Goal: Task Accomplishment & Management: Manage account settings

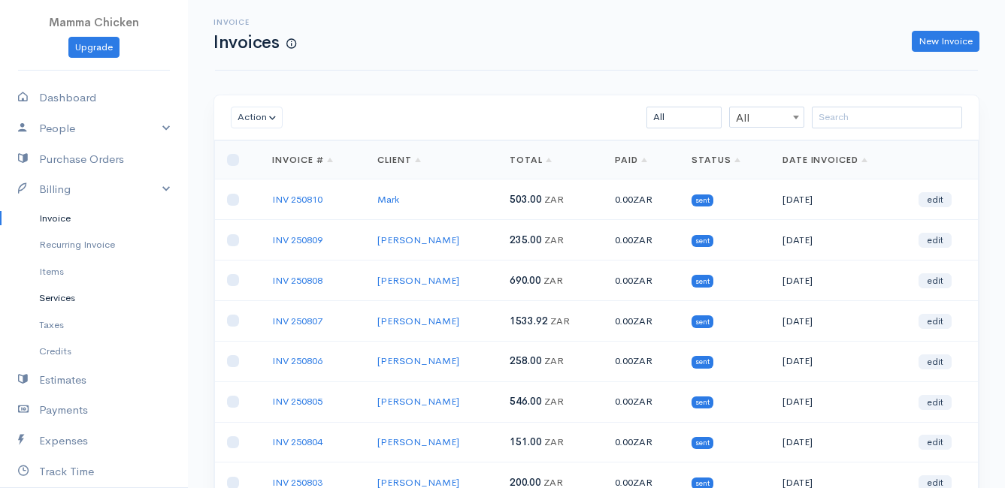
scroll to position [150, 0]
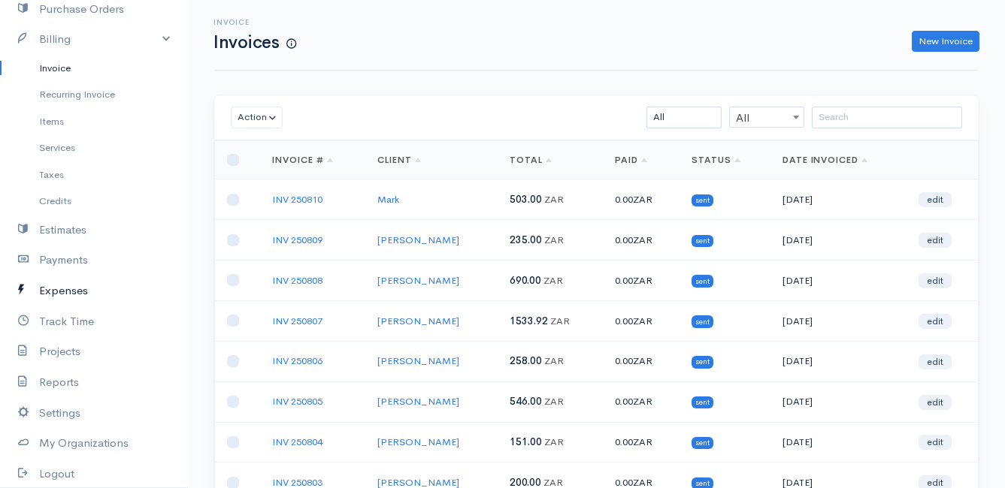
click at [74, 288] on link "Expenses" at bounding box center [94, 291] width 188 height 31
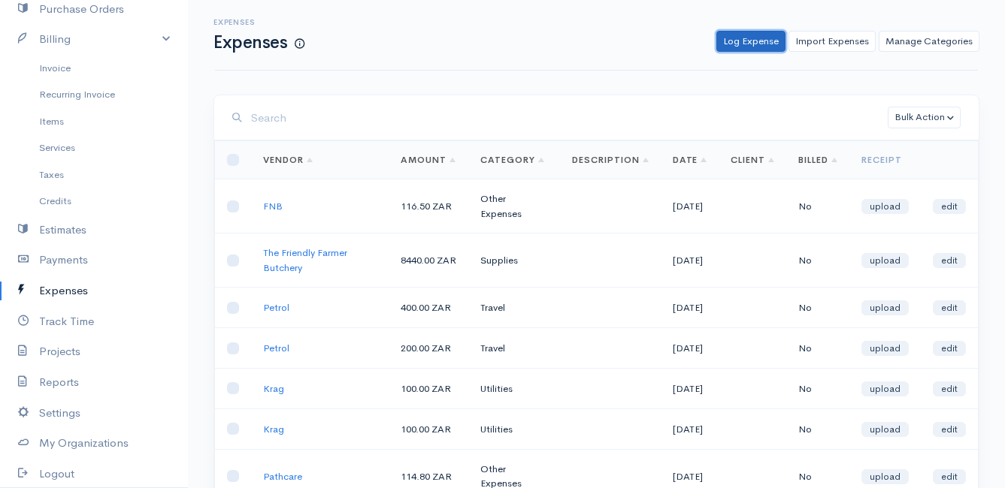
click at [749, 39] on link "Log Expense" at bounding box center [750, 42] width 69 height 22
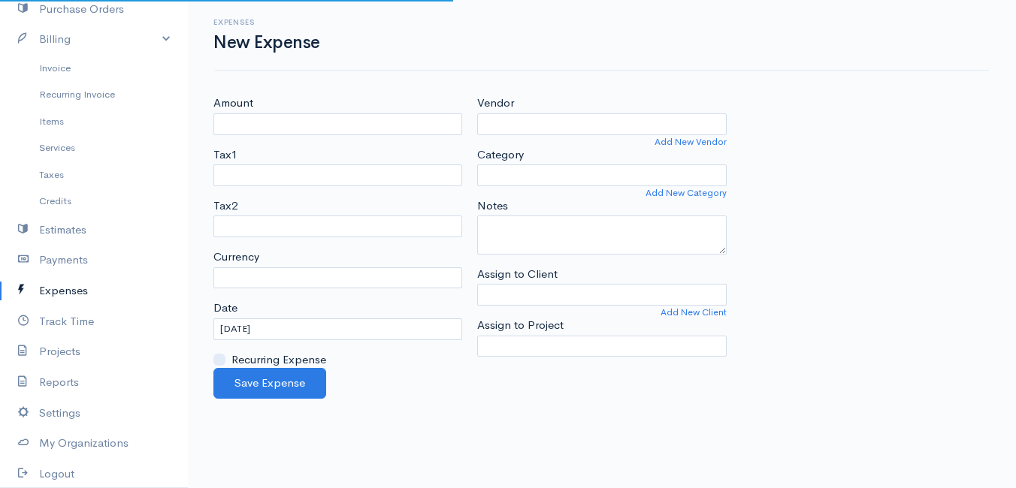
select select "ZAR"
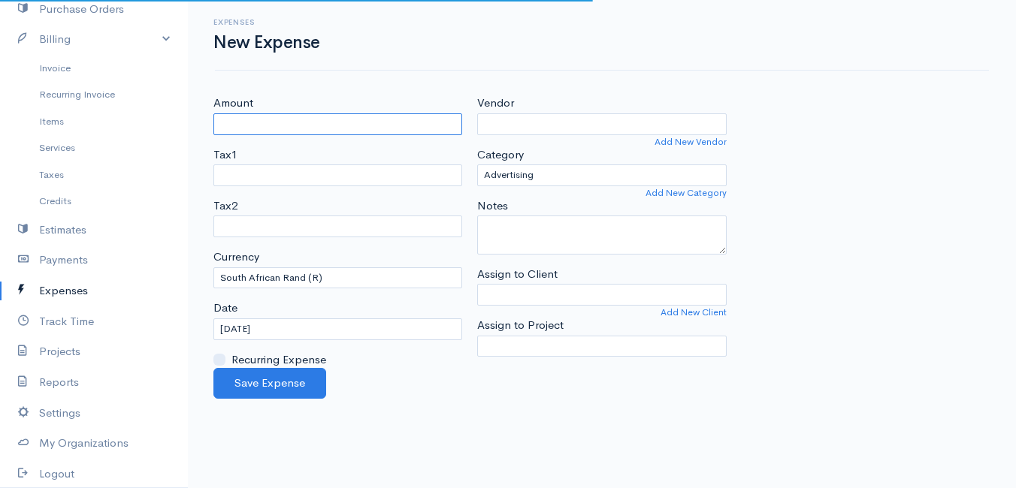
click at [259, 130] on input "Amount" at bounding box center [337, 124] width 249 height 22
type input "100"
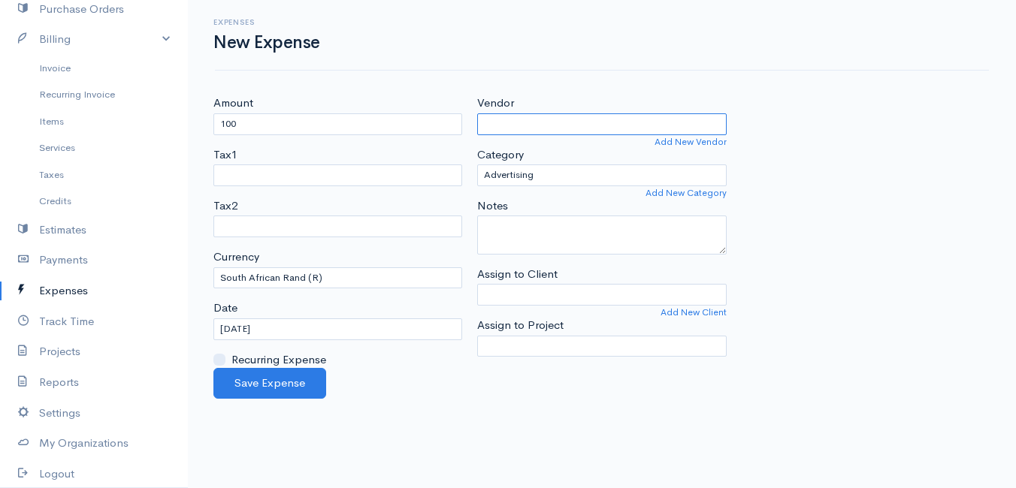
click at [518, 117] on input "Vendor" at bounding box center [601, 124] width 249 height 22
type input "Krag"
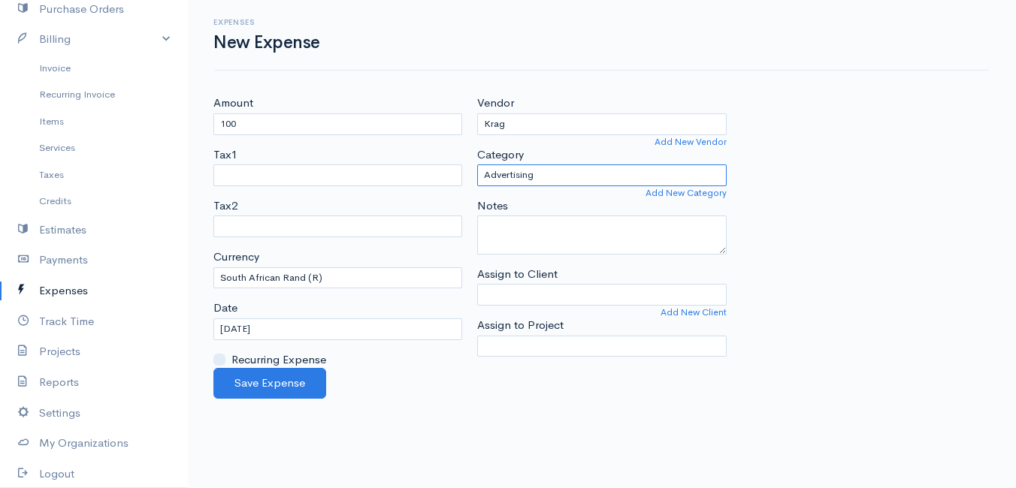
click at [548, 174] on select "Advertising Car & Truck Expenses Contractors Education Education and Training E…" at bounding box center [601, 176] width 249 height 22
select select "Utilities"
click at [477, 165] on select "Advertising Car & Truck Expenses Contractors Education Education and Training E…" at bounding box center [601, 176] width 249 height 22
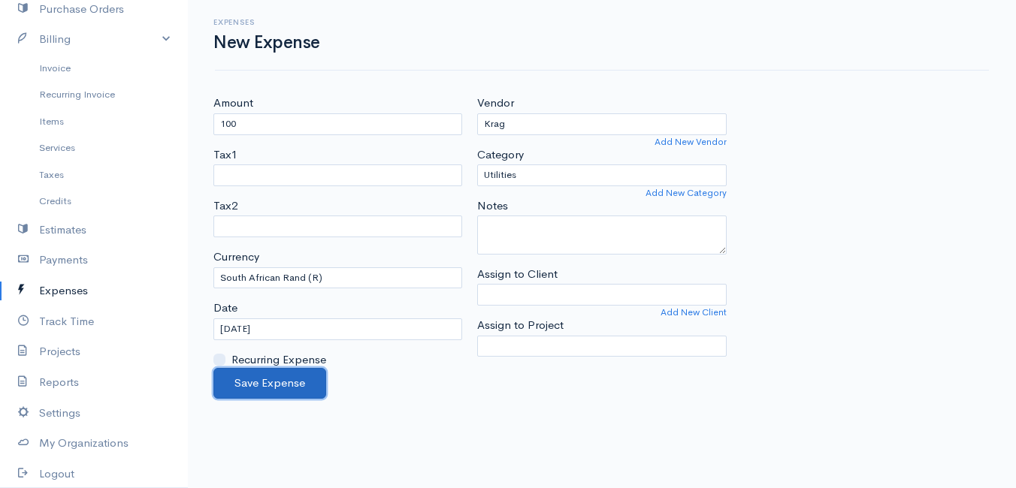
click at [265, 379] on button "Save Expense" at bounding box center [269, 383] width 113 height 31
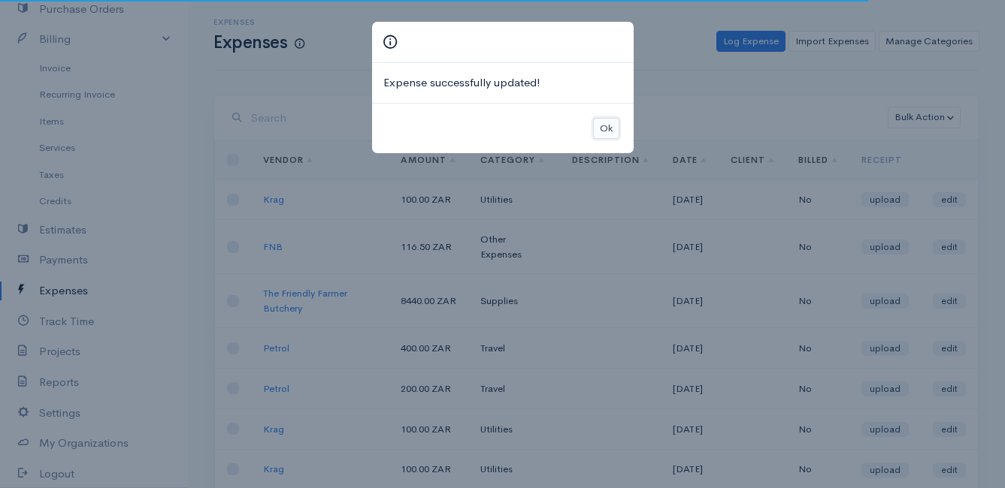
click at [607, 128] on button "Ok" at bounding box center [606, 129] width 26 height 22
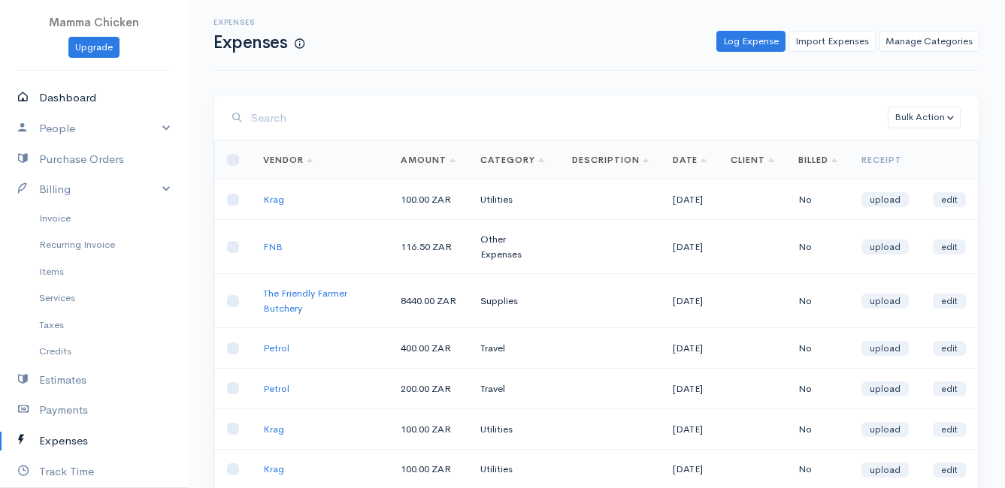
click at [80, 99] on link "Dashboard" at bounding box center [94, 98] width 188 height 31
select select "thistoyear"
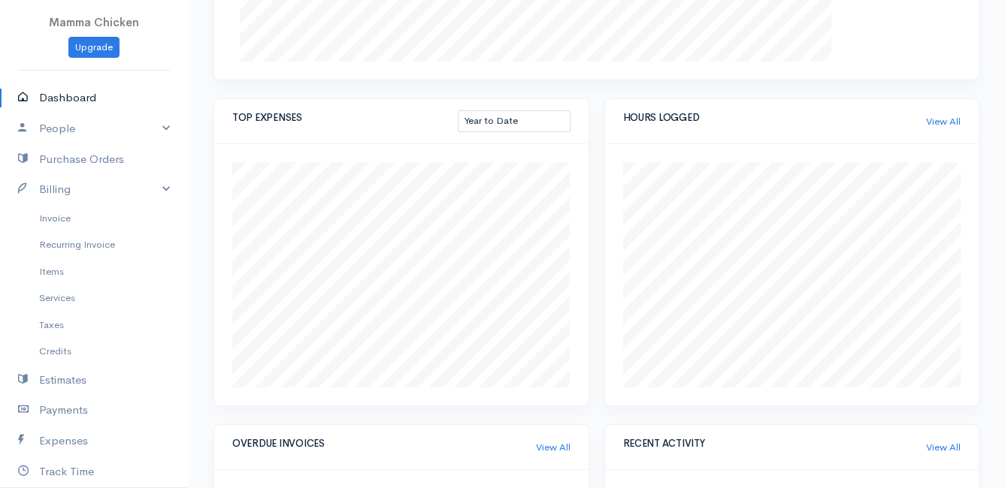
scroll to position [301, 0]
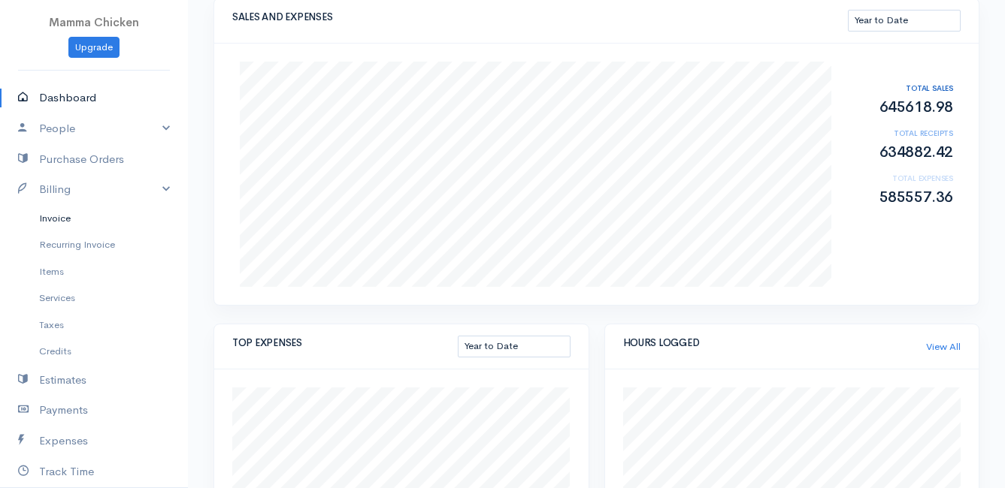
click at [66, 217] on link "Invoice" at bounding box center [94, 218] width 188 height 27
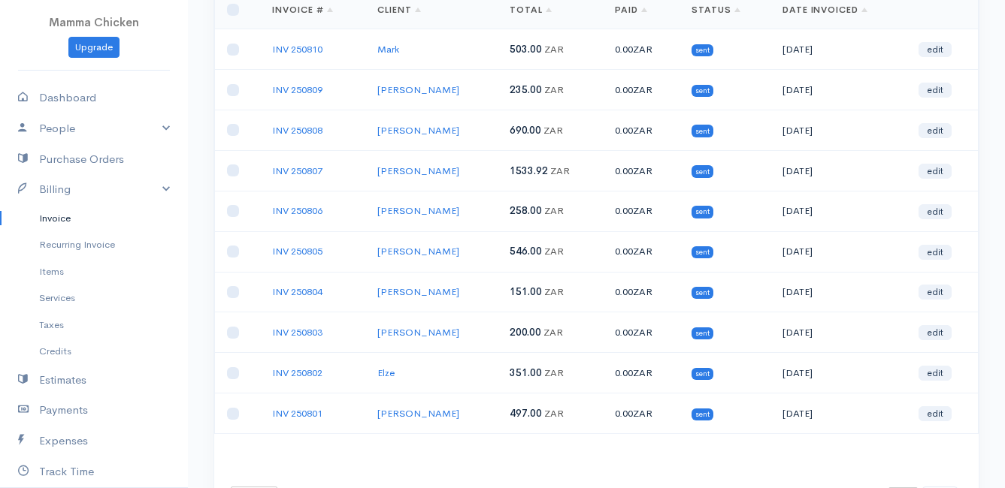
scroll to position [234, 0]
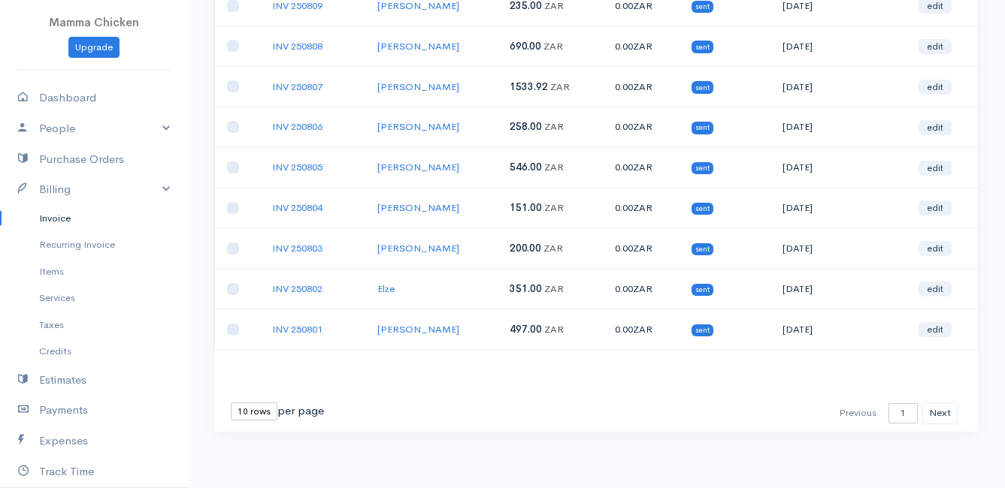
click at [243, 412] on select "10 rows 25 rows 50 rows" at bounding box center [254, 412] width 47 height 18
select select "25"
click at [231, 403] on select "10 rows 25 rows 50 rows" at bounding box center [254, 412] width 47 height 18
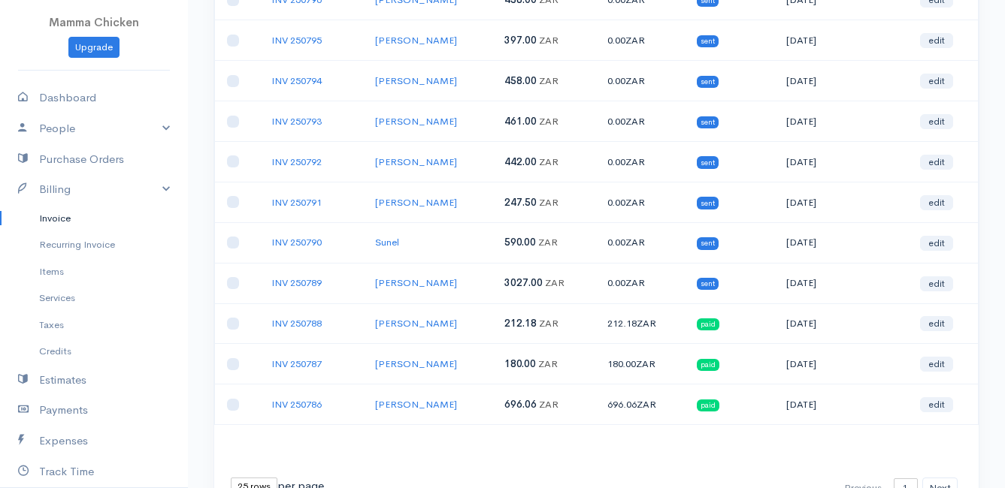
scroll to position [691, 0]
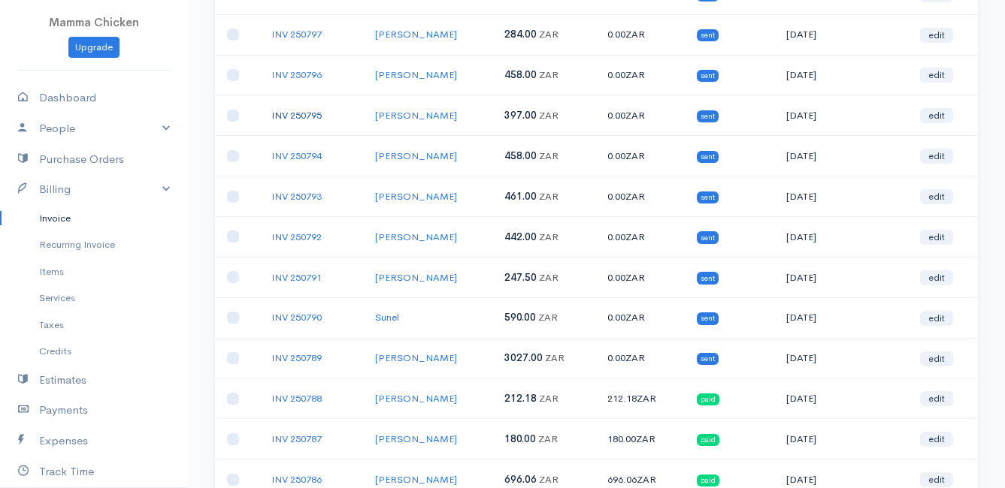
click at [308, 119] on link "INV 250795" at bounding box center [296, 115] width 50 height 13
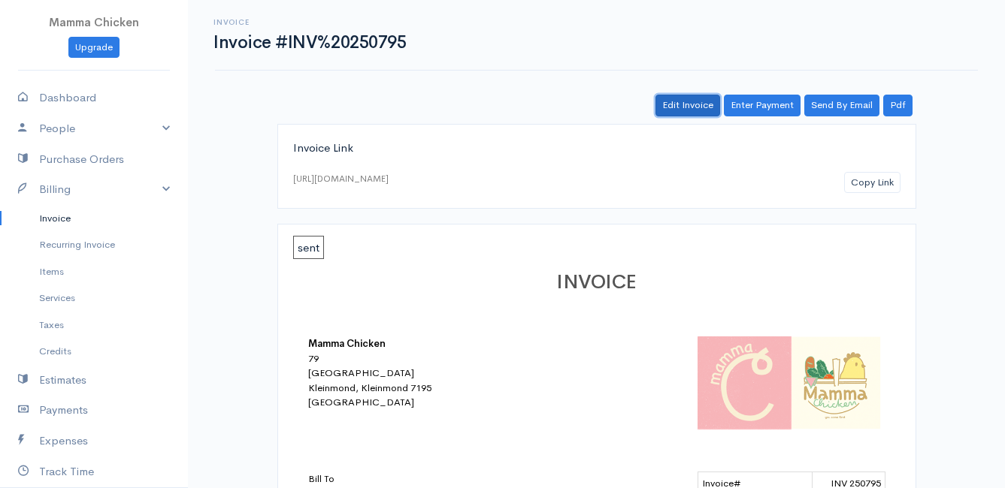
click at [694, 105] on link "Edit Invoice" at bounding box center [687, 106] width 65 height 22
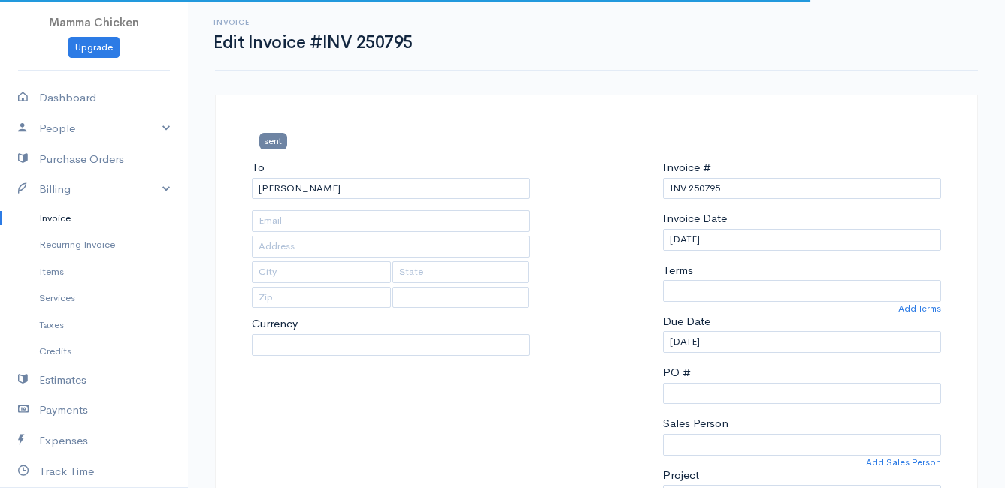
type input "[STREET_ADDRESS][PERSON_NAME]"
type input "[PERSON_NAME] Bay"
type input "7195"
select select
select select "[GEOGRAPHIC_DATA]"
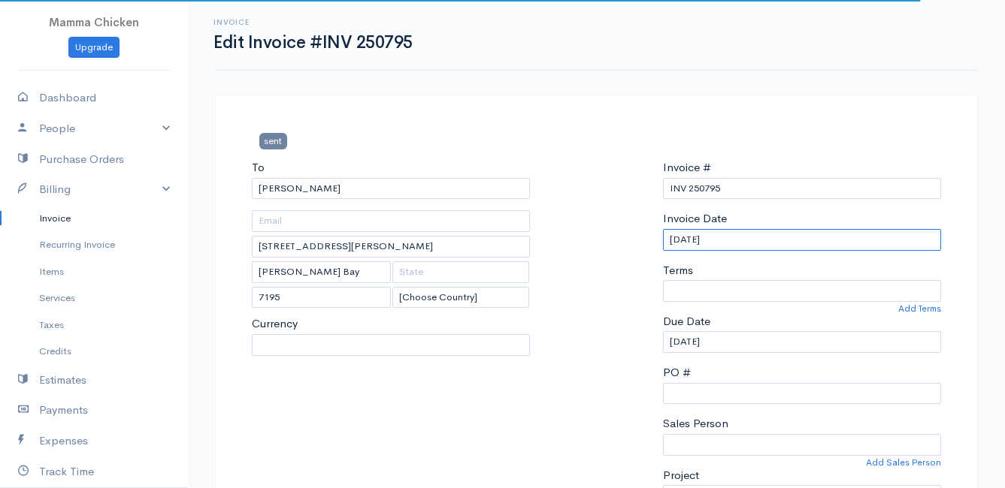
select select "0"
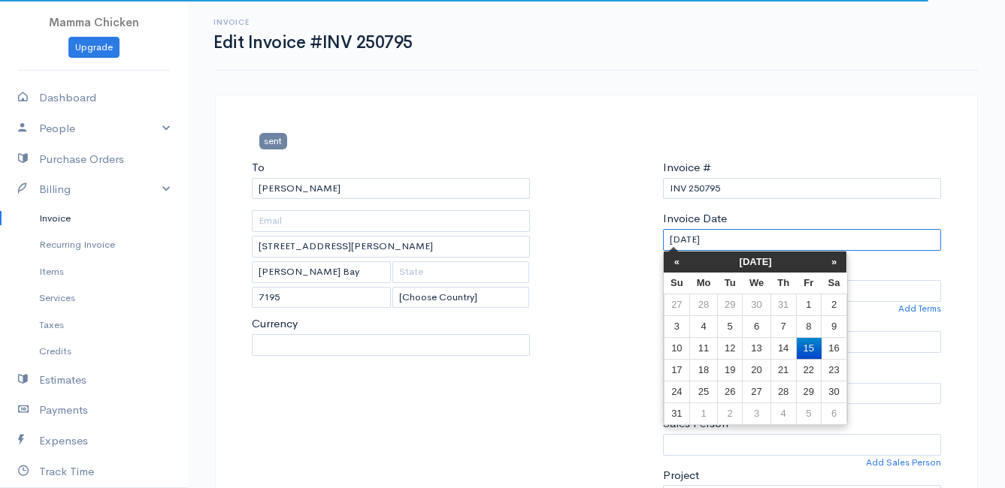
click at [754, 237] on input "[DATE]" at bounding box center [802, 240] width 278 height 22
select select "ZAR"
click at [730, 345] on td "12" at bounding box center [729, 348] width 25 height 22
type input "[DATE]"
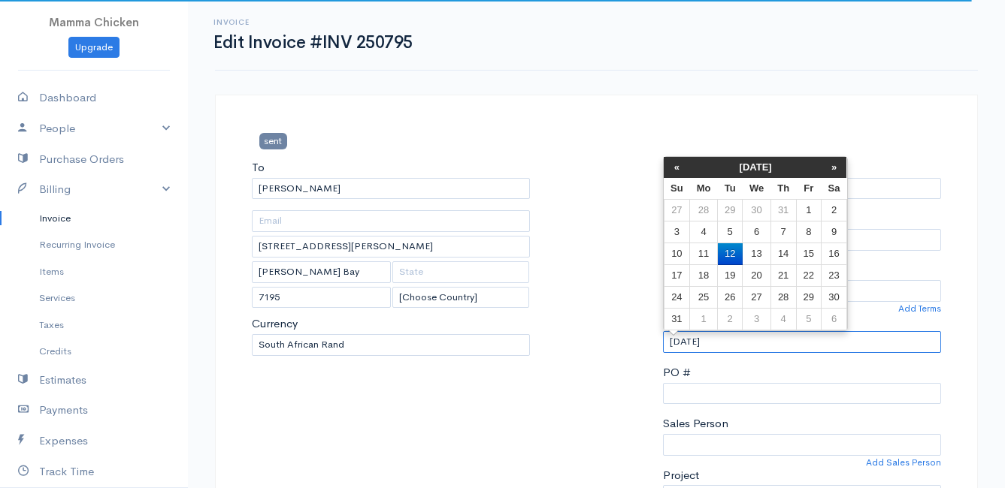
click at [730, 346] on input "[DATE]" at bounding box center [802, 342] width 278 height 22
click at [759, 252] on td "13" at bounding box center [756, 254] width 28 height 22
type input "[DATE]"
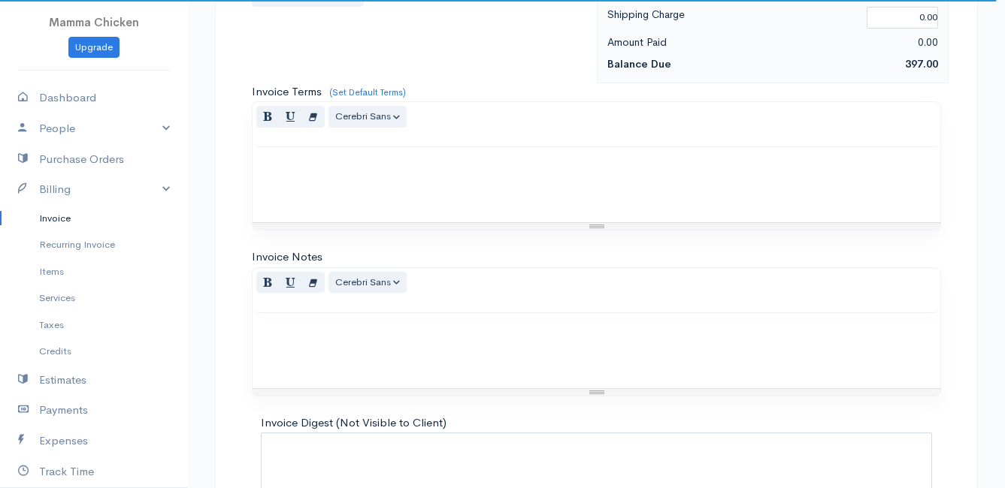
scroll to position [1316, 0]
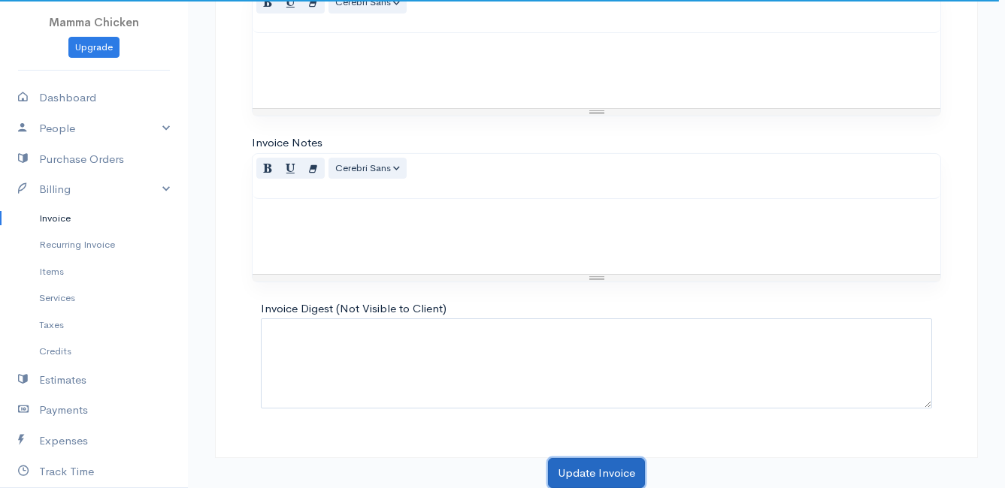
click at [600, 467] on button "Update Invoice" at bounding box center [596, 473] width 97 height 31
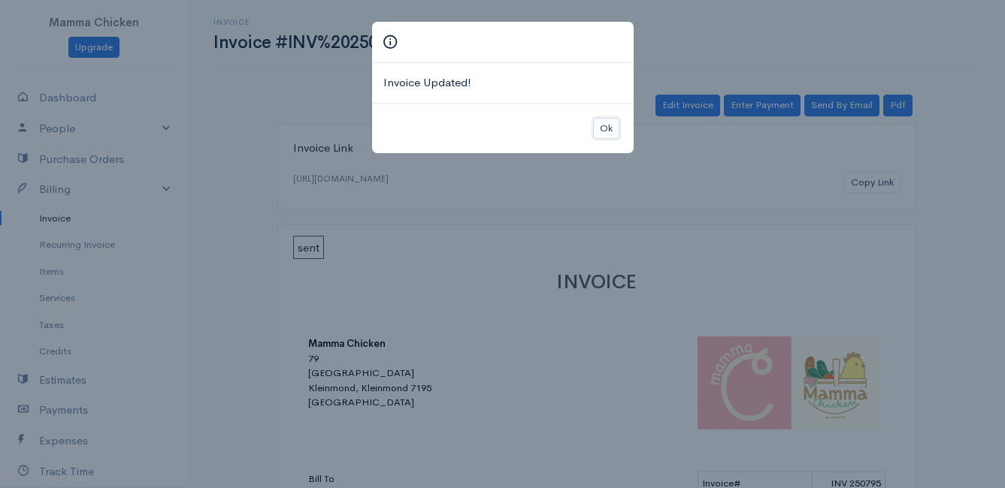
click at [608, 133] on button "Ok" at bounding box center [606, 129] width 26 height 22
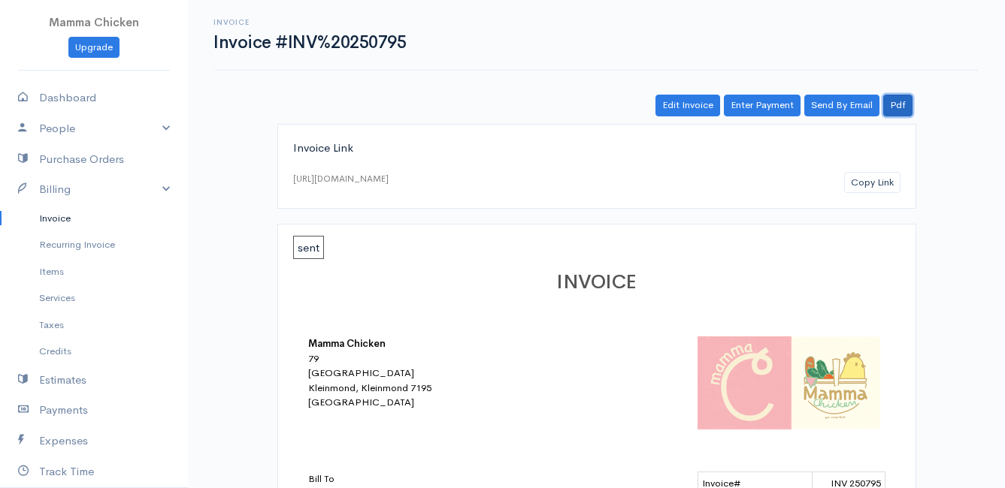
click at [902, 104] on link "Pdf" at bounding box center [897, 106] width 29 height 22
click at [899, 102] on link "Pdf" at bounding box center [897, 106] width 29 height 22
click at [49, 216] on link "Invoice" at bounding box center [94, 218] width 188 height 27
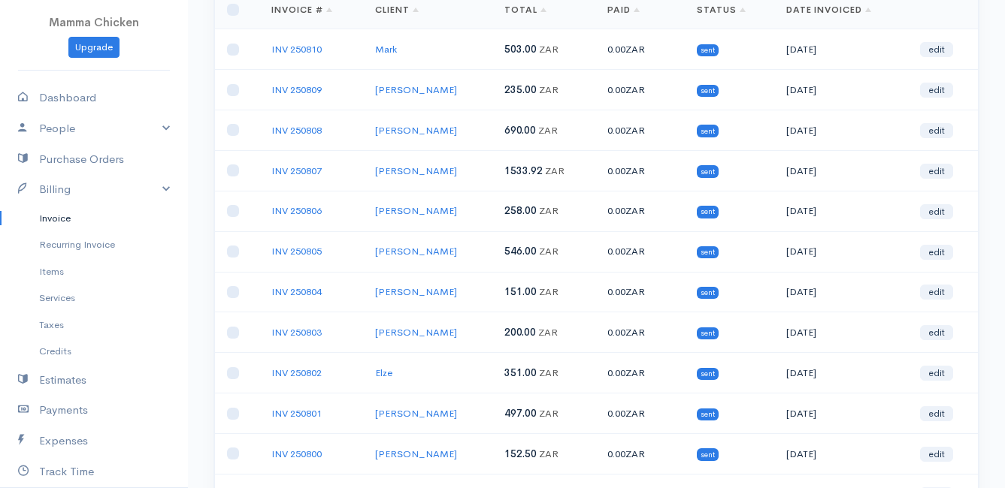
scroll to position [225, 0]
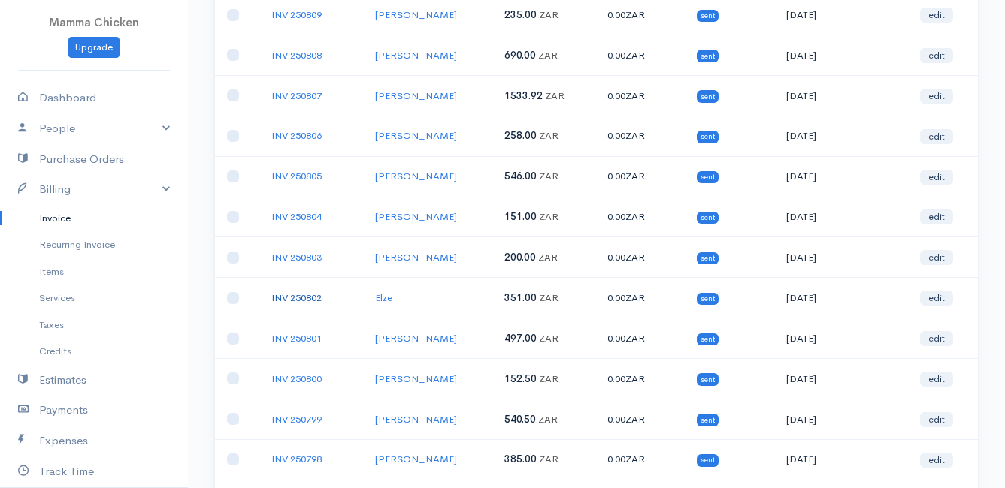
click at [289, 293] on link "INV 250802" at bounding box center [296, 298] width 50 height 13
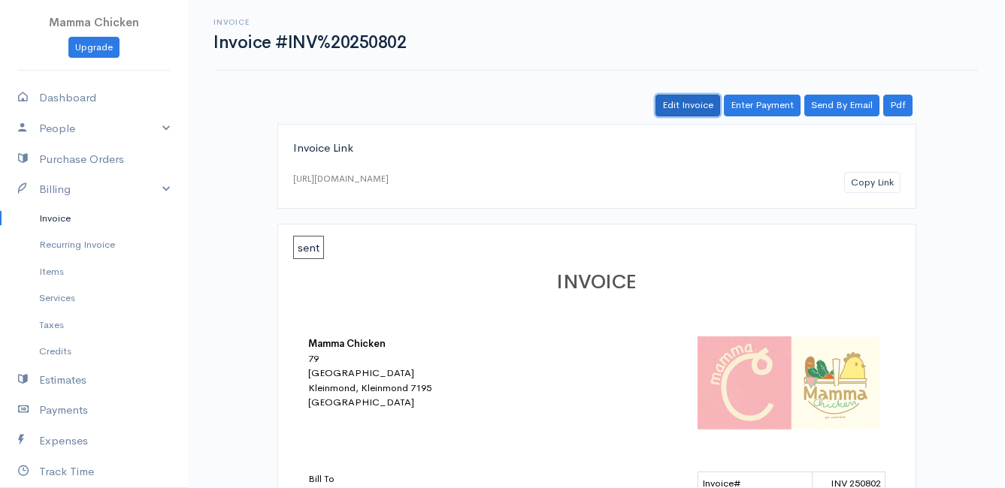
click at [694, 101] on link "Edit Invoice" at bounding box center [687, 106] width 65 height 22
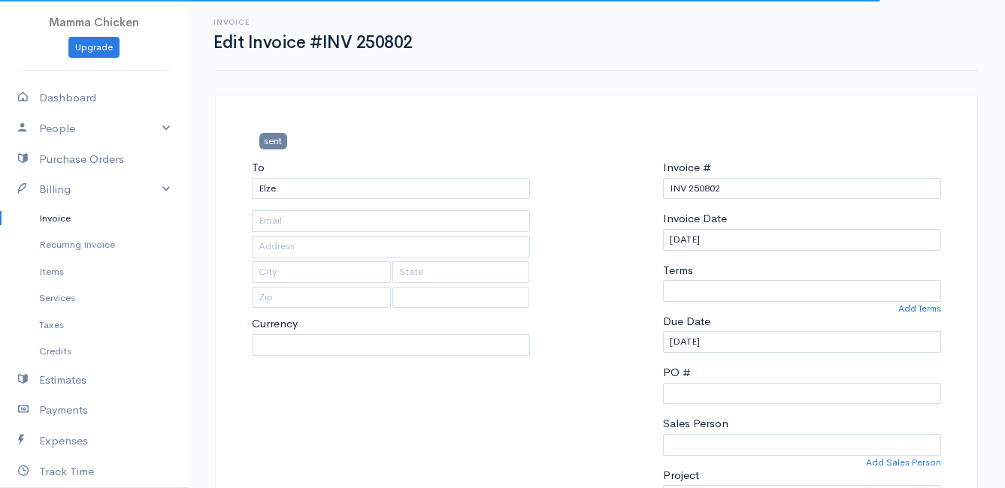
type input "[STREET_ADDRESS]"
type input "Bettys Bay"
type input "7195"
select select "0"
select select
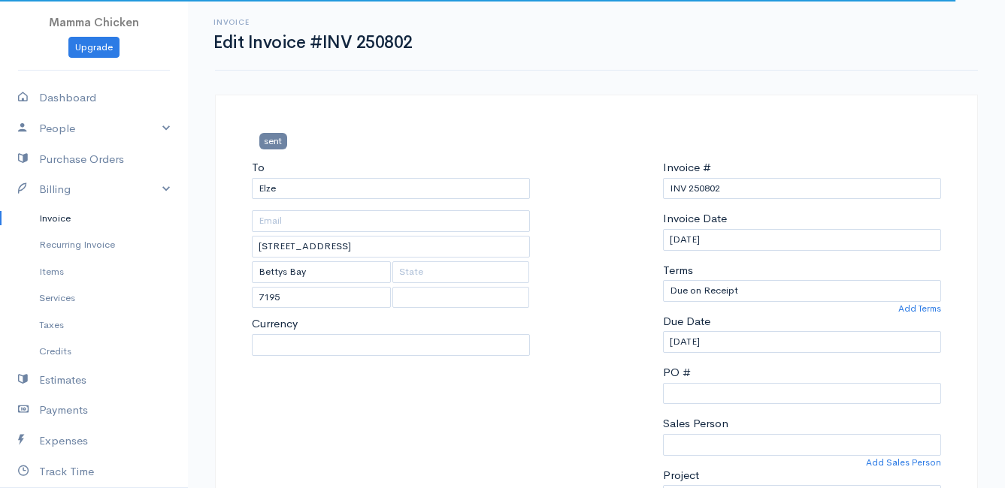
select select "[GEOGRAPHIC_DATA]"
select select "ZAR"
click at [752, 237] on input "[DATE]" at bounding box center [802, 240] width 278 height 22
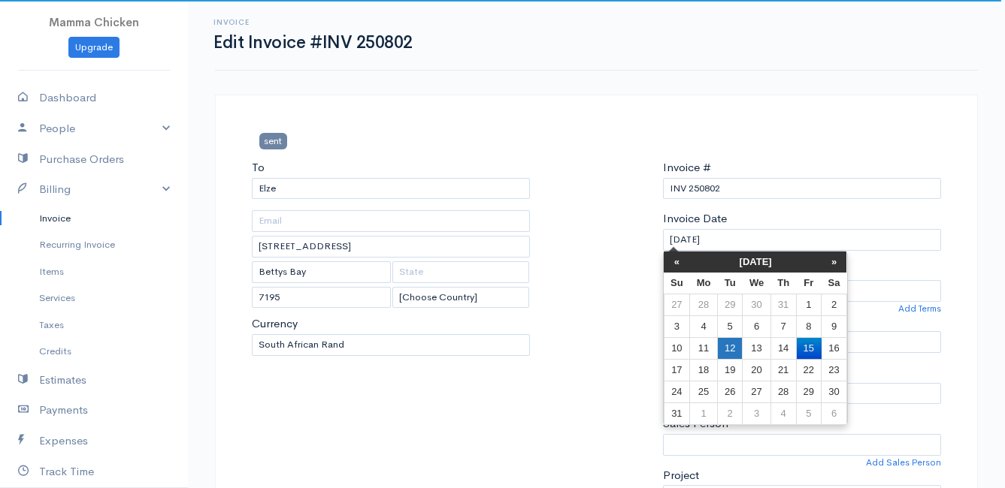
click at [733, 348] on td "12" at bounding box center [729, 348] width 25 height 22
type input "[DATE]"
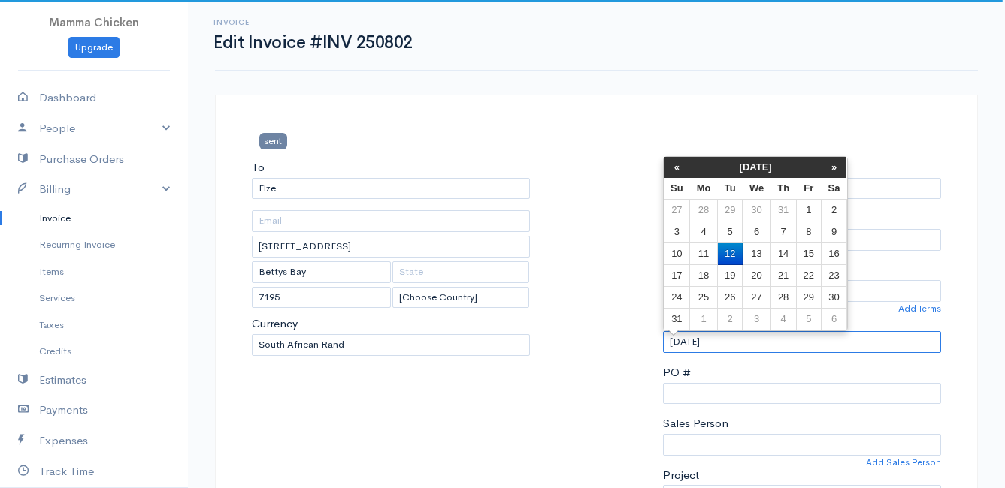
click at [733, 348] on input "[DATE]" at bounding box center [802, 342] width 278 height 22
click at [769, 249] on td "13" at bounding box center [756, 254] width 28 height 22
type input "[DATE]"
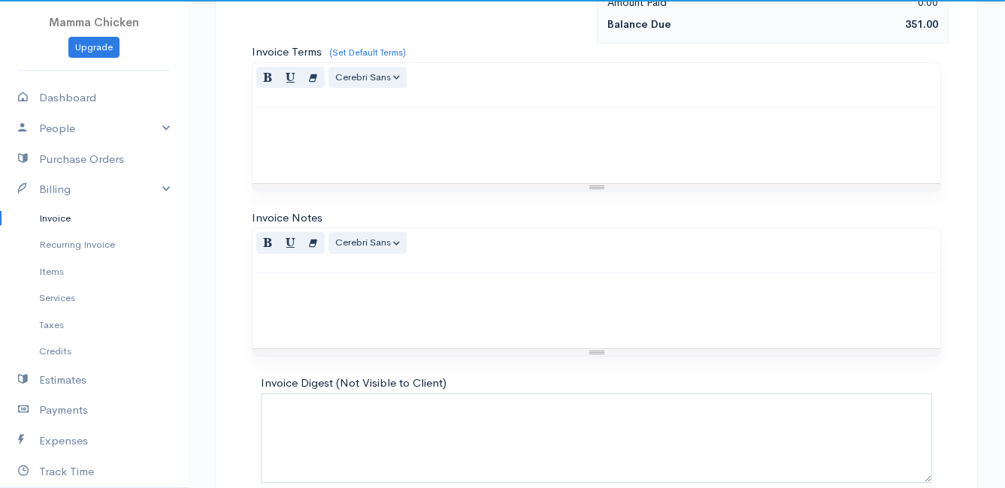
scroll to position [1461, 0]
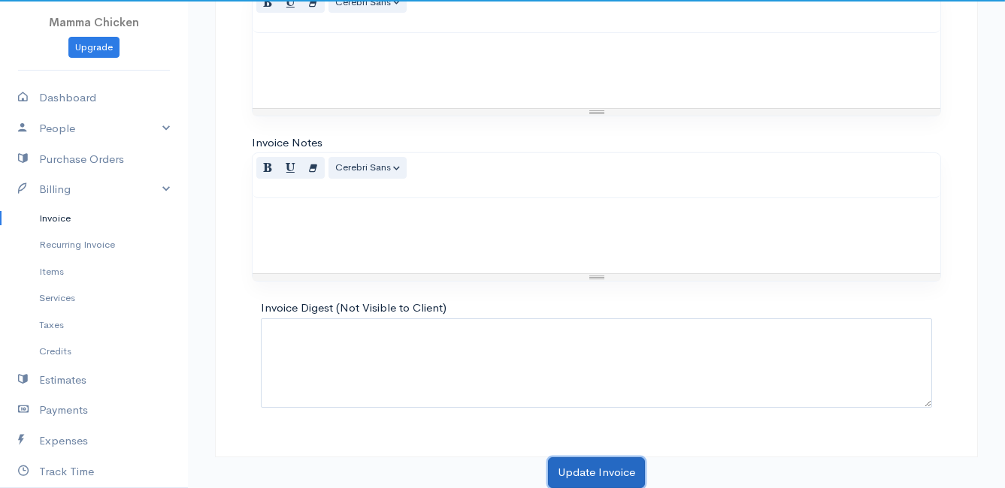
click at [588, 470] on button "Update Invoice" at bounding box center [596, 473] width 97 height 31
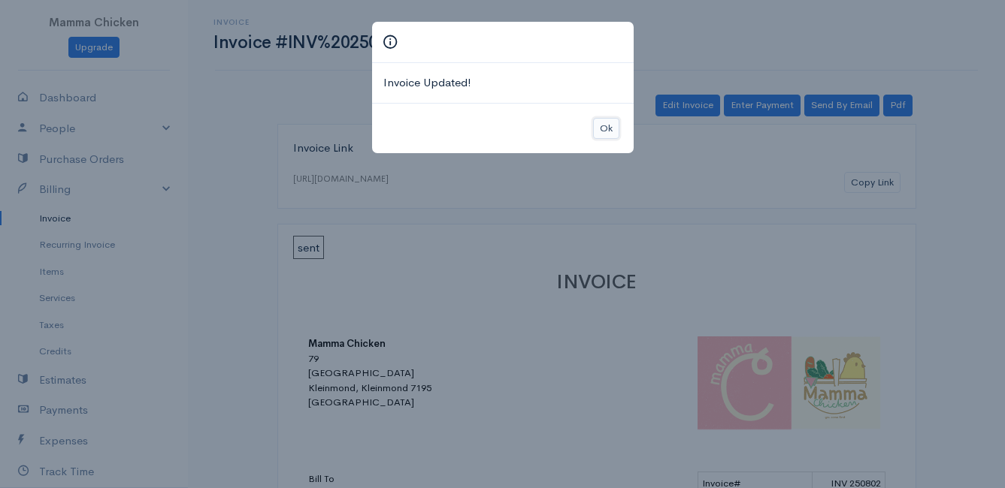
click at [603, 128] on button "Ok" at bounding box center [606, 129] width 26 height 22
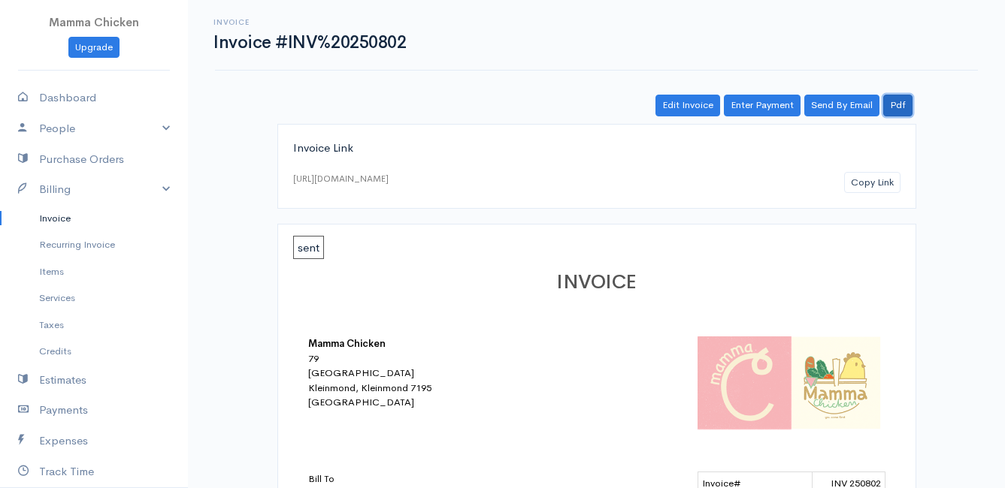
click at [902, 104] on link "Pdf" at bounding box center [897, 106] width 29 height 22
click at [900, 108] on link "Pdf" at bounding box center [897, 106] width 29 height 22
click at [64, 219] on link "Invoice" at bounding box center [94, 218] width 188 height 27
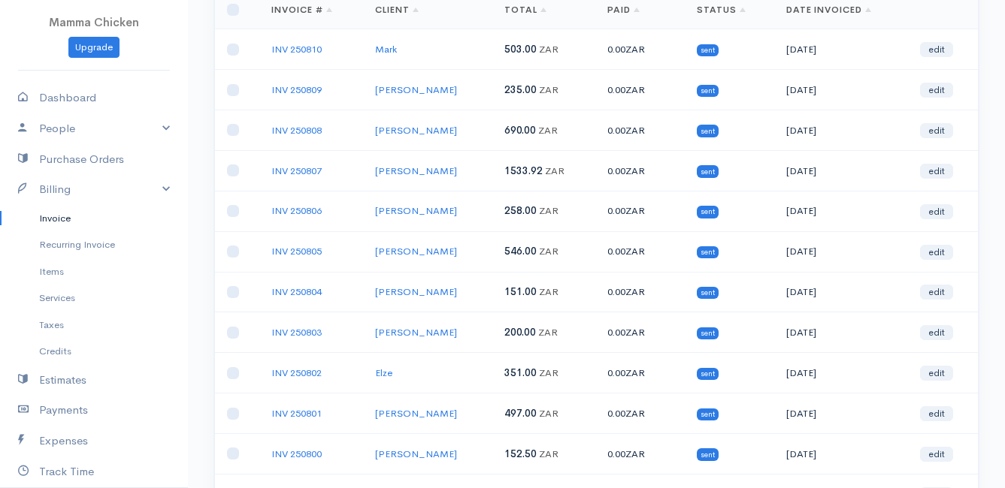
scroll to position [75, 0]
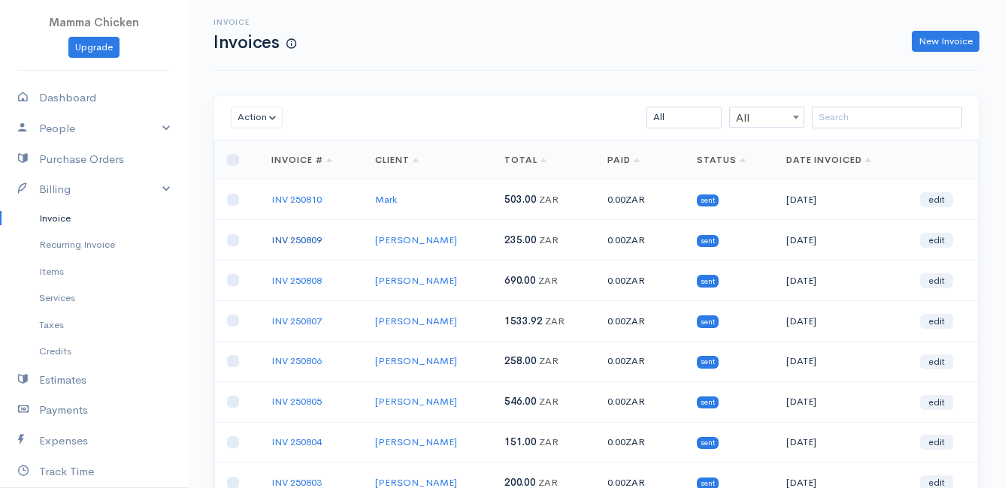
click at [310, 240] on link "INV 250809" at bounding box center [296, 240] width 50 height 13
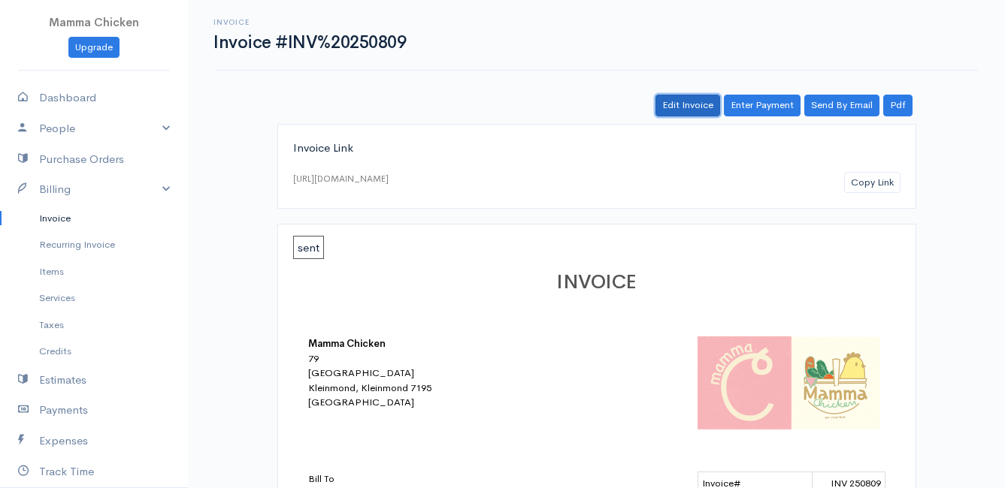
click at [687, 105] on link "Edit Invoice" at bounding box center [687, 106] width 65 height 22
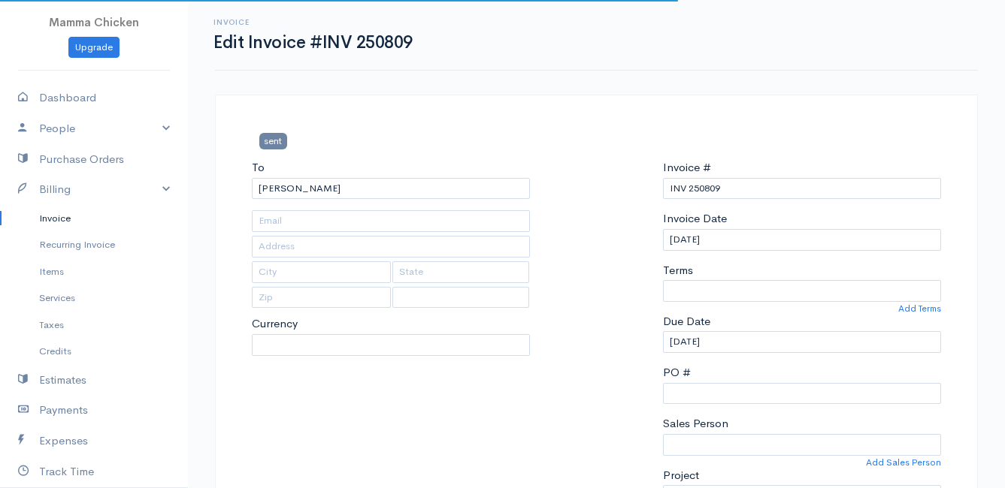
type input "[STREET_ADDRESS]"
type input "[PERSON_NAME]'s Bay"
type input "7195"
select select "0"
select select
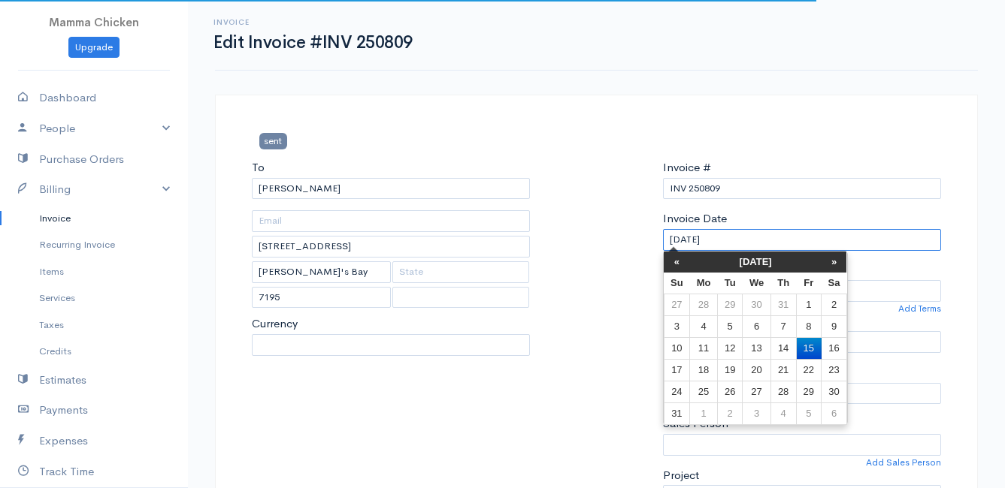
click at [748, 239] on input "[DATE]" at bounding box center [802, 240] width 278 height 22
select select "[GEOGRAPHIC_DATA]"
click at [736, 343] on td "12" at bounding box center [729, 348] width 25 height 22
type input "[DATE]"
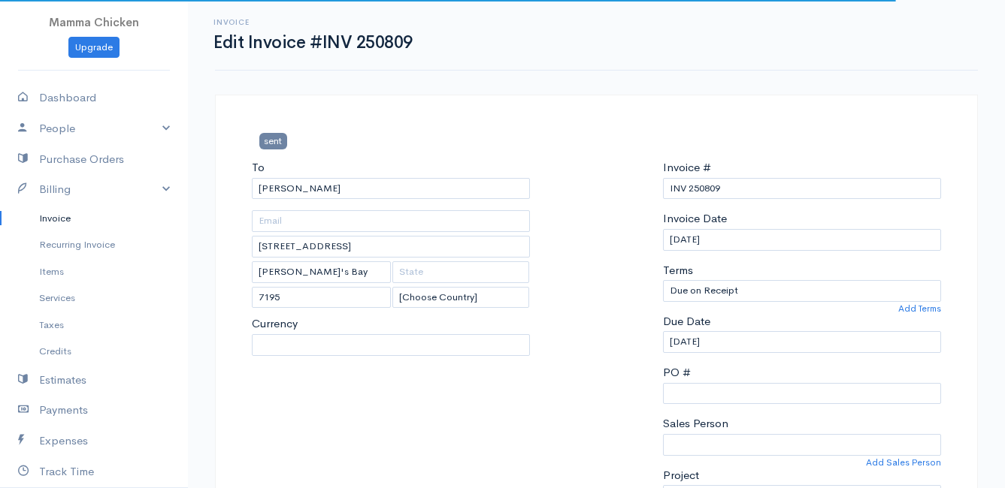
select select "ZAR"
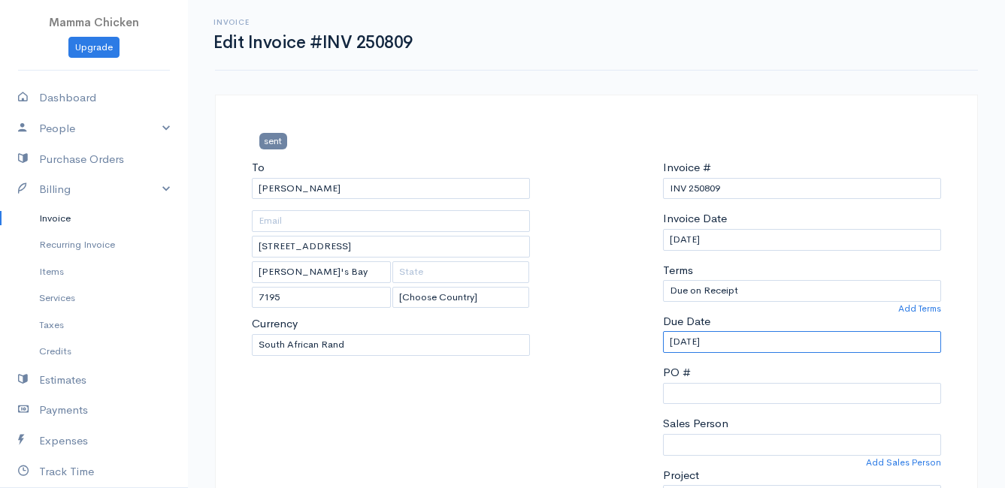
click at [739, 341] on input "[DATE]" at bounding box center [802, 342] width 278 height 22
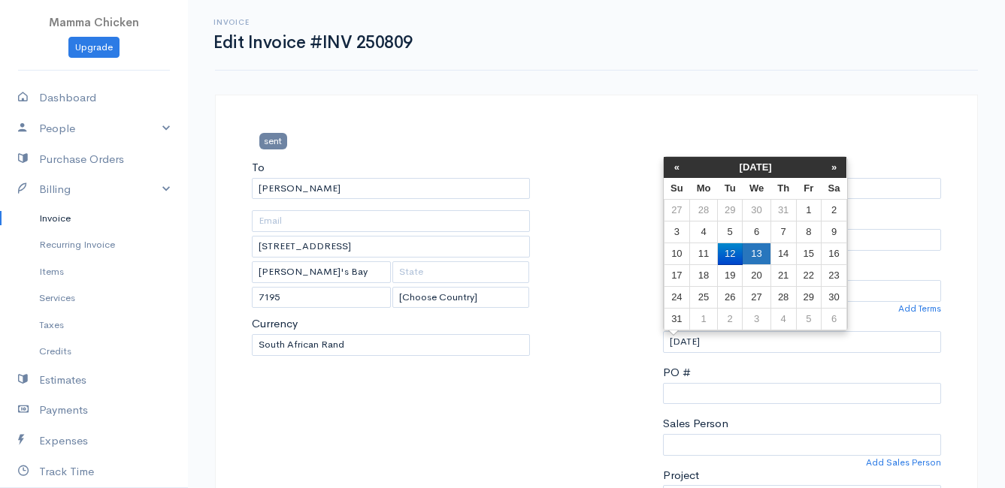
click at [751, 255] on td "13" at bounding box center [756, 254] width 28 height 22
type input "[DATE]"
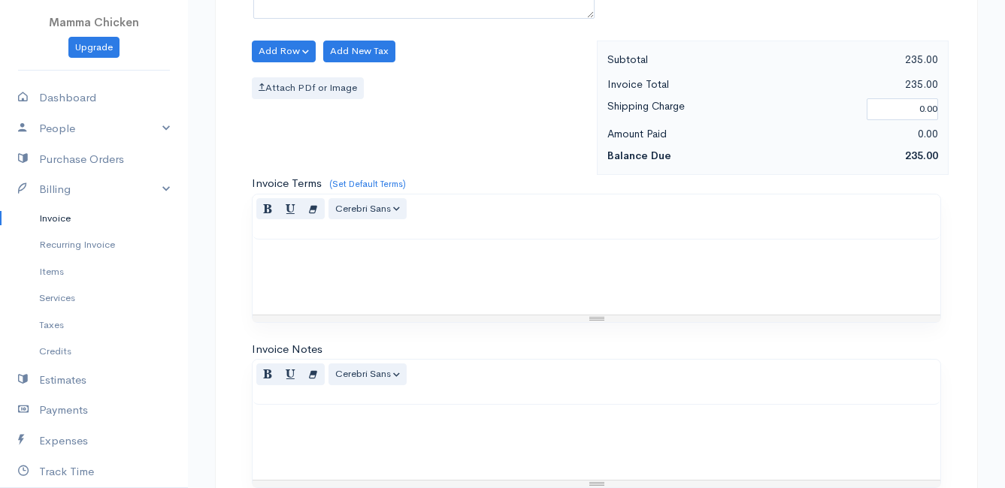
scroll to position [883, 0]
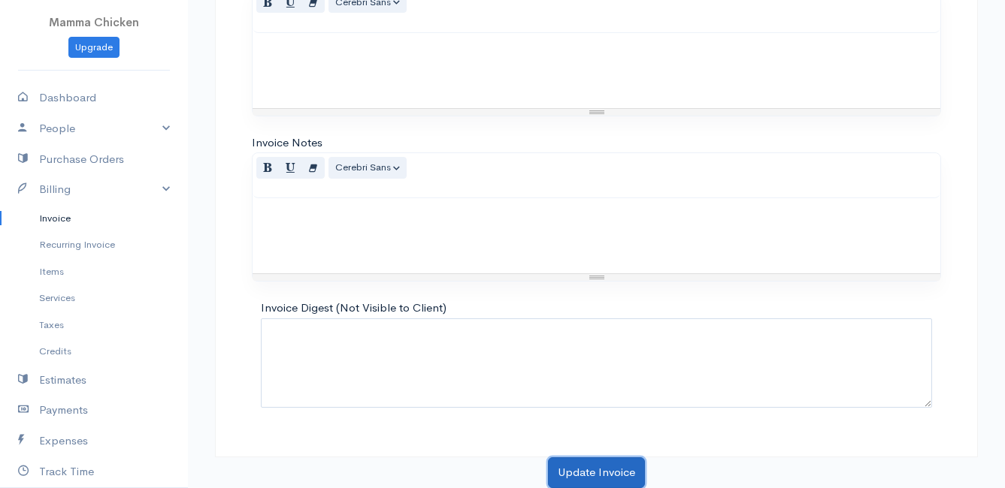
click at [587, 468] on button "Update Invoice" at bounding box center [596, 473] width 97 height 31
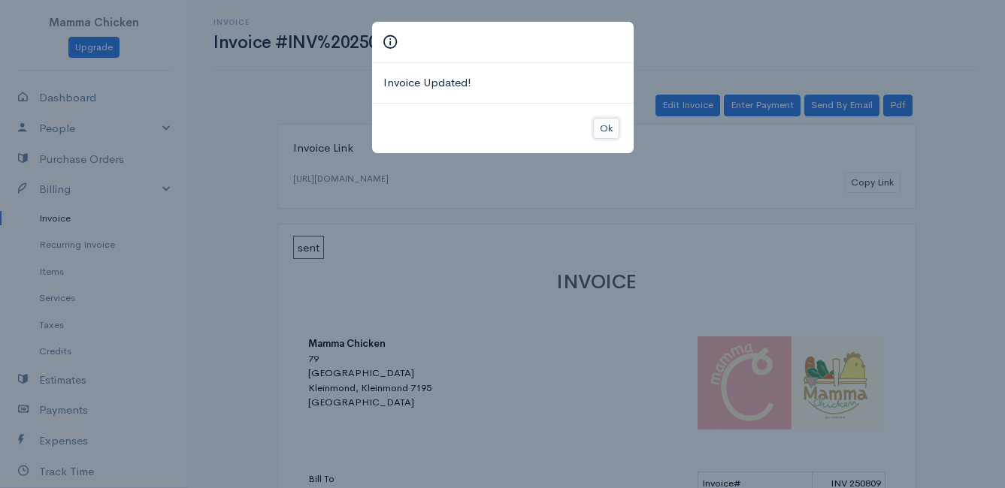
click at [609, 127] on button "Ok" at bounding box center [606, 129] width 26 height 22
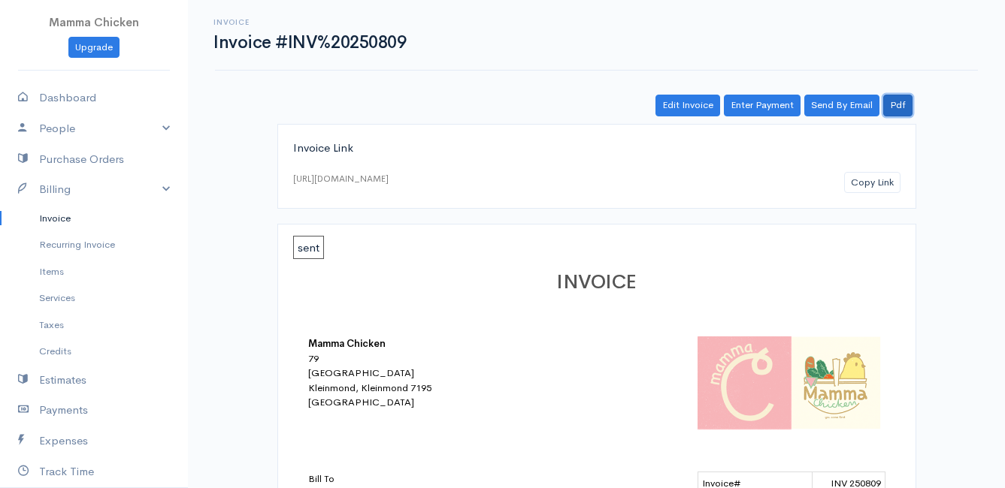
click at [903, 104] on link "Pdf" at bounding box center [897, 106] width 29 height 22
click at [57, 224] on link "Invoice" at bounding box center [94, 218] width 188 height 27
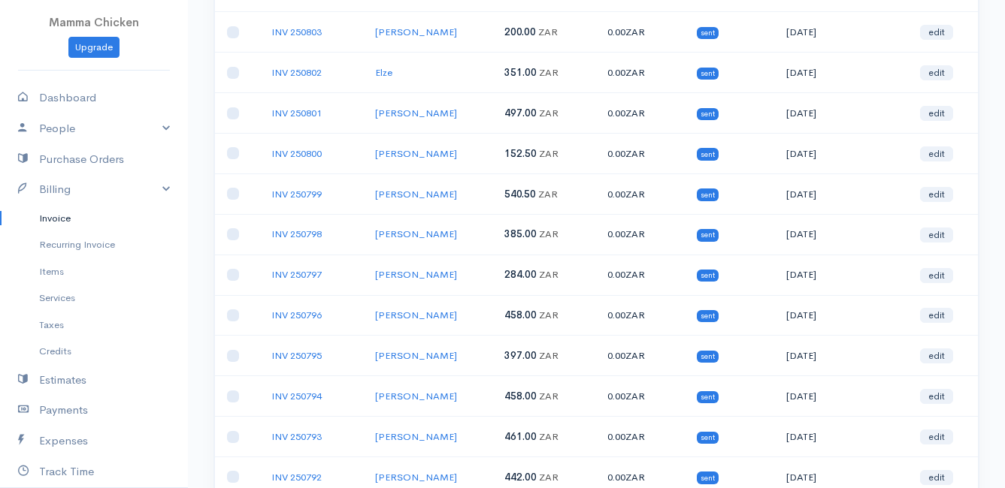
scroll to position [526, 0]
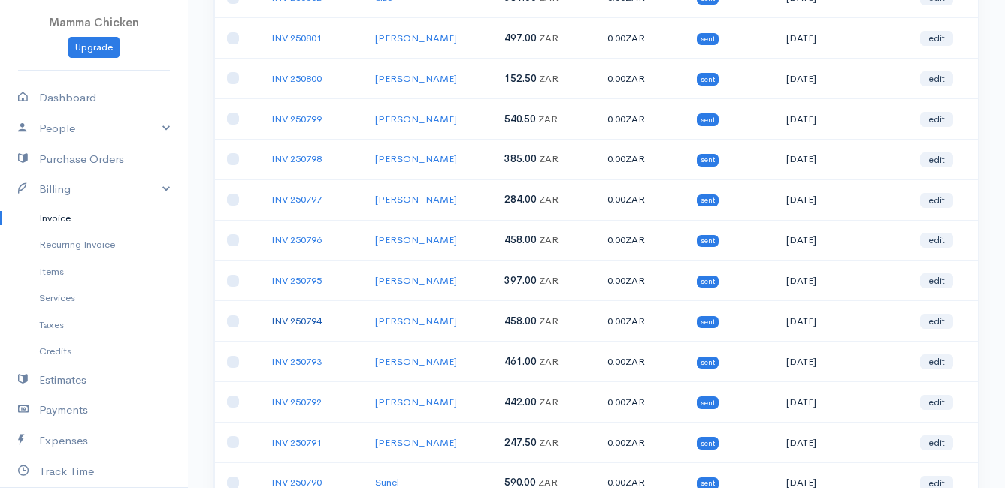
click at [302, 321] on link "INV 250794" at bounding box center [296, 321] width 50 height 13
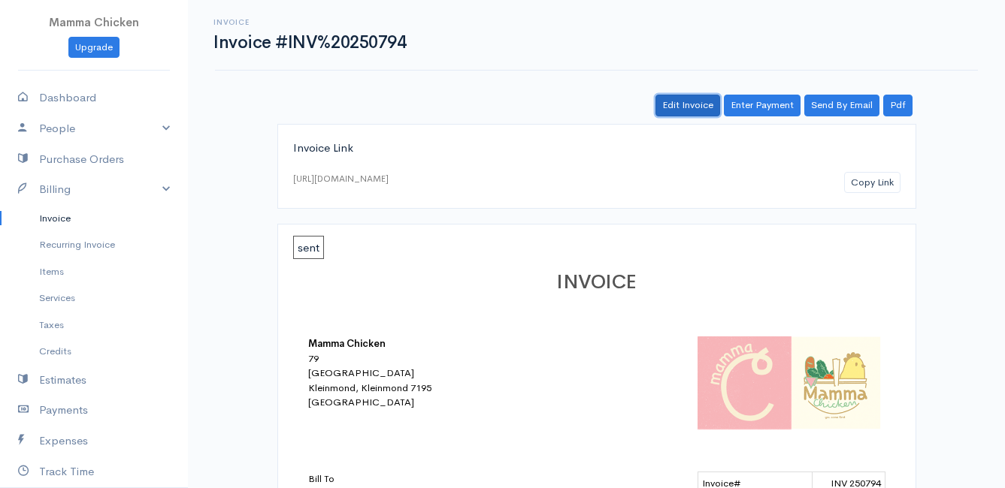
click at [686, 107] on link "Edit Invoice" at bounding box center [687, 106] width 65 height 22
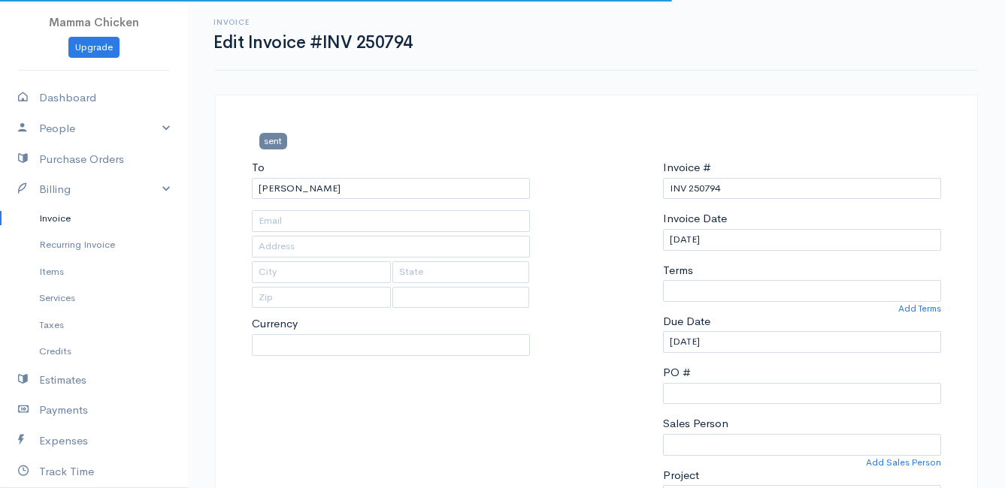
type input "[STREET_ADDRESS]"
type input "Bettys Bay"
type input "7195"
select select
select select "0"
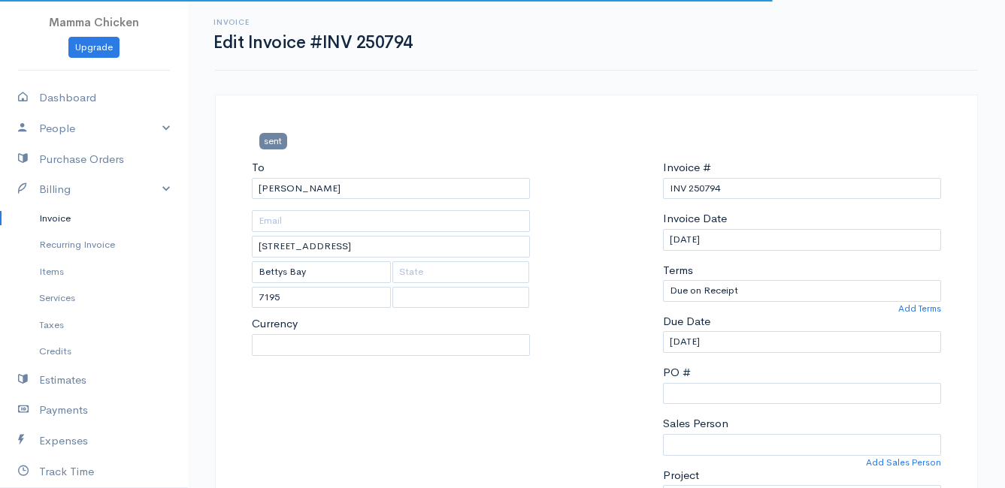
select select "[GEOGRAPHIC_DATA]"
select select "ZAR"
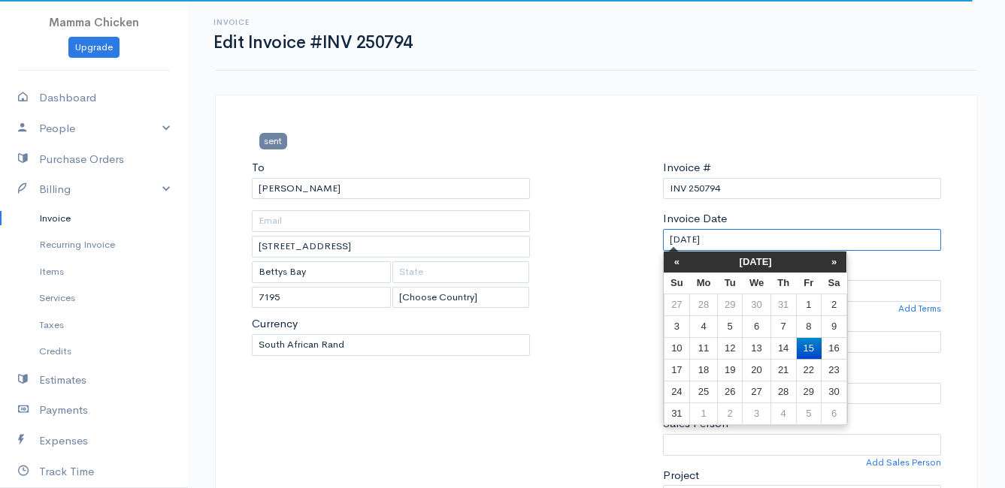
click at [751, 245] on input "[DATE]" at bounding box center [802, 240] width 278 height 22
click at [724, 347] on td "12" at bounding box center [729, 348] width 25 height 22
type input "[DATE]"
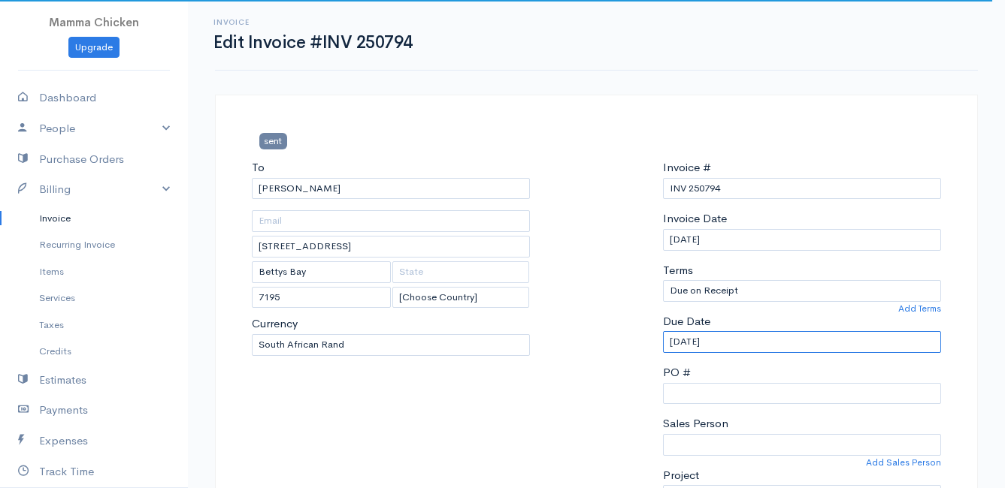
click at [736, 345] on input "[DATE]" at bounding box center [802, 342] width 278 height 22
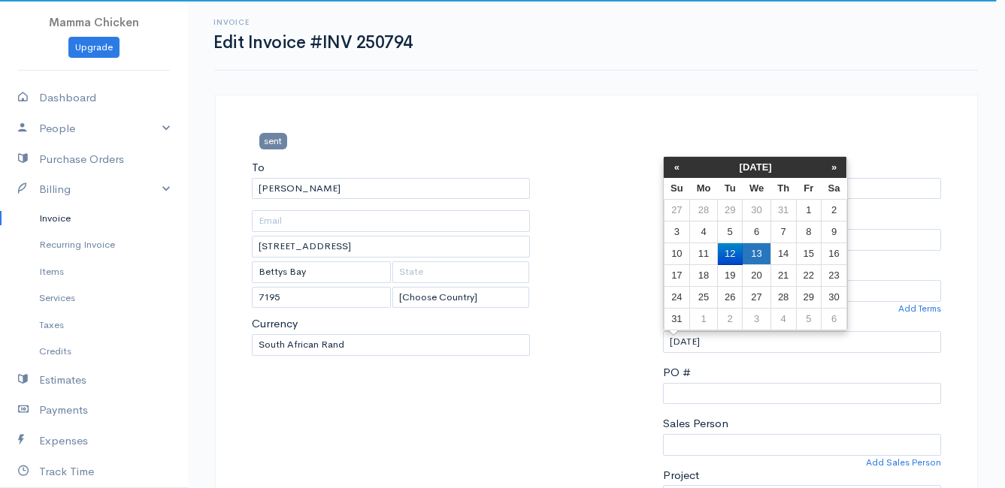
click at [768, 249] on td "13" at bounding box center [756, 254] width 28 height 22
type input "[DATE]"
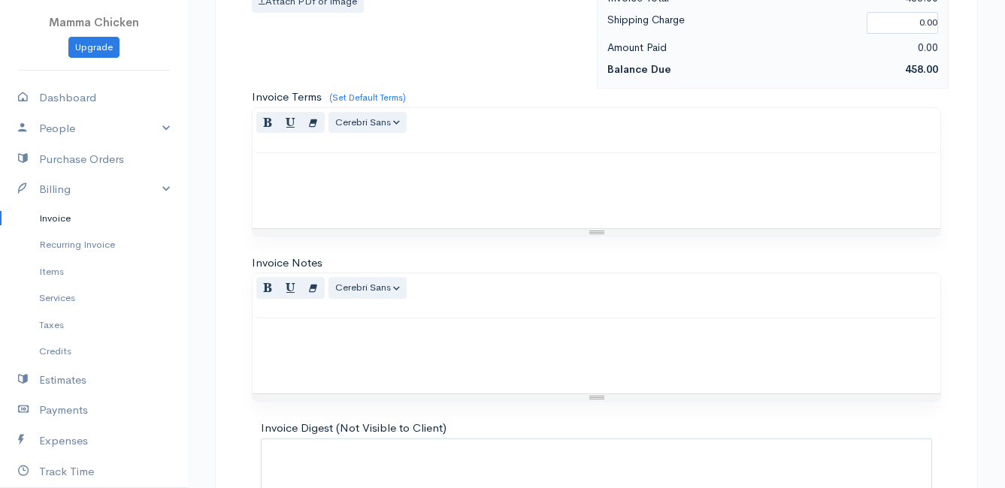
scroll to position [1172, 0]
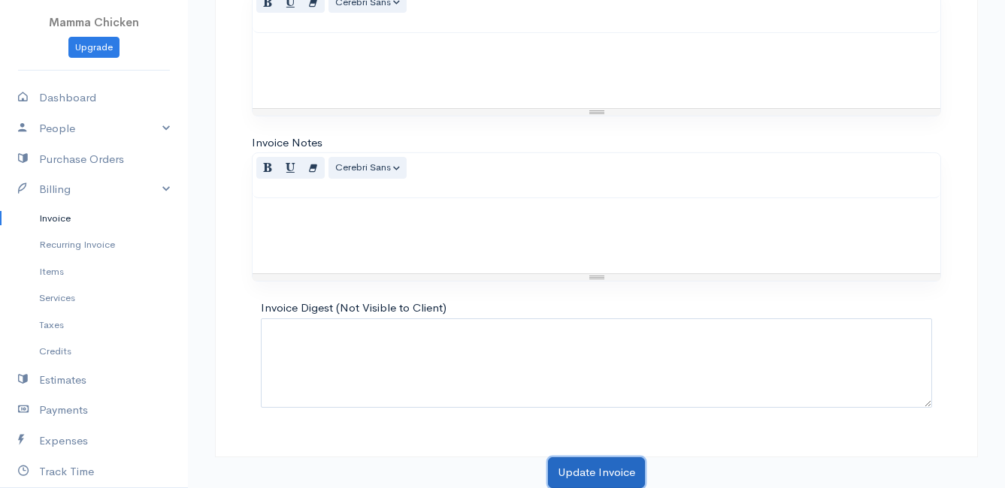
click at [593, 467] on button "Update Invoice" at bounding box center [596, 473] width 97 height 31
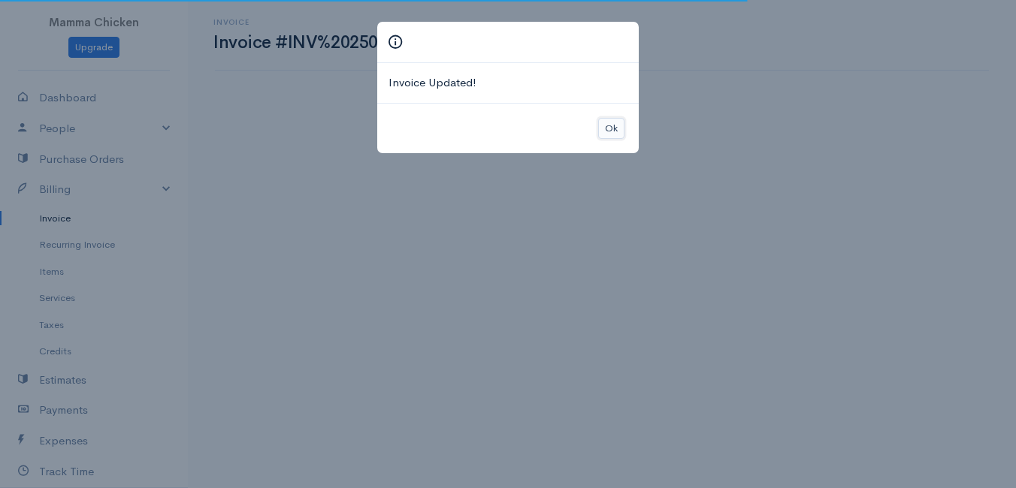
click at [611, 125] on button "Ok" at bounding box center [611, 129] width 26 height 22
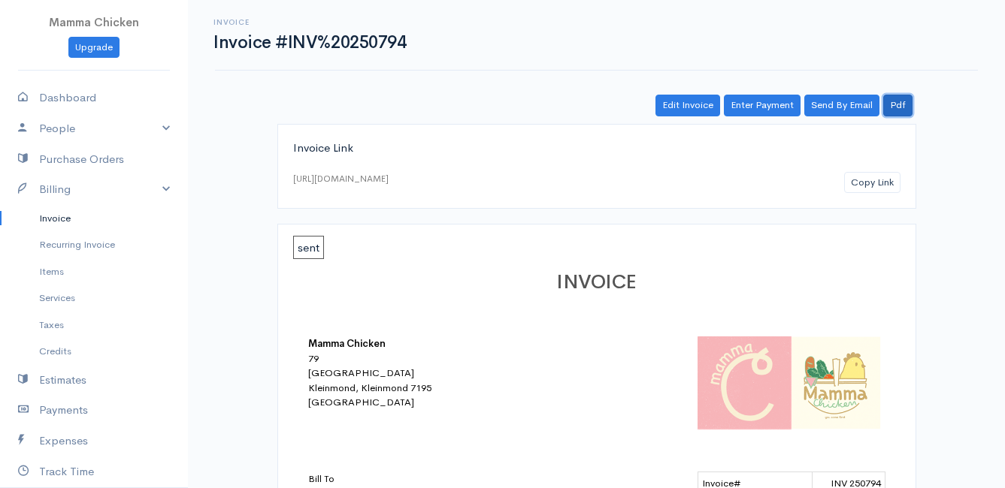
click at [897, 107] on link "Pdf" at bounding box center [897, 106] width 29 height 22
click at [64, 216] on link "Invoice" at bounding box center [94, 218] width 188 height 27
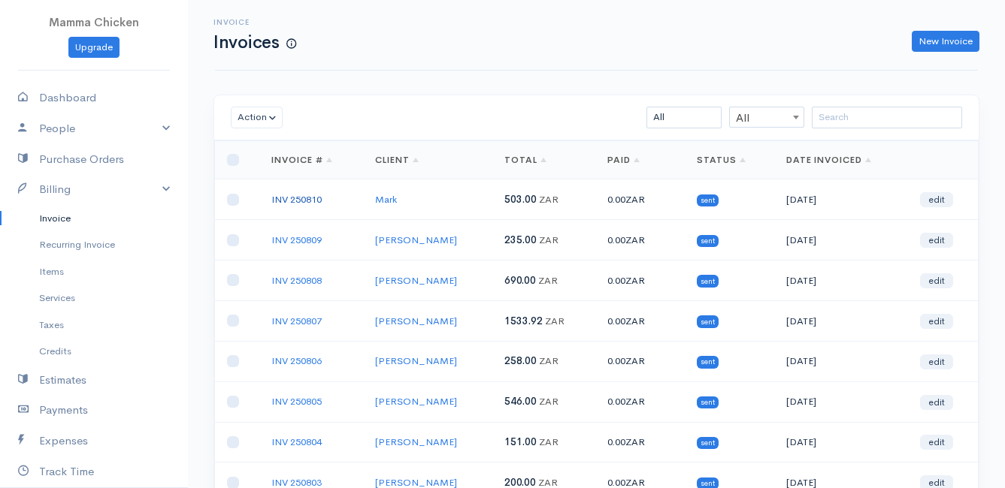
click at [301, 200] on link "INV 250810" at bounding box center [296, 199] width 50 height 13
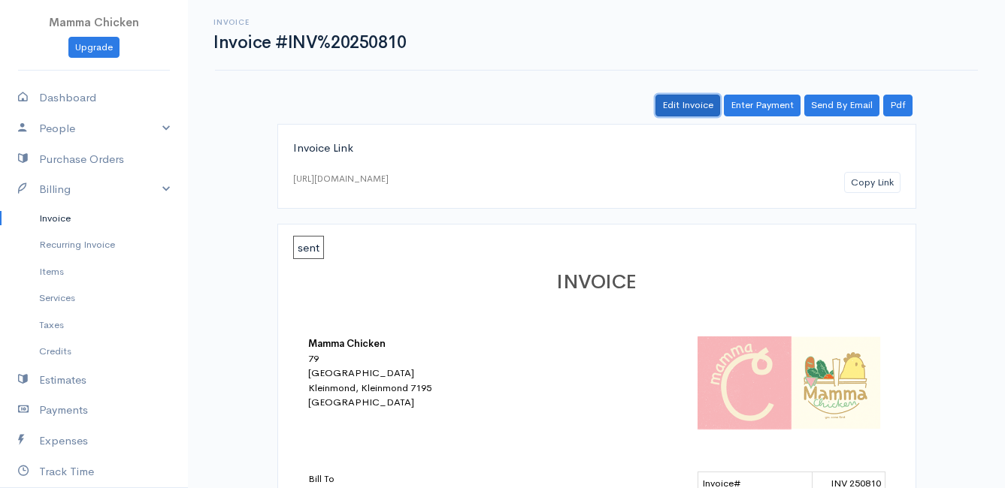
click at [693, 103] on link "Edit Invoice" at bounding box center [687, 106] width 65 height 22
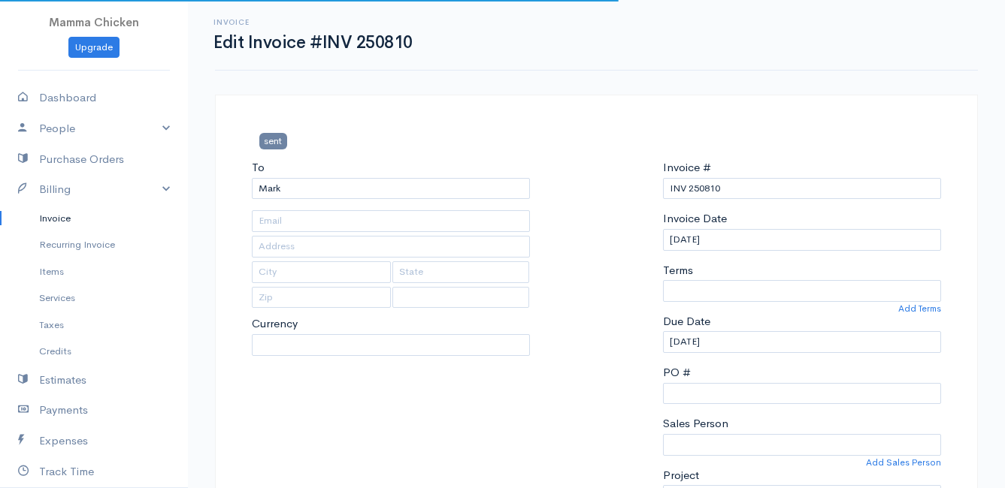
type input "[STREET_ADDRESS][PERSON_NAME]"
type input "Pringlebay"
type input "7195"
select select
select select "[GEOGRAPHIC_DATA]"
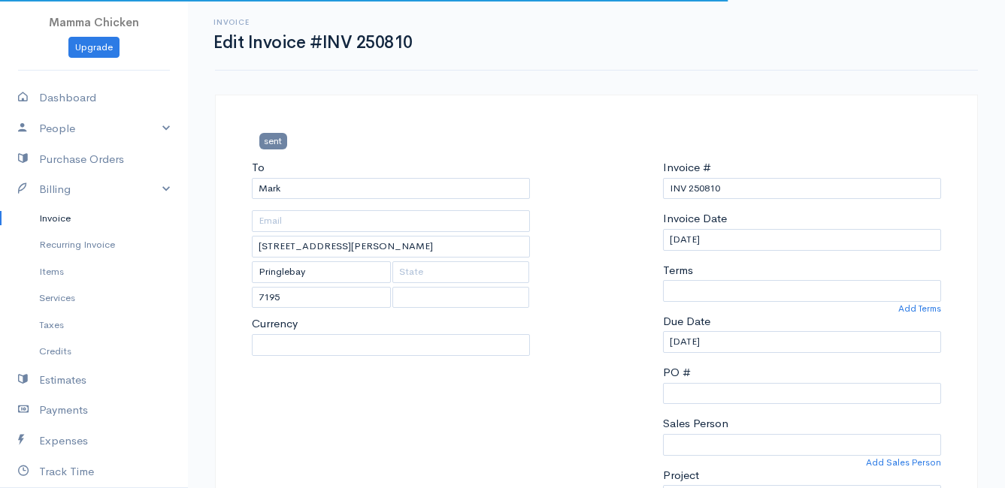
select select "0"
select select "ZAR"
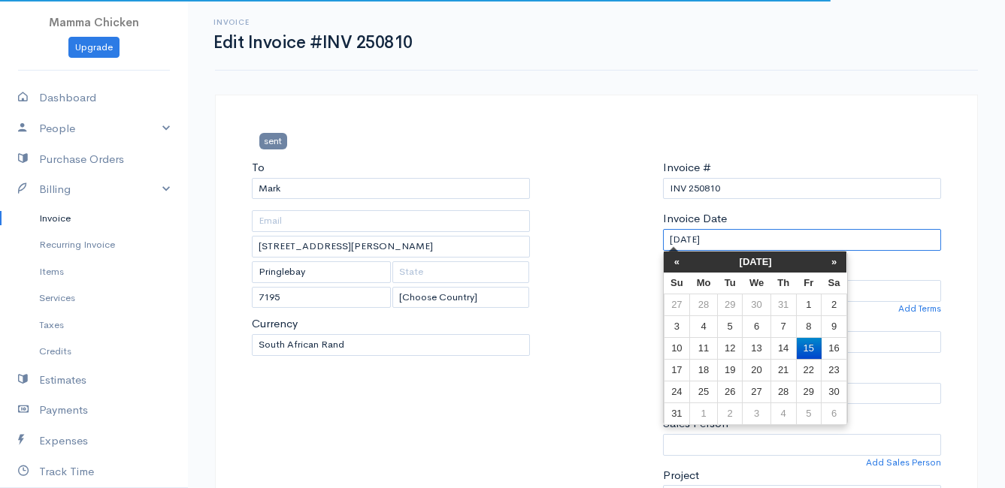
click at [757, 243] on input "[DATE]" at bounding box center [802, 240] width 278 height 22
click at [730, 343] on td "12" at bounding box center [729, 348] width 25 height 22
type input "[DATE]"
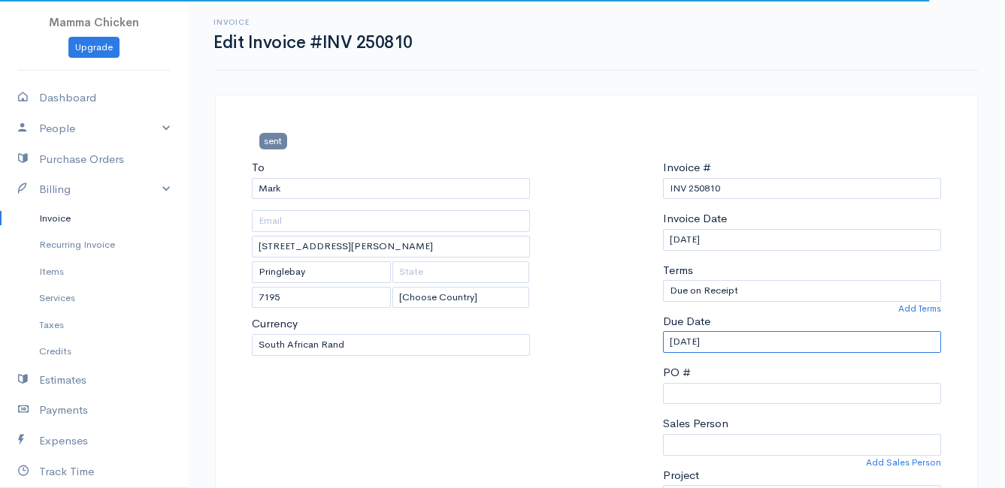
click at [734, 337] on input "[DATE]" at bounding box center [802, 342] width 278 height 22
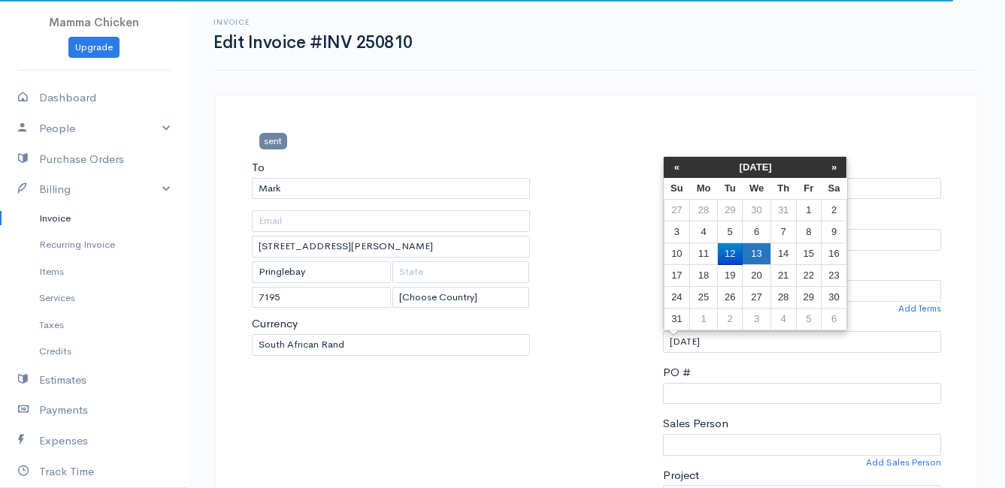
click at [754, 252] on td "13" at bounding box center [756, 254] width 28 height 22
type input "[DATE]"
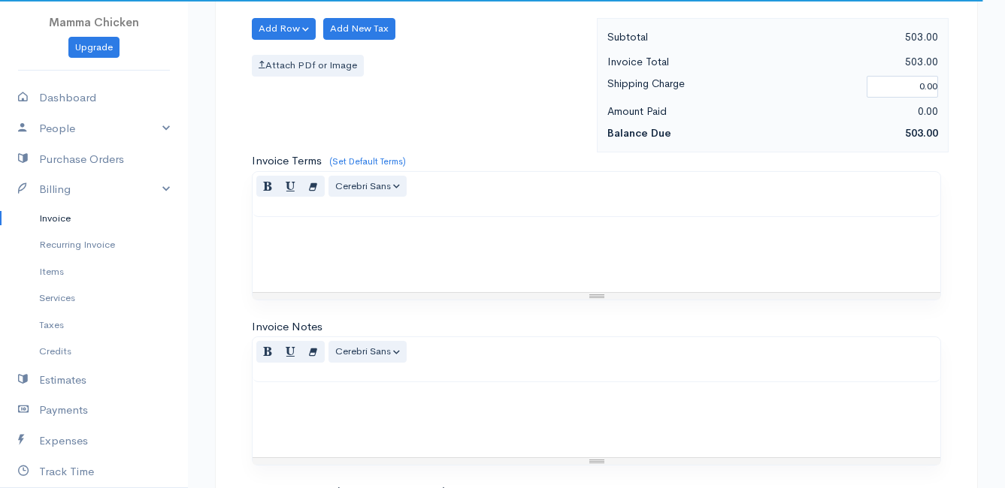
scroll to position [1461, 0]
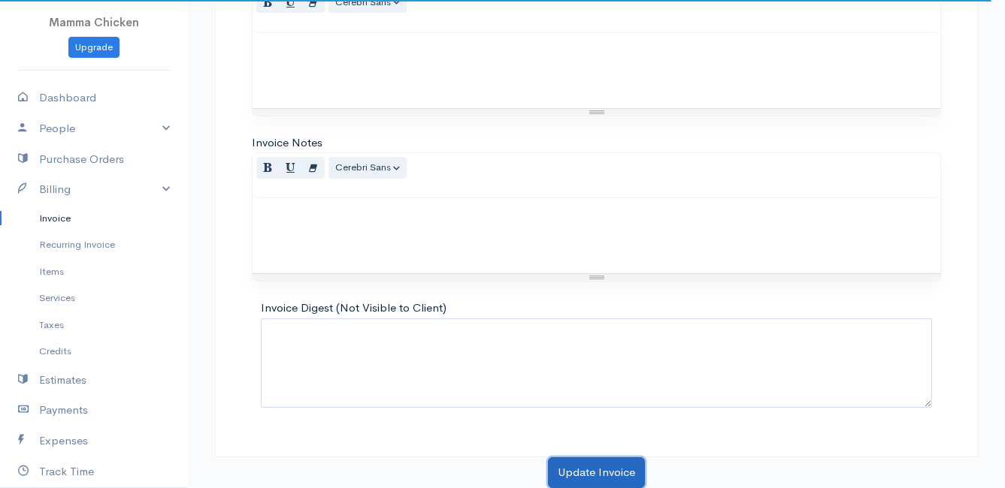
click at [600, 468] on button "Update Invoice" at bounding box center [596, 473] width 97 height 31
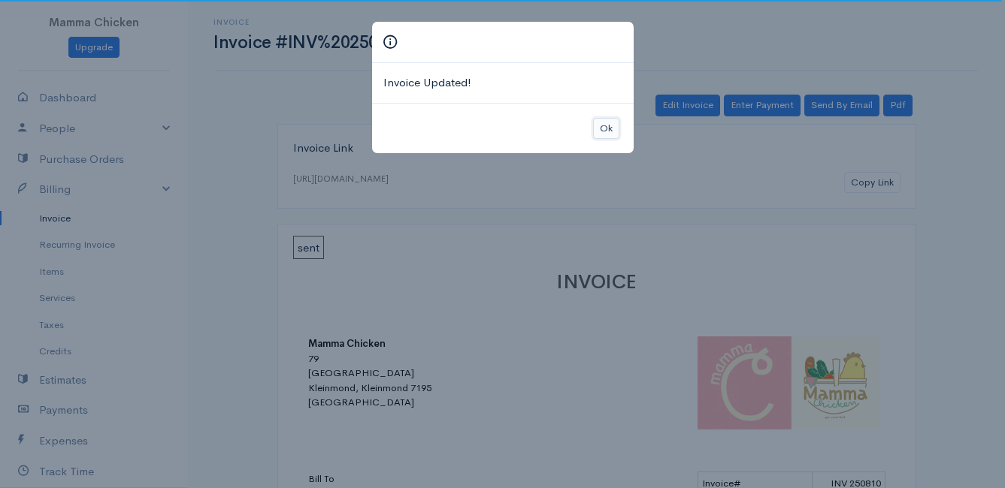
click at [605, 128] on button "Ok" at bounding box center [606, 129] width 26 height 22
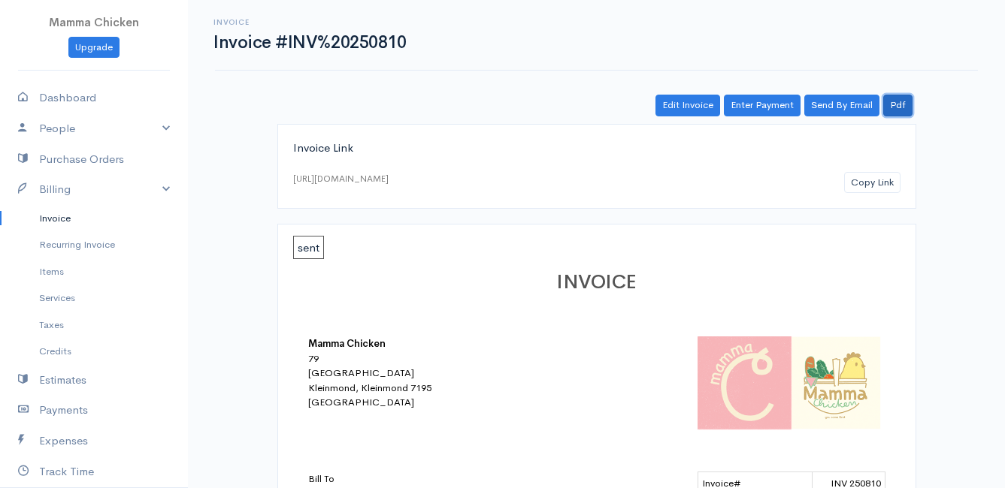
click at [906, 104] on link "Pdf" at bounding box center [897, 106] width 29 height 22
click at [899, 104] on link "Pdf" at bounding box center [897, 106] width 29 height 22
click at [698, 104] on link "Edit Invoice" at bounding box center [687, 106] width 65 height 22
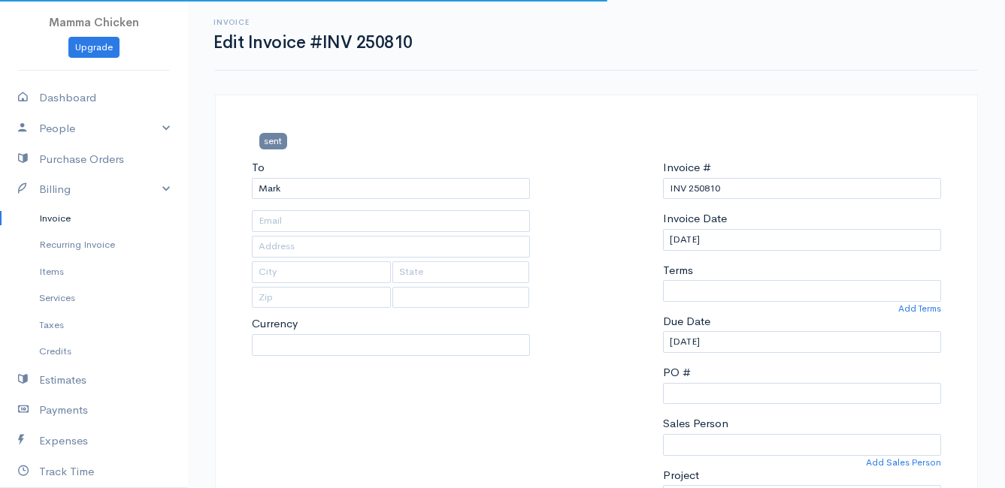
select select
type input "[STREET_ADDRESS][PERSON_NAME]"
type input "Pringlebay"
type input "7195"
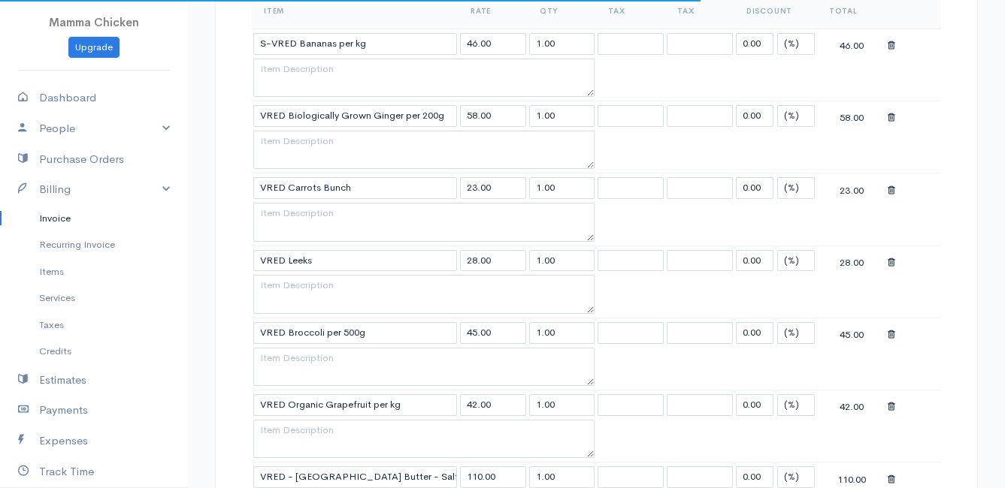
select select "0"
select select "[GEOGRAPHIC_DATA]"
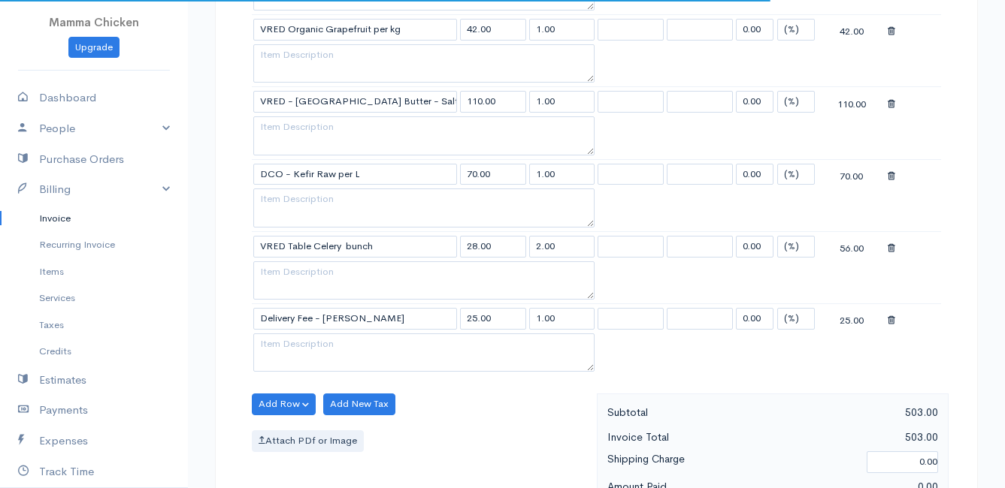
select select "ZAR"
drag, startPoint x: 562, startPoint y: 170, endPoint x: 522, endPoint y: 174, distance: 40.0
click at [522, 174] on tr "DCO - Kefir Raw per L 70.00 1.00 0.00 (%) Flat 70.00" at bounding box center [596, 173] width 689 height 29
type input "2"
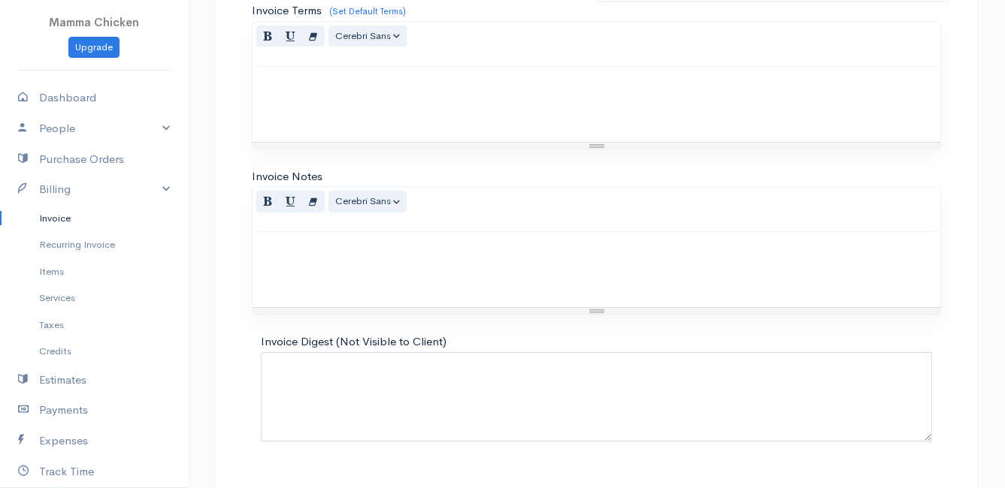
scroll to position [1461, 0]
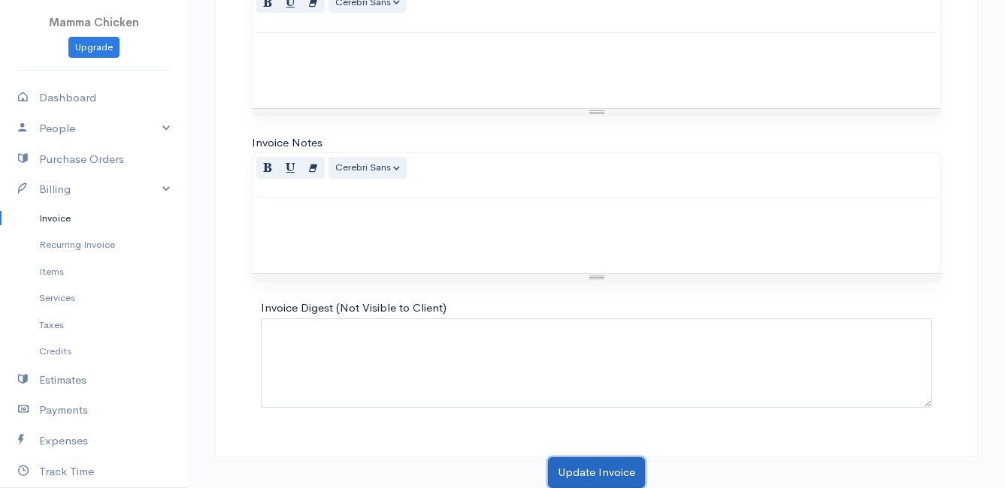
click at [591, 470] on button "Update Invoice" at bounding box center [596, 473] width 97 height 31
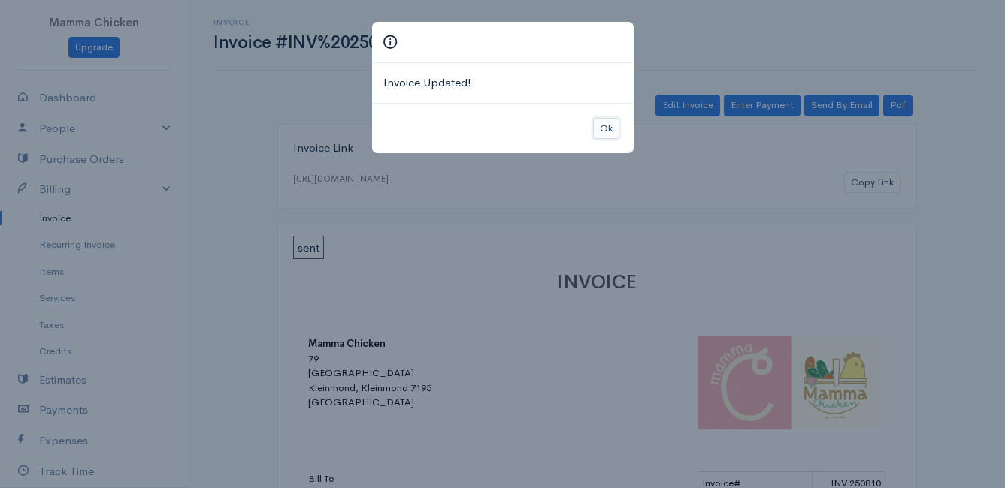
click at [602, 125] on button "Ok" at bounding box center [606, 129] width 26 height 22
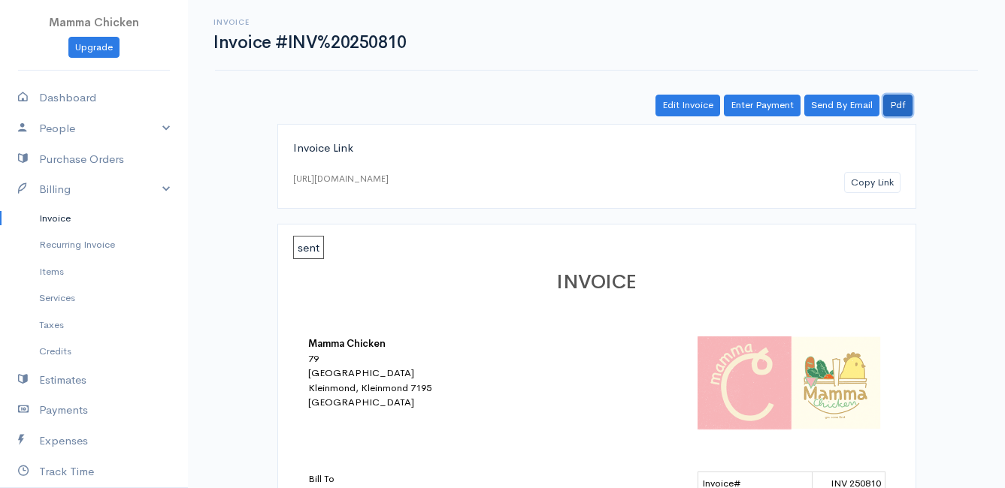
click at [899, 106] on link "Pdf" at bounding box center [897, 106] width 29 height 22
click at [56, 212] on link "Invoice" at bounding box center [94, 218] width 188 height 27
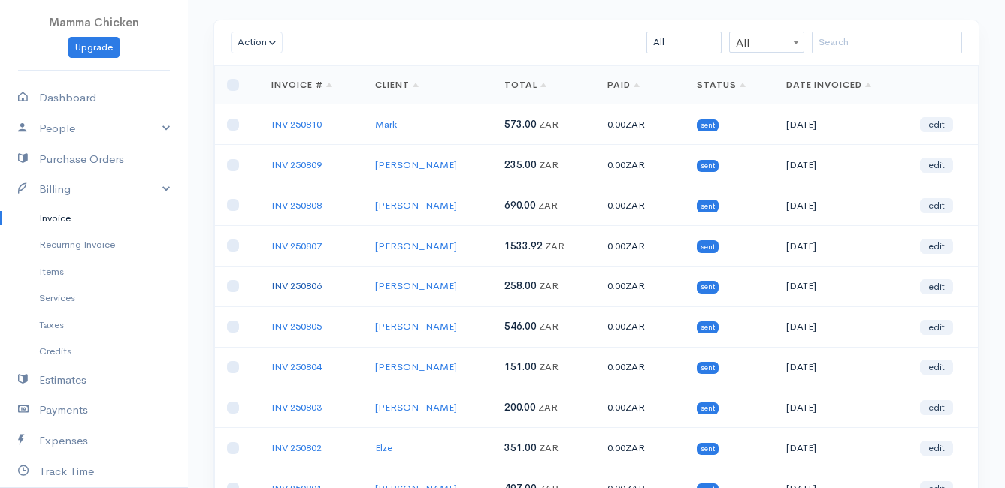
scroll to position [150, 0]
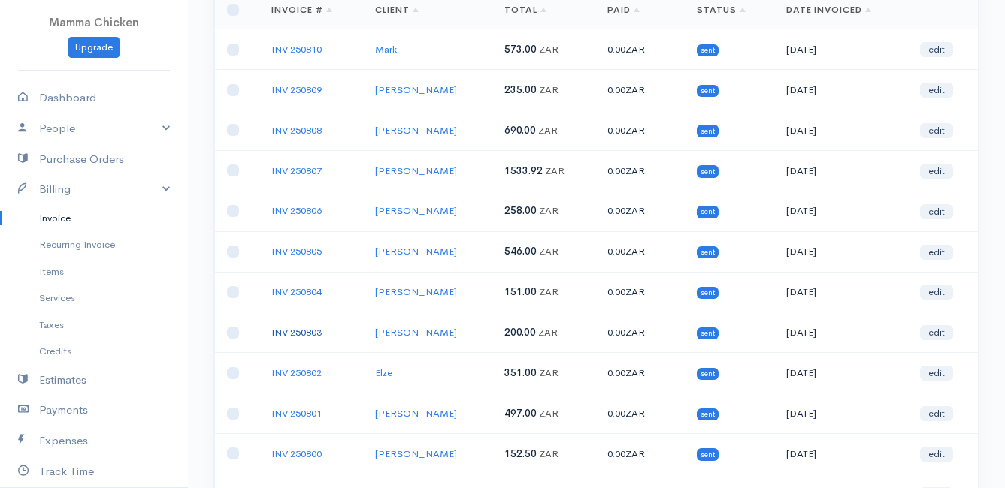
click at [289, 331] on link "INV 250803" at bounding box center [296, 332] width 50 height 13
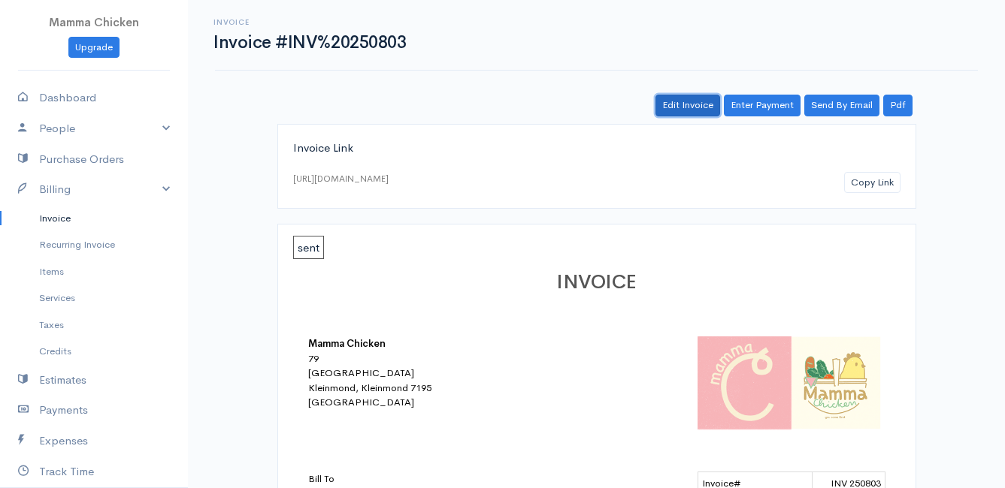
click at [680, 106] on link "Edit Invoice" at bounding box center [687, 106] width 65 height 22
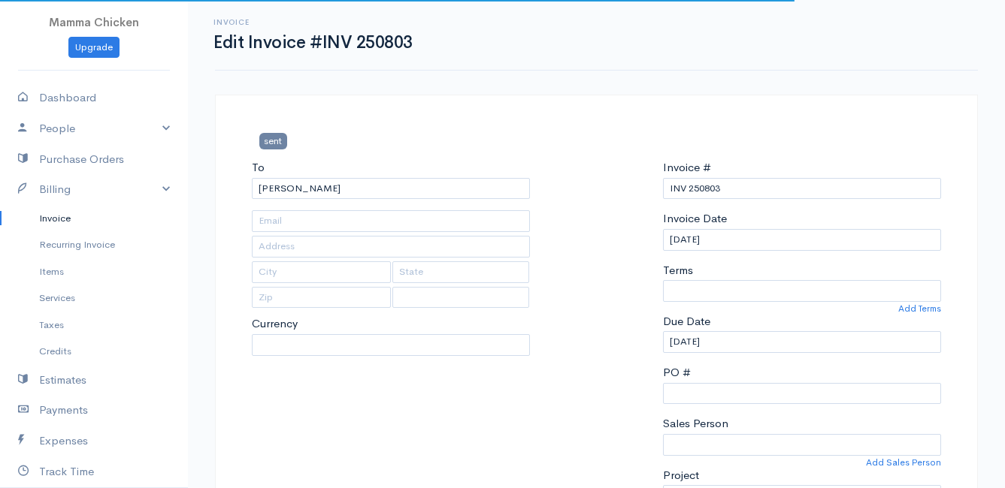
type input "ERF [STREET_ADDRESS][PERSON_NAME]"
type input "Bettys Bay"
type input "7195"
select select
select select "0"
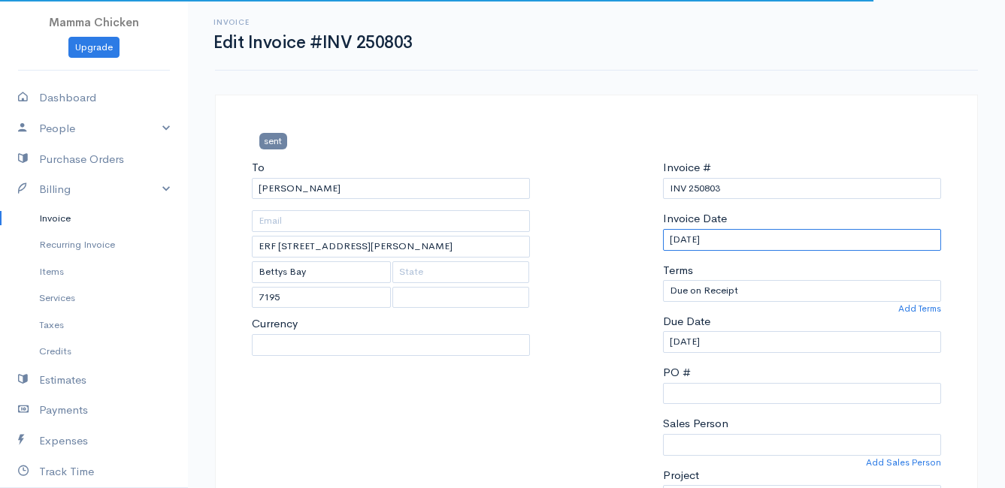
click at [772, 241] on input "[DATE]" at bounding box center [802, 240] width 278 height 22
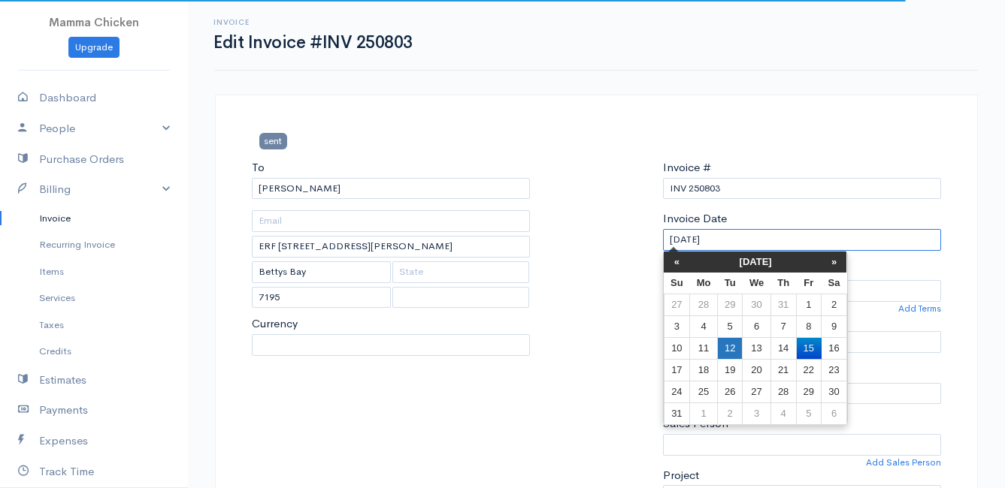
select select "[GEOGRAPHIC_DATA]"
select select "ZAR"
click at [735, 348] on td "12" at bounding box center [729, 348] width 25 height 22
type input "[DATE]"
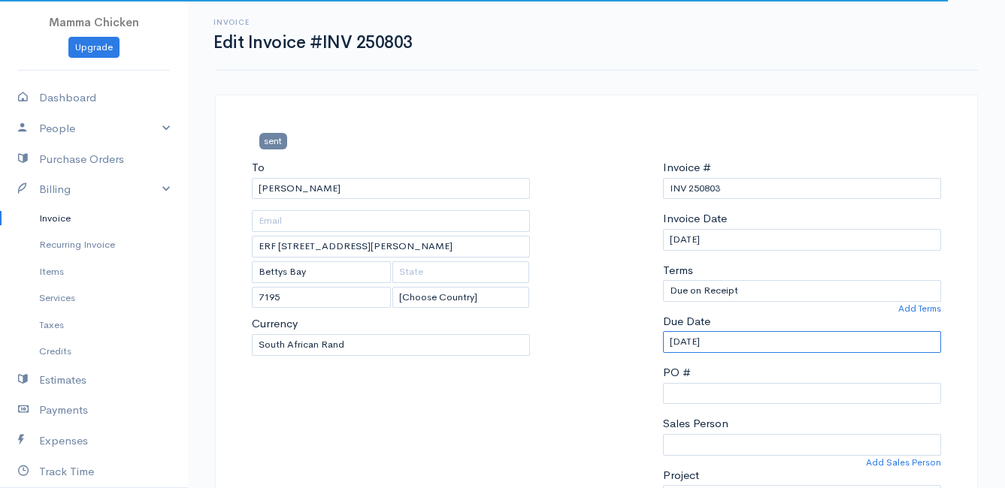
click at [748, 345] on input "[DATE]" at bounding box center [802, 342] width 278 height 22
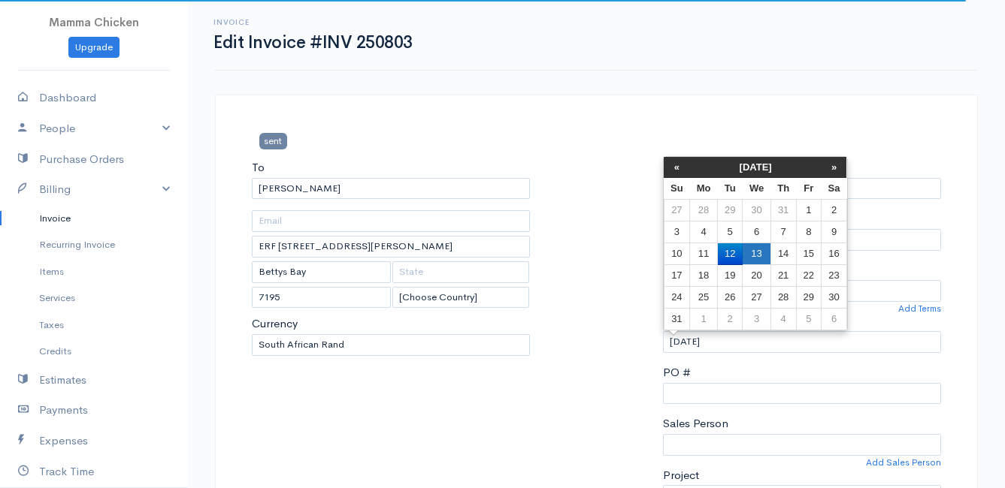
click at [762, 251] on td "13" at bounding box center [756, 254] width 28 height 22
type input "[DATE]"
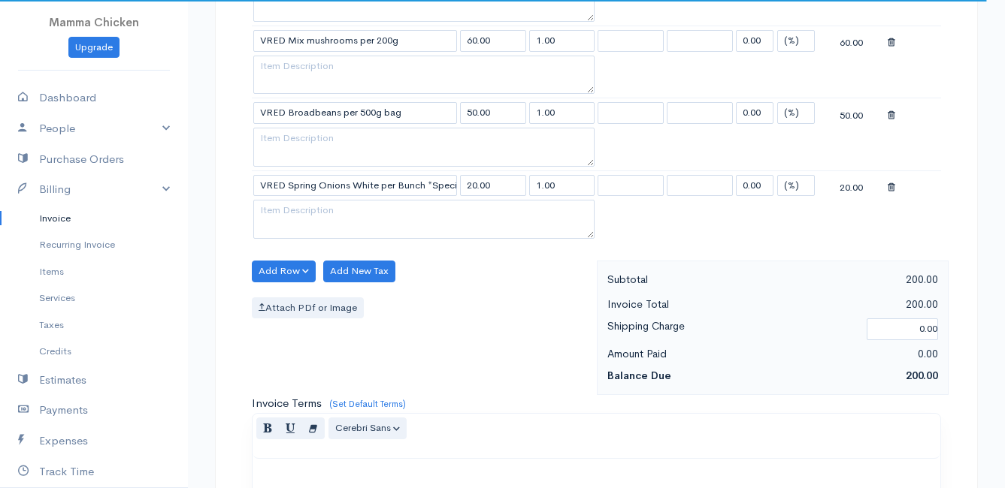
scroll to position [1027, 0]
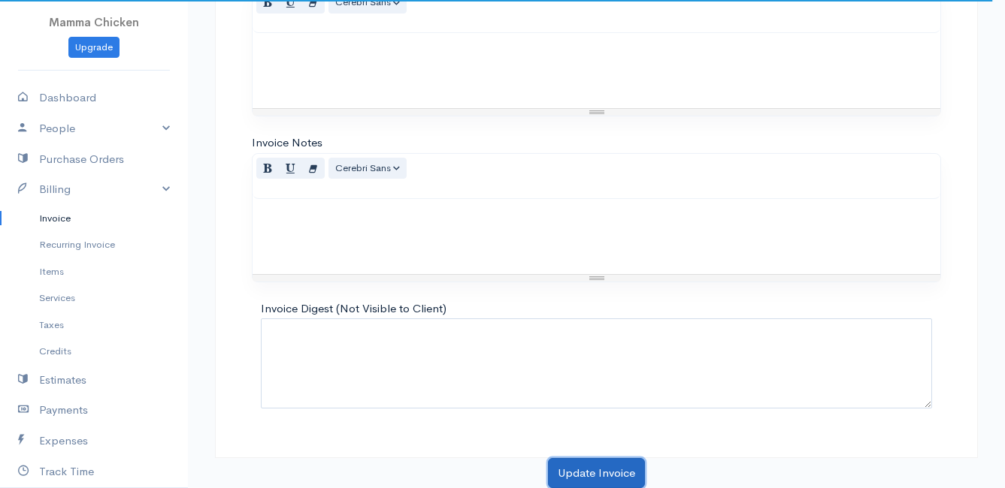
click at [580, 464] on button "Update Invoice" at bounding box center [596, 473] width 97 height 31
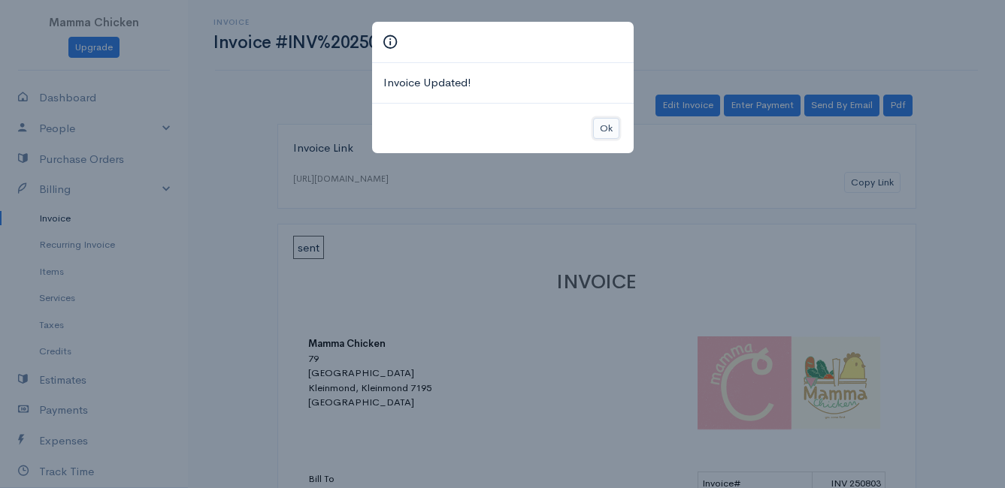
click at [609, 131] on button "Ok" at bounding box center [606, 129] width 26 height 22
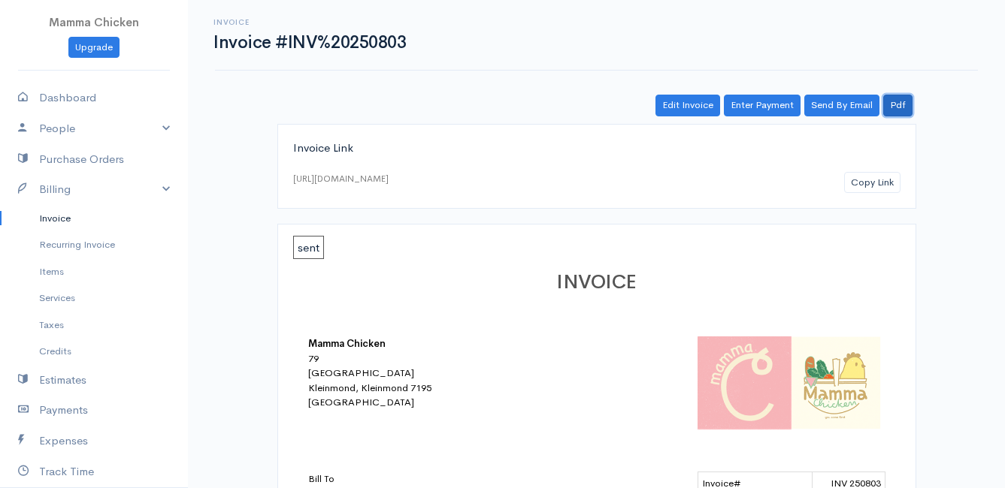
click at [900, 104] on link "Pdf" at bounding box center [897, 106] width 29 height 22
click at [53, 219] on link "Invoice" at bounding box center [94, 218] width 188 height 27
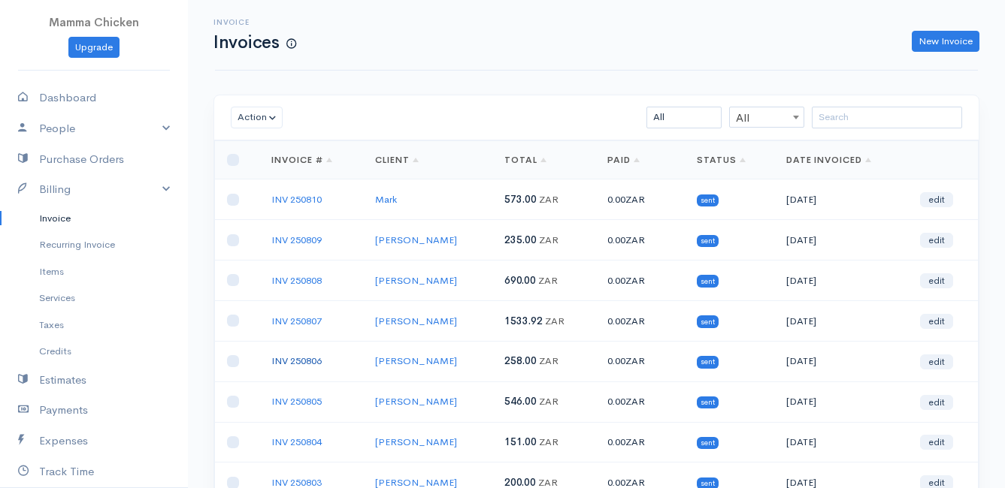
click at [305, 362] on link "INV 250806" at bounding box center [296, 361] width 50 height 13
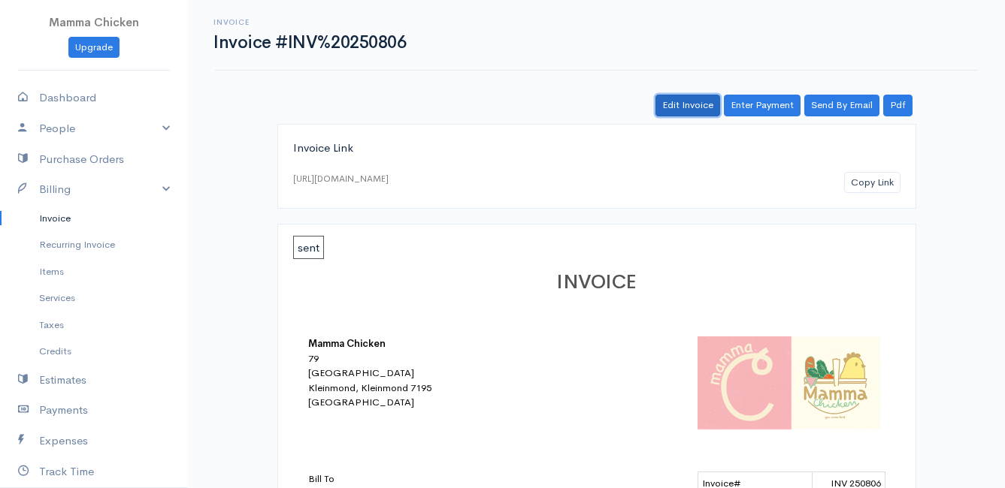
click at [692, 106] on link "Edit Invoice" at bounding box center [687, 106] width 65 height 22
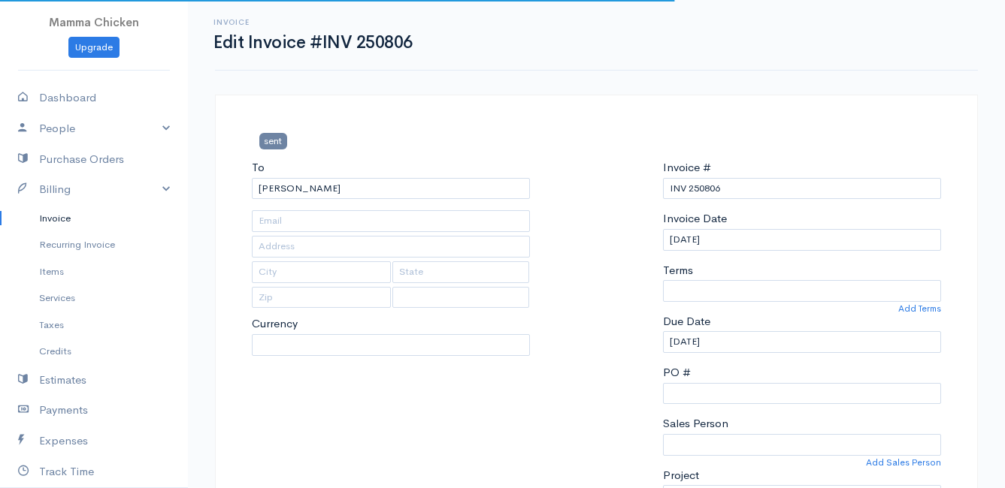
select select
type input "[STREET_ADDRESS]"
type input "[PERSON_NAME] Bay"
type input "7195"
select select "0"
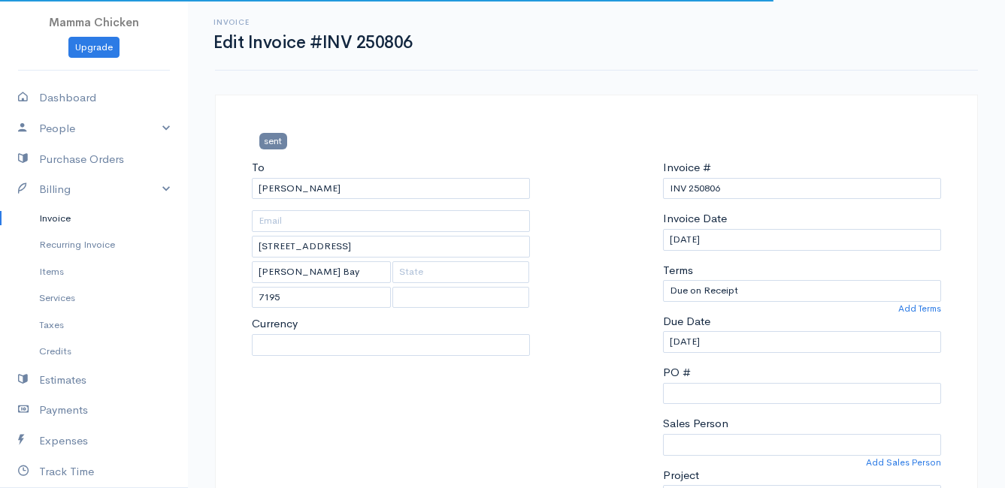
select select "[GEOGRAPHIC_DATA]"
select select "ZAR"
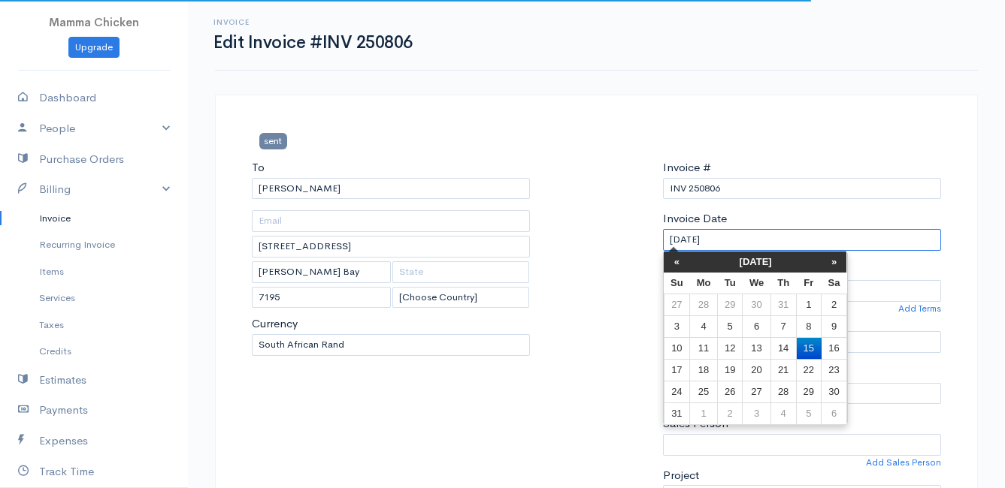
click at [742, 240] on input "[DATE]" at bounding box center [802, 240] width 278 height 22
click at [735, 357] on td "12" at bounding box center [729, 348] width 25 height 22
type input "[DATE]"
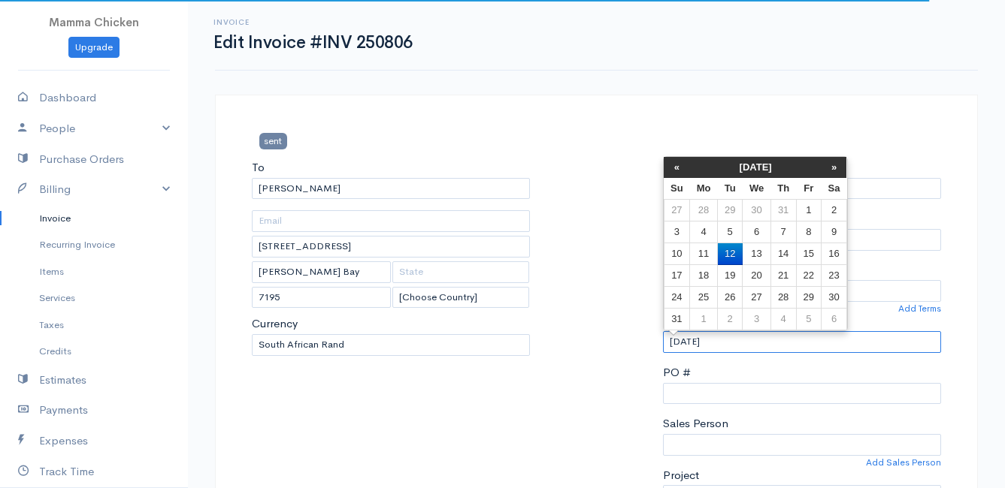
click at [735, 344] on input "[DATE]" at bounding box center [802, 342] width 278 height 22
click at [751, 253] on td "13" at bounding box center [756, 254] width 28 height 22
type input "[DATE]"
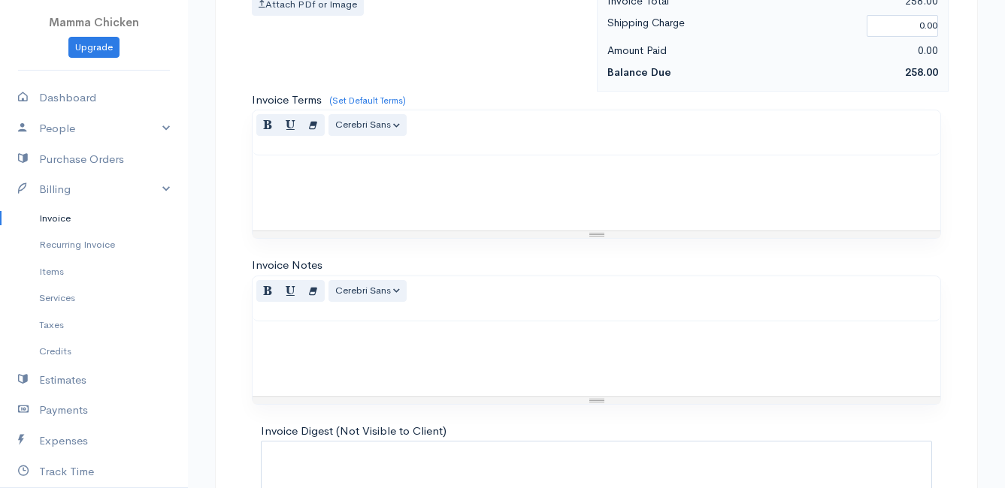
scroll to position [1100, 0]
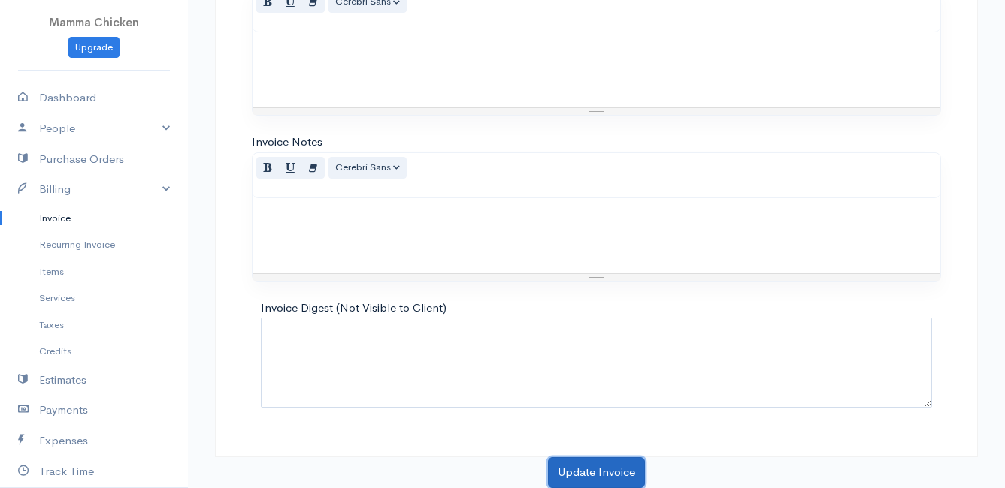
click at [591, 479] on button "Update Invoice" at bounding box center [596, 473] width 97 height 31
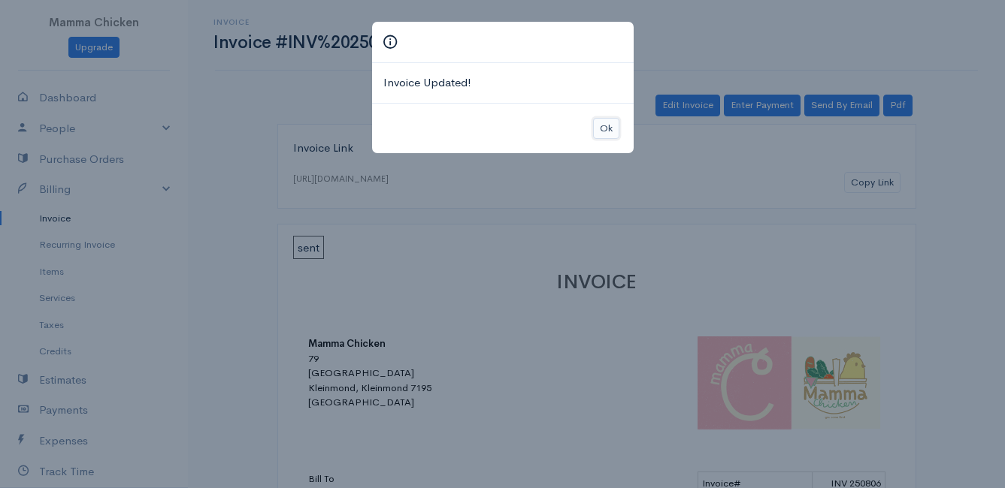
click at [607, 119] on button "Ok" at bounding box center [606, 129] width 26 height 22
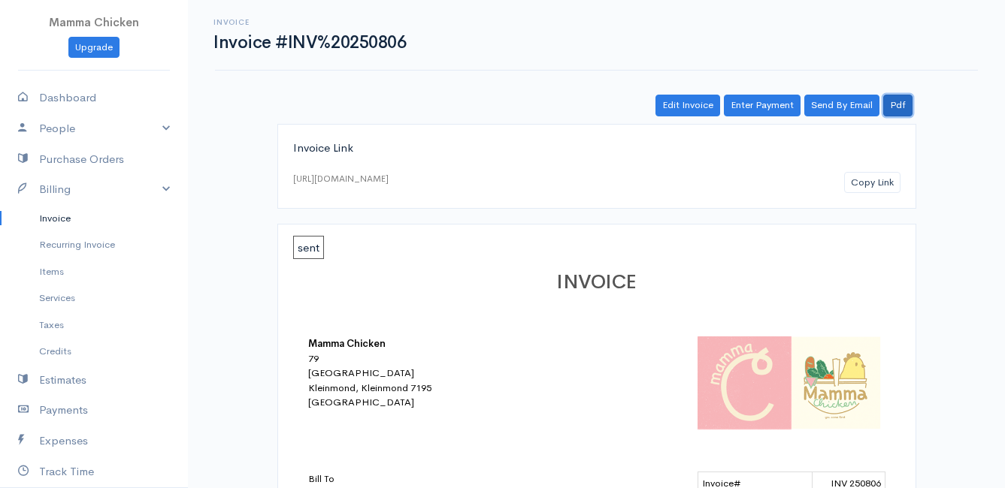
click at [899, 103] on link "Pdf" at bounding box center [897, 106] width 29 height 22
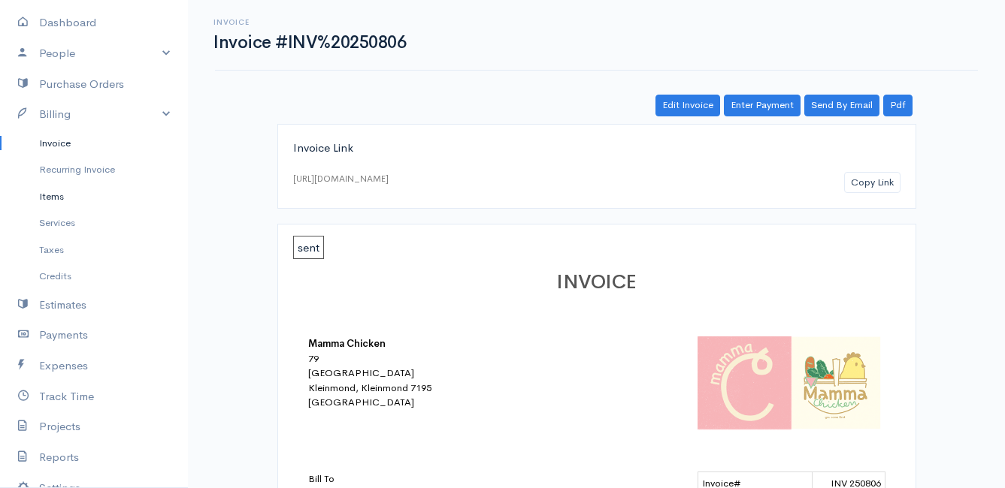
click at [58, 193] on link "Items" at bounding box center [94, 196] width 188 height 27
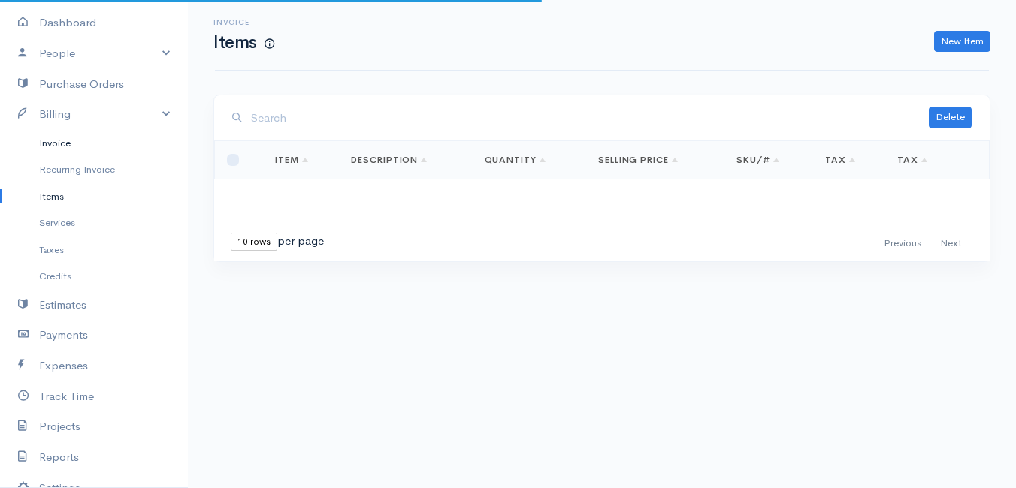
click at [68, 147] on link "Invoice" at bounding box center [94, 143] width 188 height 27
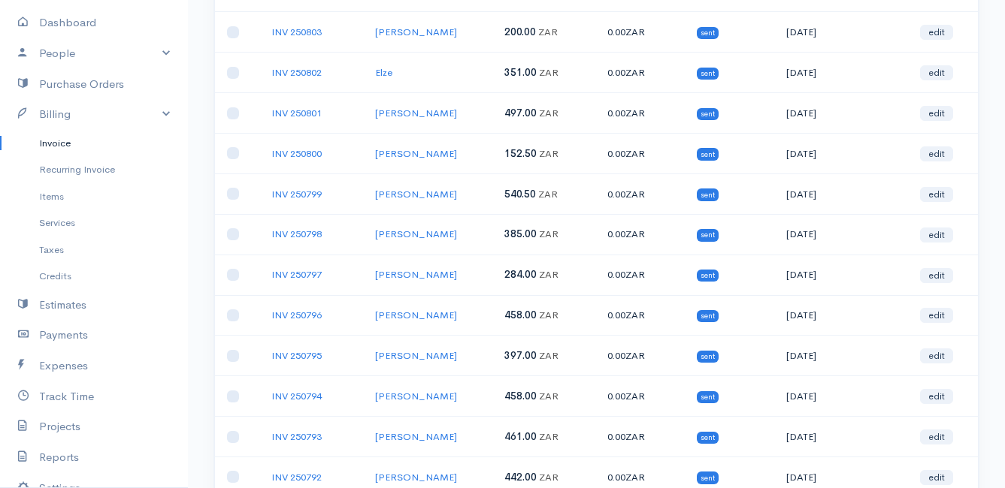
scroll to position [526, 0]
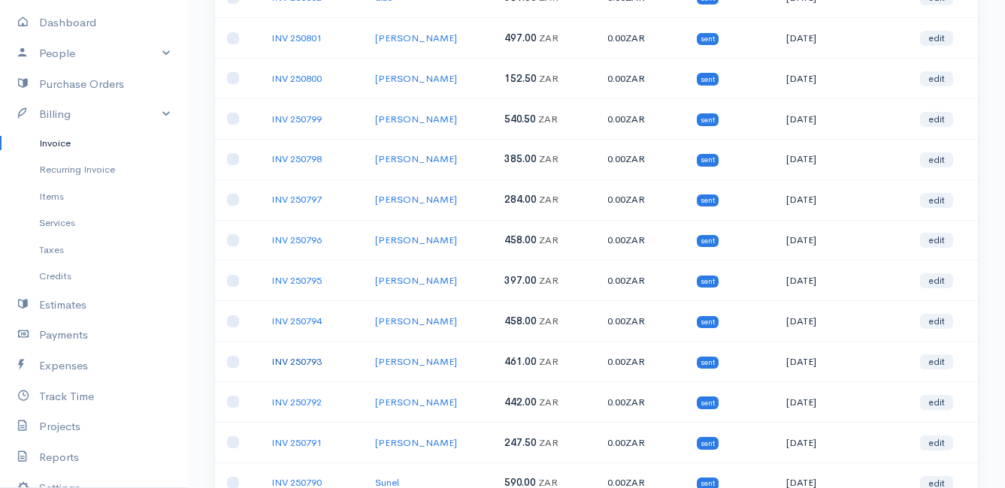
click at [300, 360] on link "INV 250793" at bounding box center [296, 361] width 50 height 13
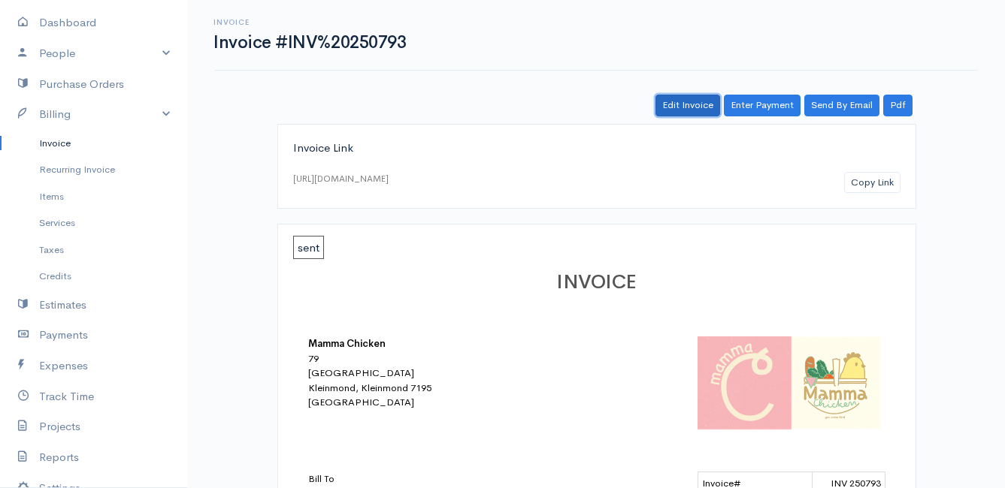
click at [697, 103] on link "Edit Invoice" at bounding box center [687, 106] width 65 height 22
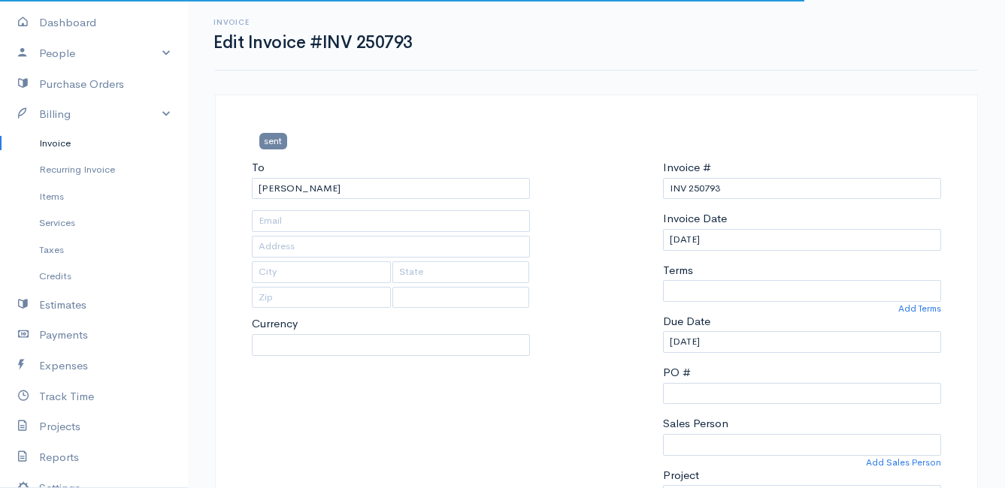
type input "4502 Ixia [PERSON_NAME]"
type input "Bettys Bay"
type input "7195"
select select
select select "0"
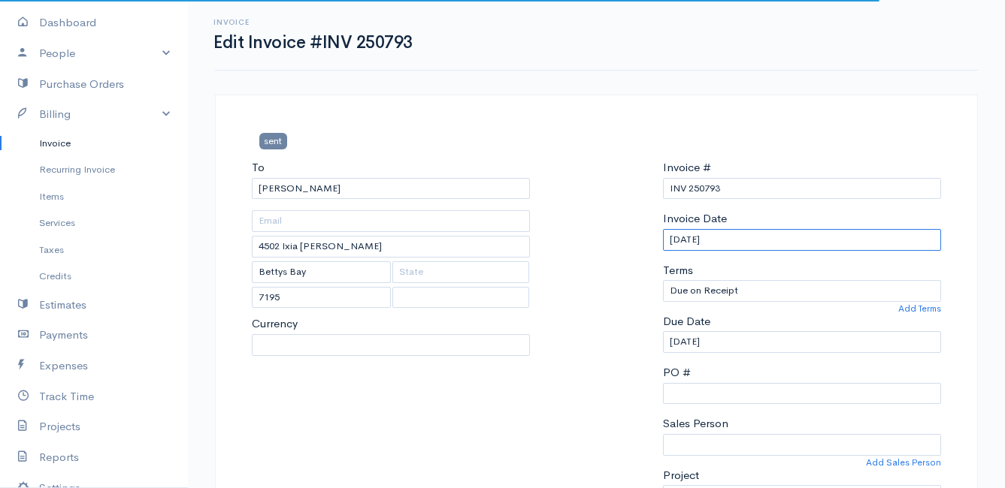
select select "ZAR"
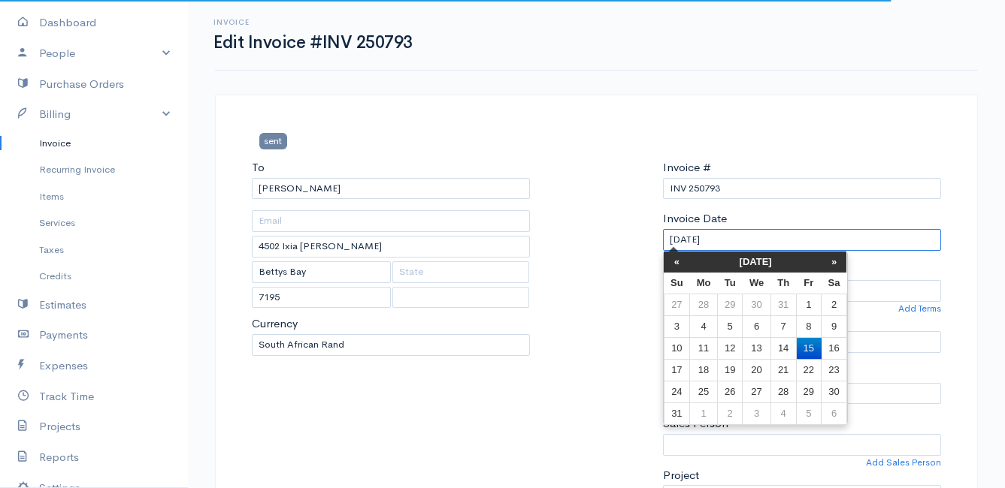
click at [742, 246] on input "[DATE]" at bounding box center [802, 240] width 278 height 22
select select "[GEOGRAPHIC_DATA]"
click at [735, 346] on td "12" at bounding box center [729, 348] width 25 height 22
type input "[DATE]"
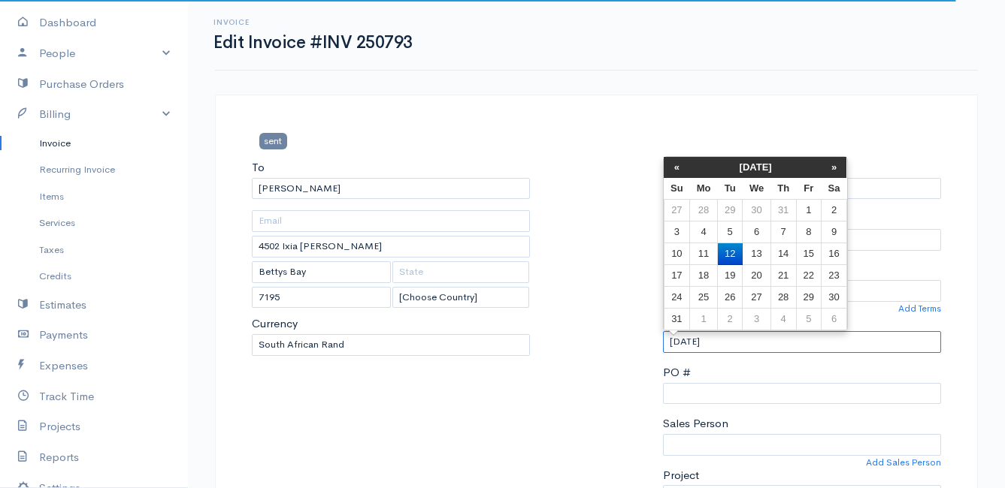
click at [743, 339] on input "[DATE]" at bounding box center [802, 342] width 278 height 22
click at [757, 250] on td "13" at bounding box center [756, 254] width 28 height 22
type input "[DATE]"
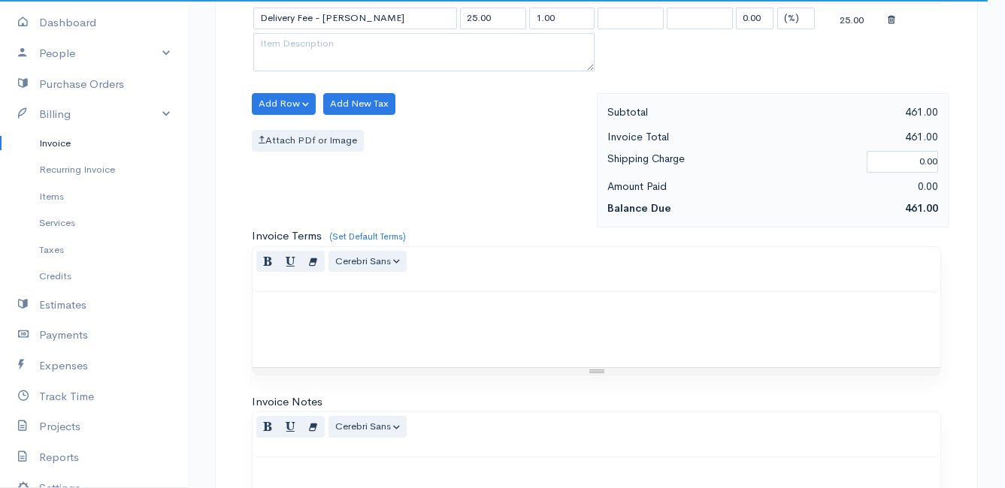
scroll to position [1461, 0]
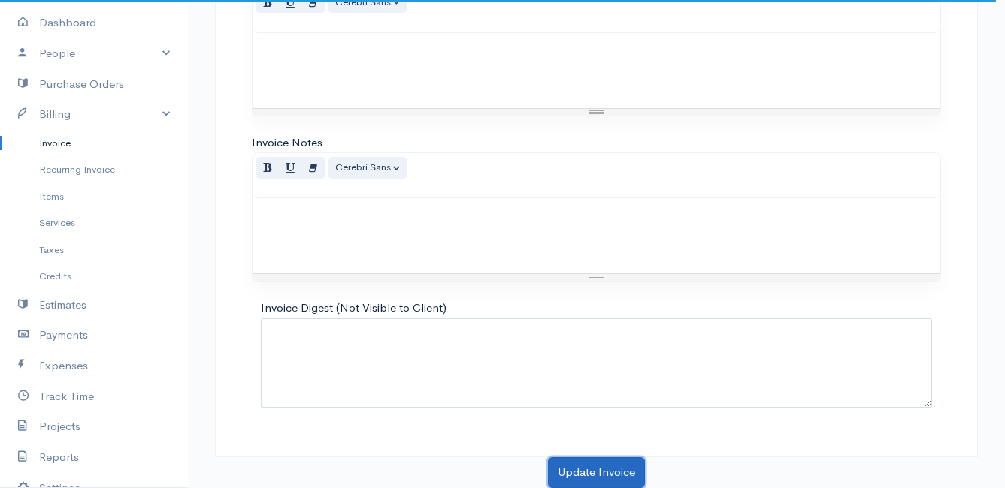
click at [591, 467] on button "Update Invoice" at bounding box center [596, 473] width 97 height 31
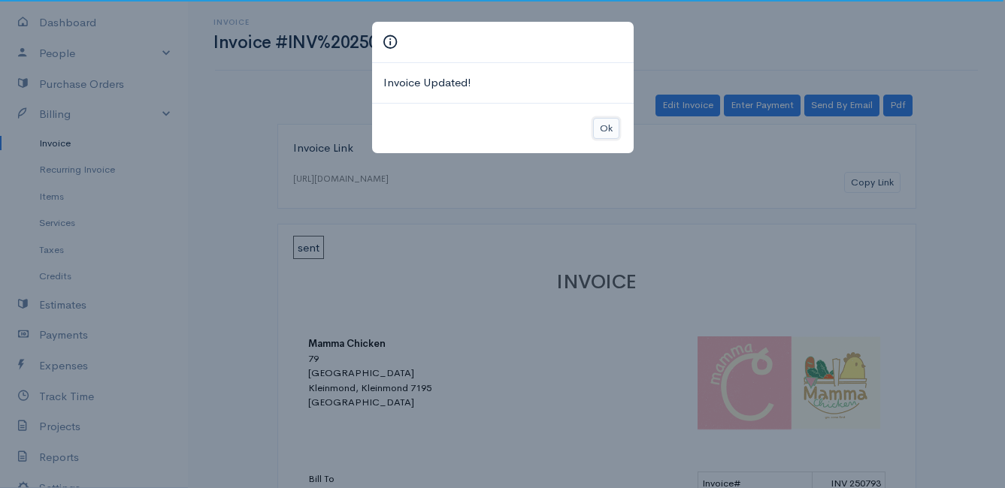
click at [606, 124] on button "Ok" at bounding box center [606, 129] width 26 height 22
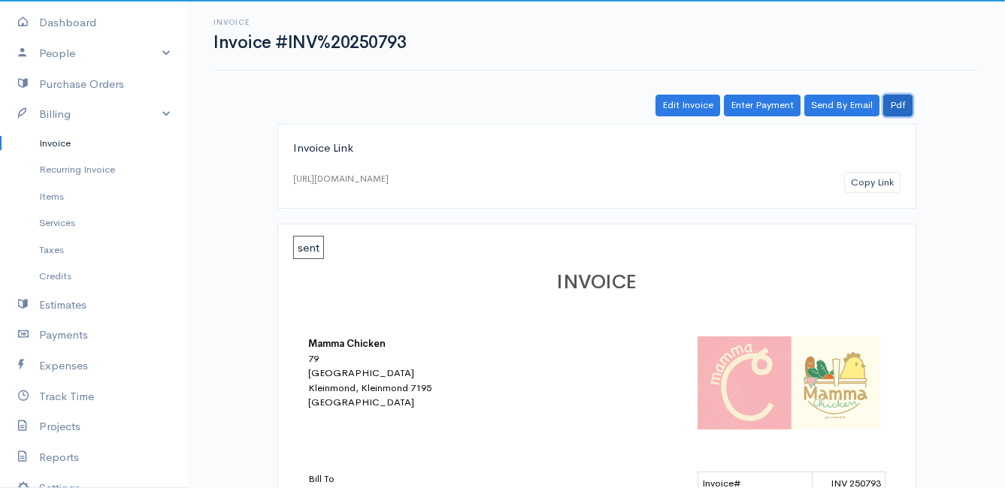
click at [899, 105] on link "Pdf" at bounding box center [897, 106] width 29 height 22
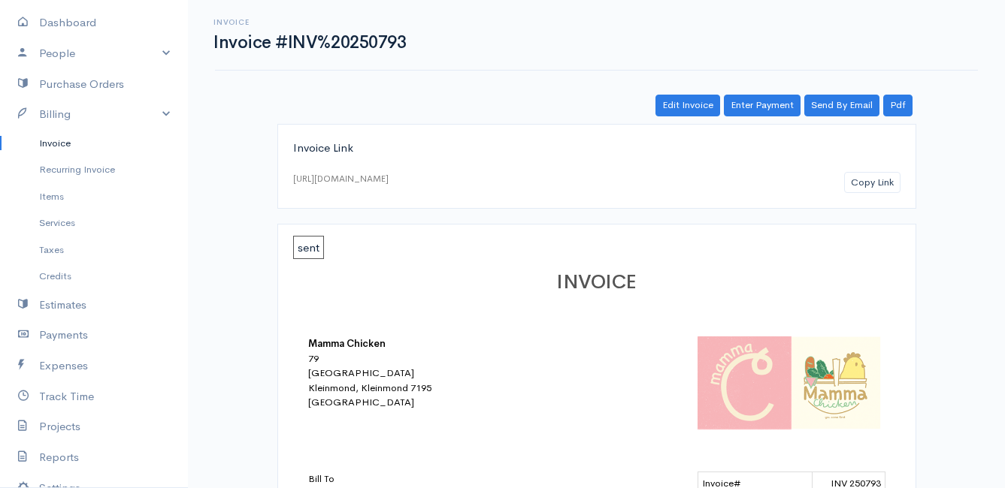
click at [69, 137] on link "Invoice" at bounding box center [94, 143] width 188 height 27
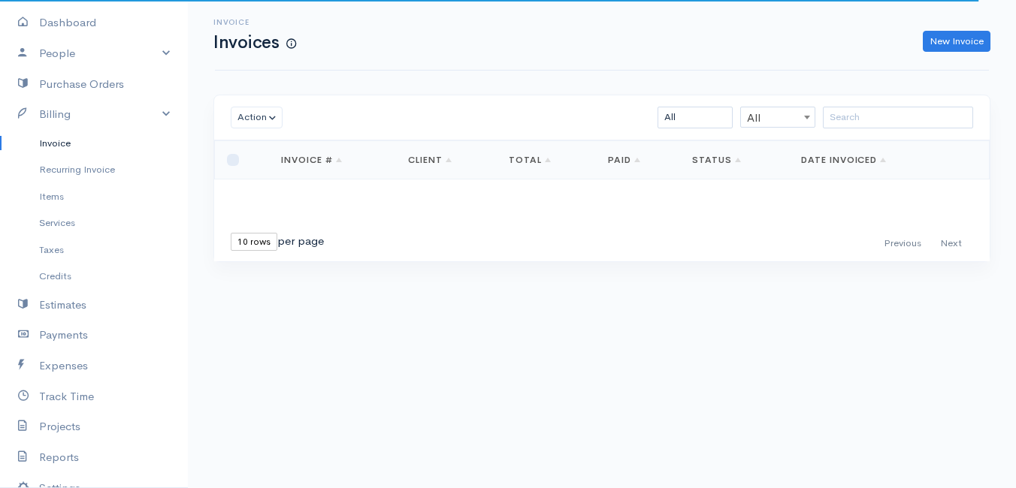
click at [59, 141] on link "Invoice" at bounding box center [94, 143] width 188 height 27
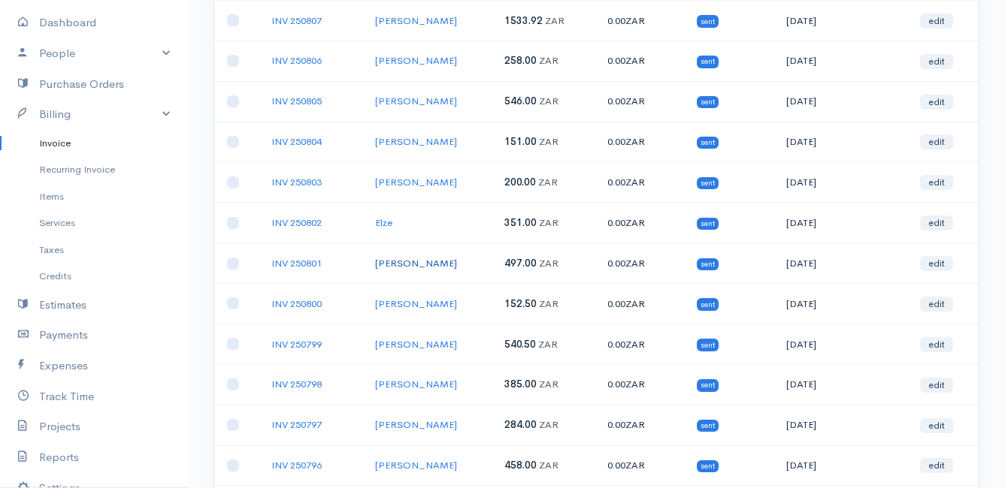
scroll to position [376, 0]
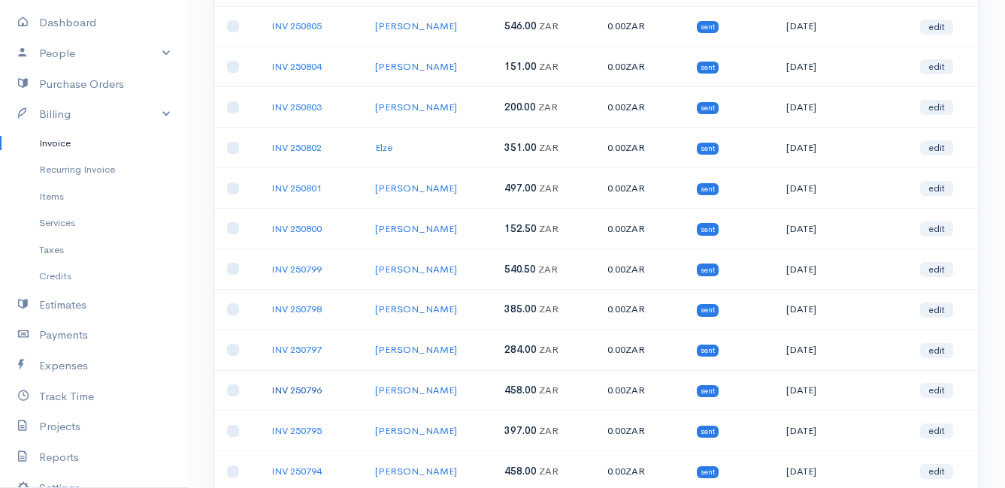
click at [298, 388] on link "INV 250796" at bounding box center [296, 390] width 50 height 13
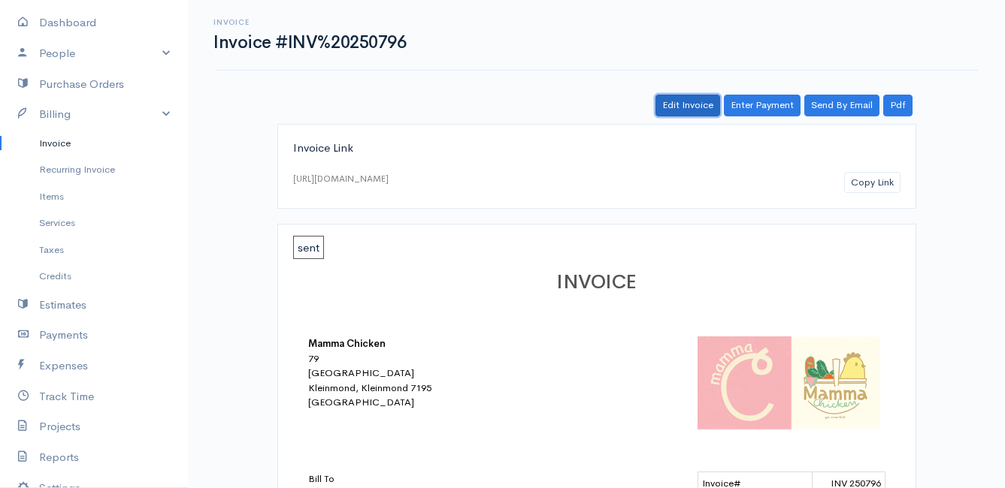
click at [703, 105] on link "Edit Invoice" at bounding box center [687, 106] width 65 height 22
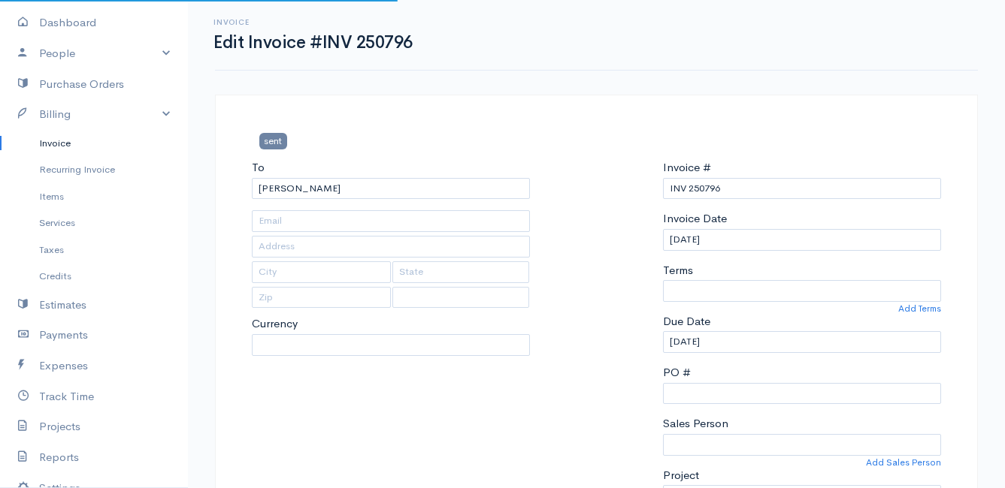
type input "[STREET_ADDRESS]"
type input "Bettys Bay"
type input "7195"
select select "0"
select select "[GEOGRAPHIC_DATA]"
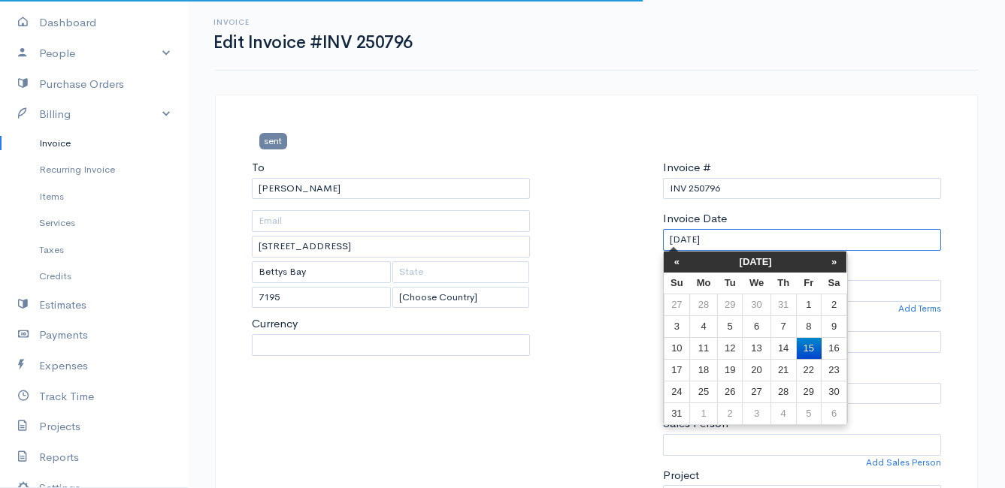
click at [736, 235] on input "[DATE]" at bounding box center [802, 240] width 278 height 22
select select
select select "ZAR"
click at [733, 348] on td "12" at bounding box center [729, 348] width 25 height 22
type input "[DATE]"
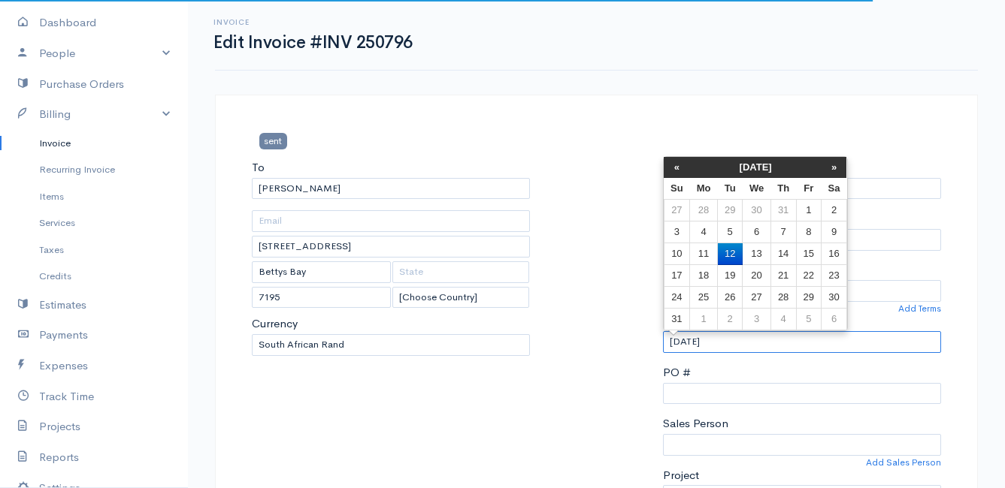
click at [746, 340] on input "[DATE]" at bounding box center [802, 342] width 278 height 22
click at [763, 250] on td "13" at bounding box center [756, 254] width 28 height 22
type input "[DATE]"
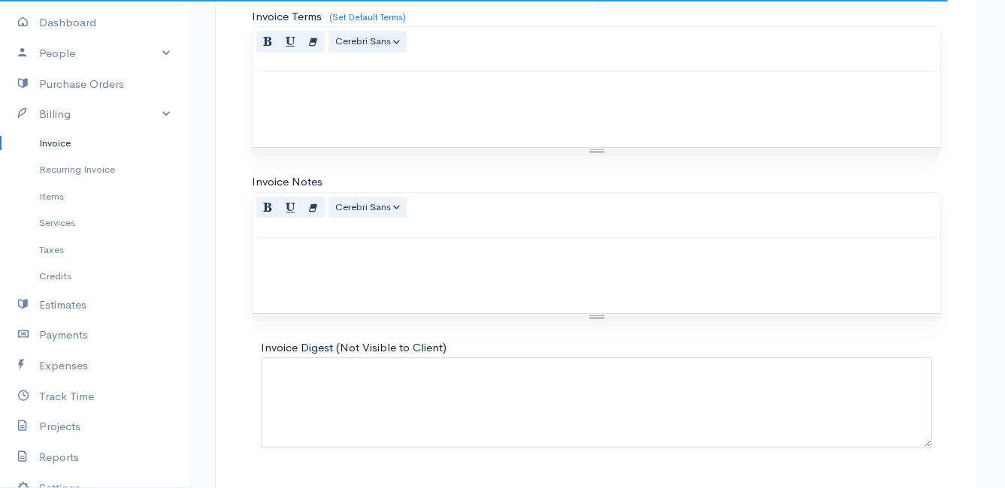
scroll to position [1316, 0]
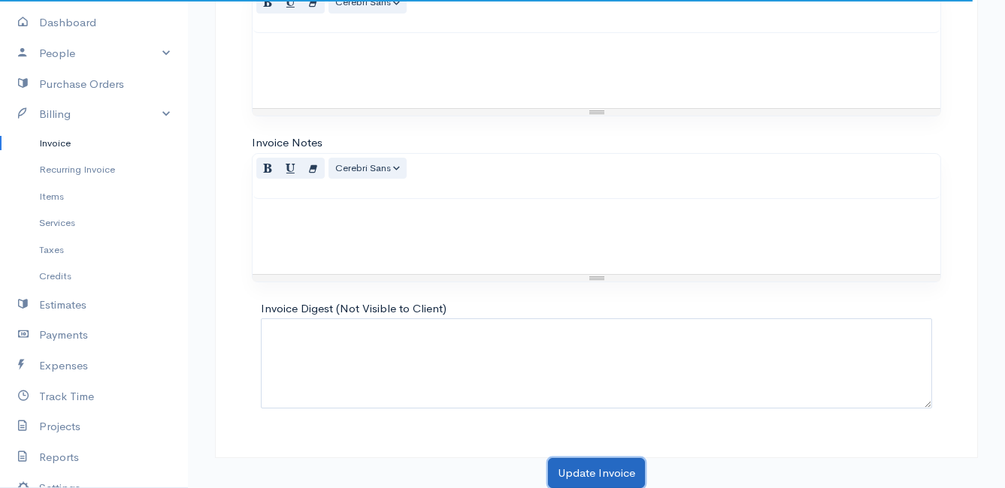
click at [597, 473] on button "Update Invoice" at bounding box center [596, 473] width 97 height 31
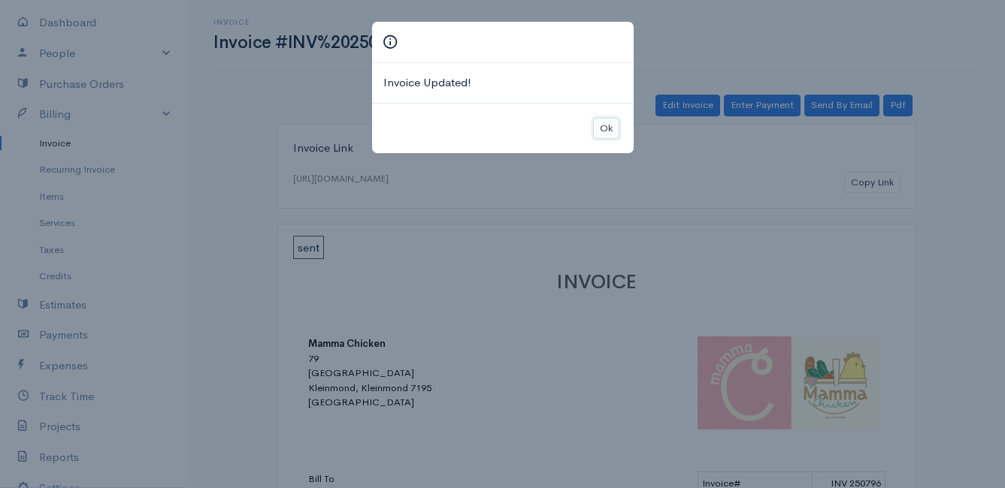
click at [606, 131] on button "Ok" at bounding box center [606, 129] width 26 height 22
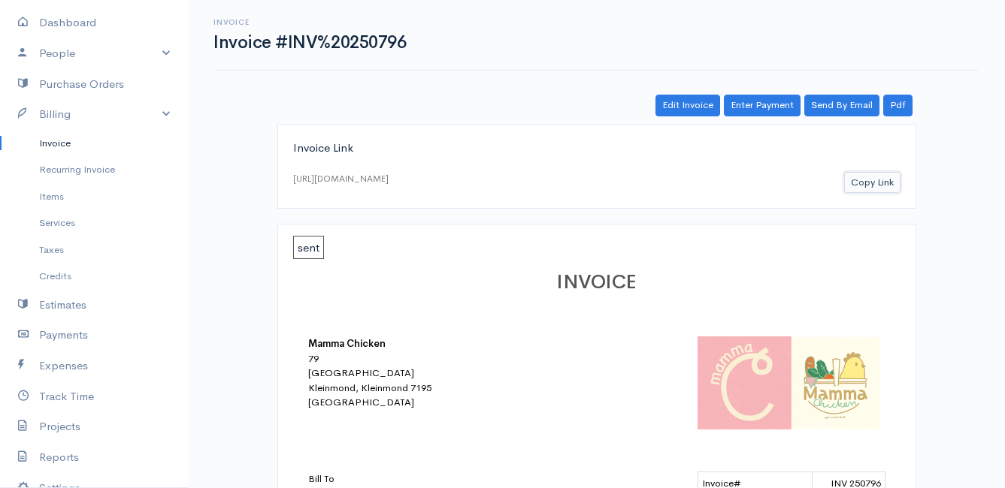
click at [891, 183] on button "Copy Link" at bounding box center [872, 183] width 56 height 22
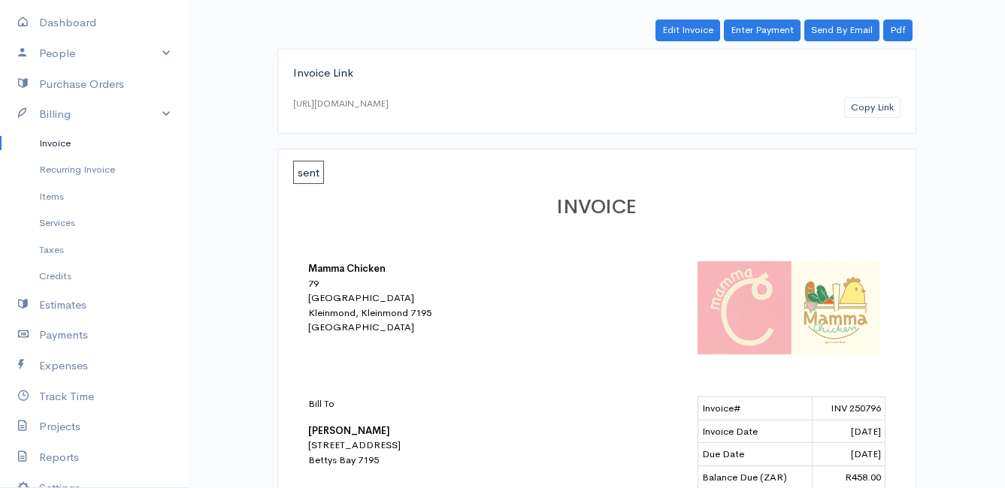
click at [49, 139] on link "Invoice" at bounding box center [94, 143] width 188 height 27
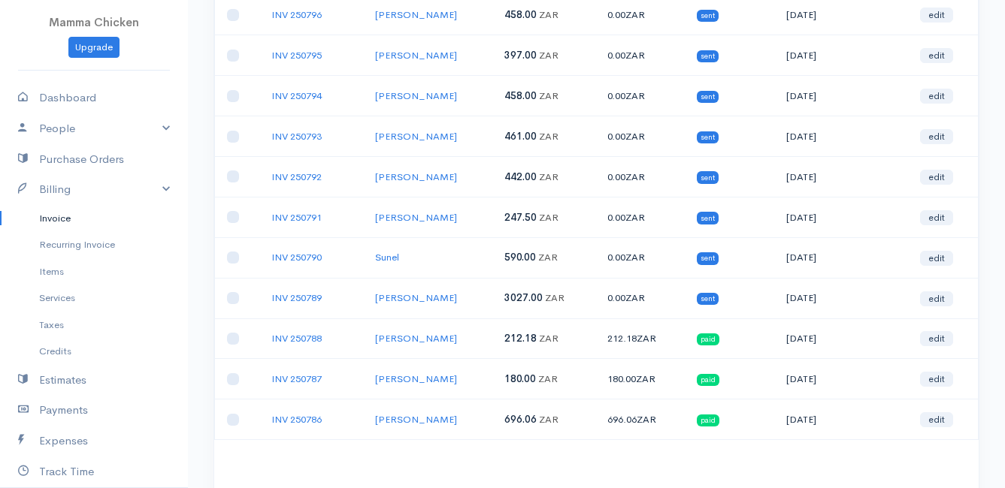
scroll to position [676, 0]
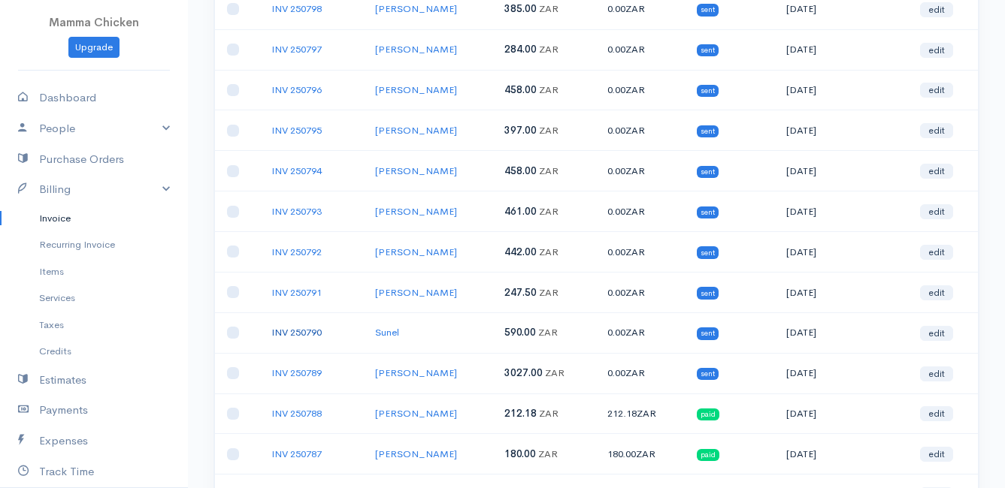
click at [295, 331] on link "INV 250790" at bounding box center [296, 332] width 50 height 13
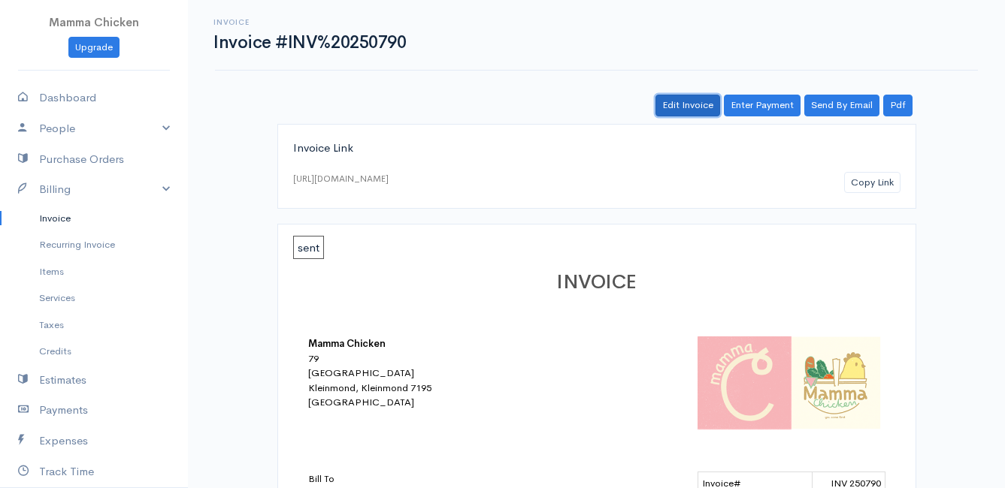
click at [699, 103] on link "Edit Invoice" at bounding box center [687, 106] width 65 height 22
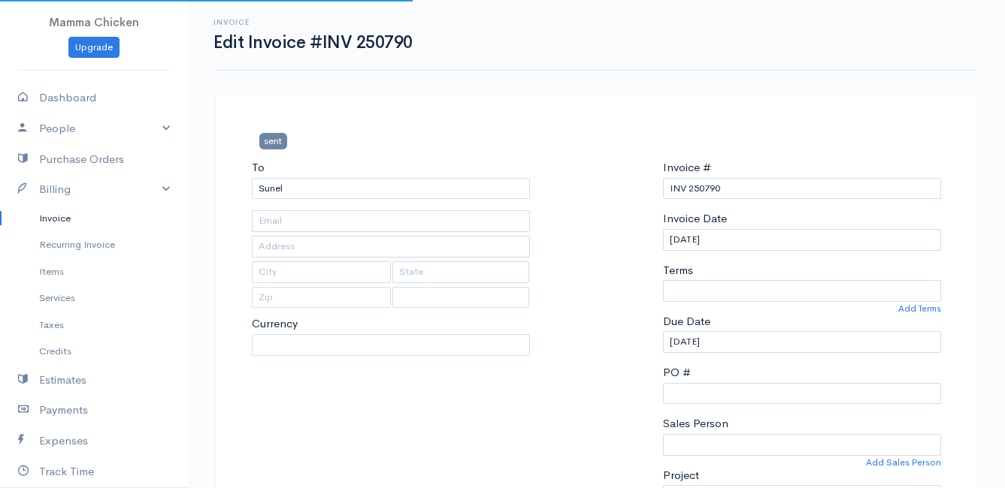
type input "[STREET_ADDRESS]"
type input "Kleinmond"
type input "7195"
select select "0"
select select
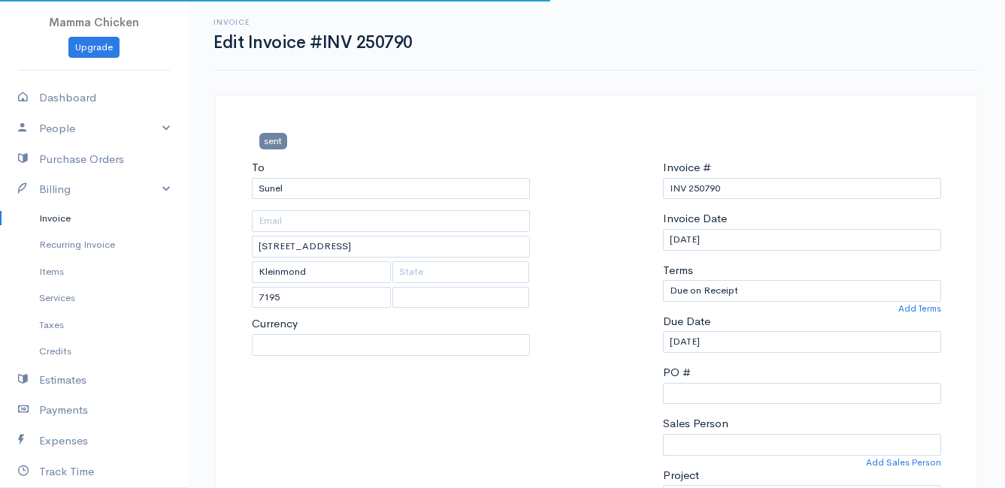
select select "[GEOGRAPHIC_DATA]"
select select "ZAR"
click at [748, 243] on input "[DATE]" at bounding box center [802, 240] width 278 height 22
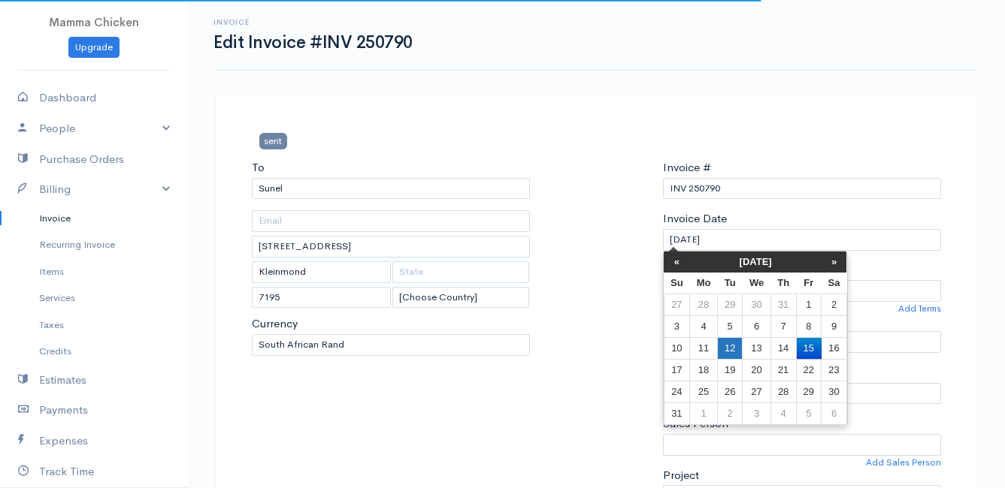
click at [730, 340] on td "12" at bounding box center [729, 348] width 25 height 22
type input "[DATE]"
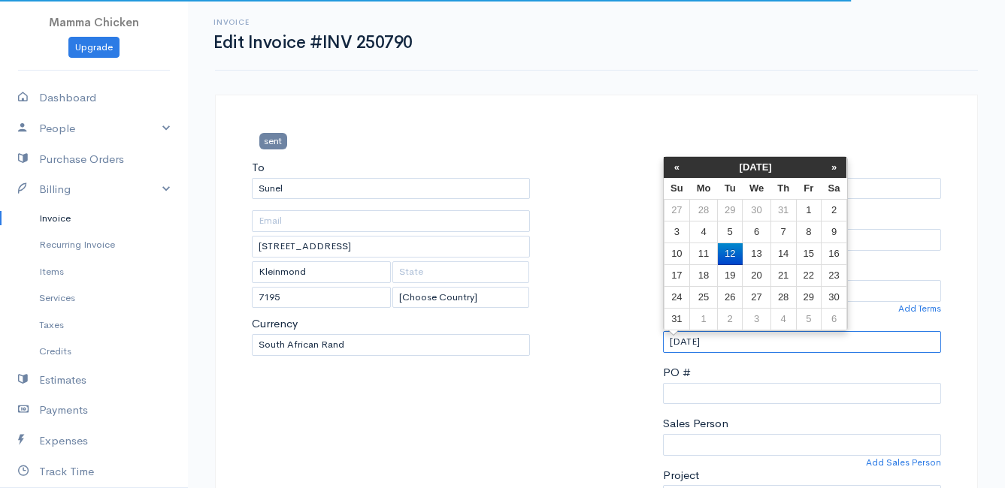
click at [731, 340] on input "[DATE]" at bounding box center [802, 342] width 278 height 22
click at [753, 248] on td "13" at bounding box center [756, 254] width 28 height 22
type input "[DATE]"
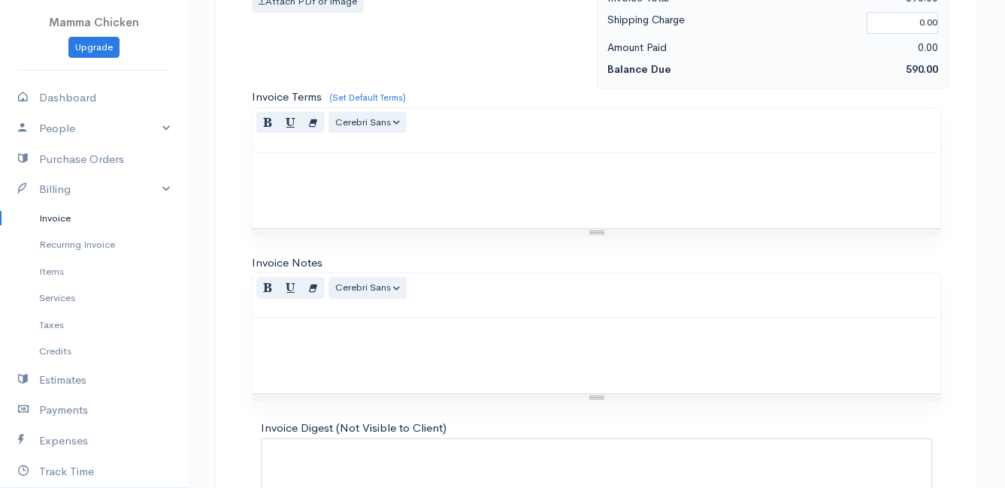
scroll to position [1172, 0]
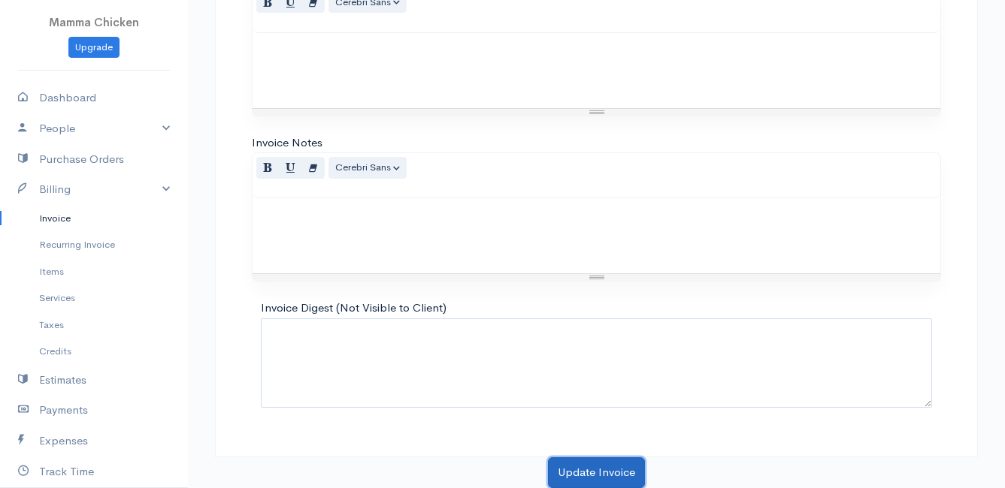
click at [593, 473] on button "Update Invoice" at bounding box center [596, 473] width 97 height 31
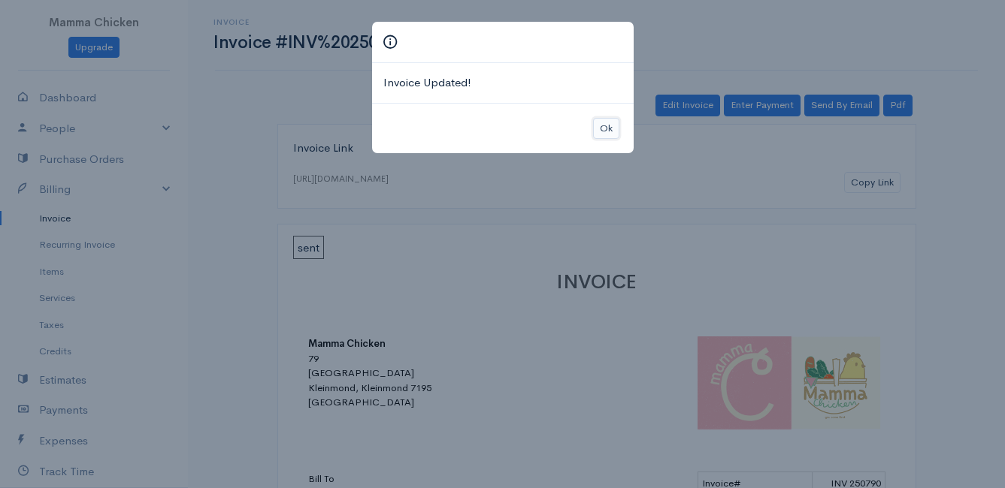
click at [607, 129] on button "Ok" at bounding box center [606, 129] width 26 height 22
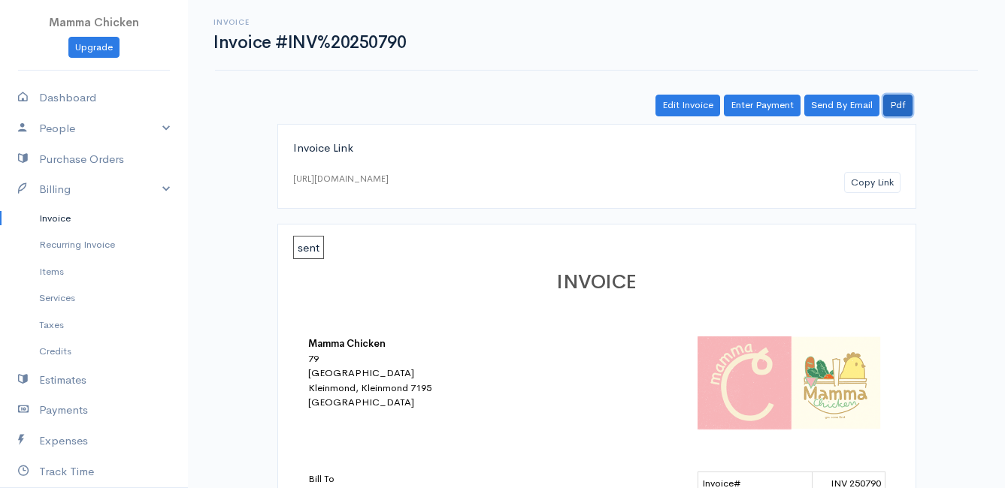
click at [899, 98] on link "Pdf" at bounding box center [897, 106] width 29 height 22
click at [71, 92] on link "Dashboard" at bounding box center [94, 98] width 188 height 31
select select "thistoyear"
